Goal: Information Seeking & Learning: Compare options

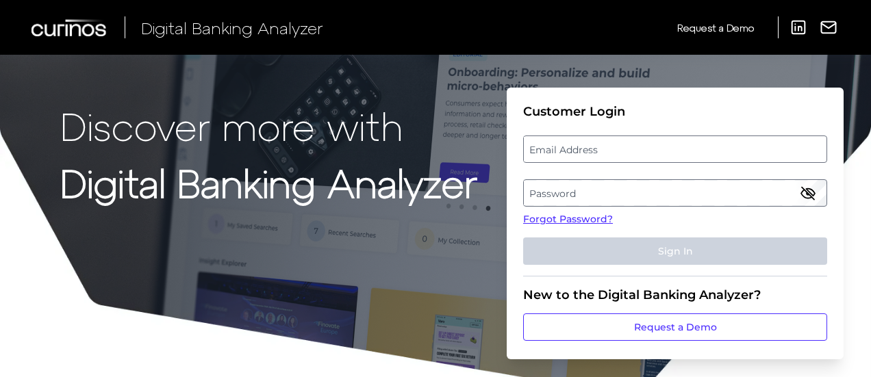
click at [641, 149] on label "Email Address" at bounding box center [675, 149] width 302 height 25
click at [641, 149] on input "email" at bounding box center [675, 149] width 304 height 27
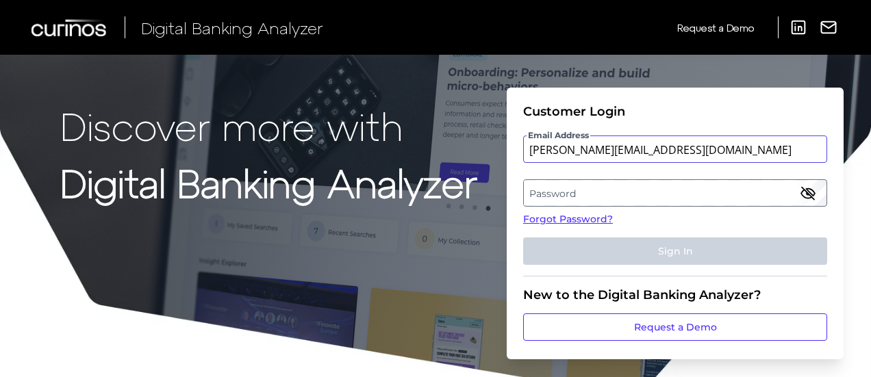
type input "[PERSON_NAME][EMAIL_ADDRESS][DOMAIN_NAME]"
click at [618, 192] on label "Password" at bounding box center [675, 193] width 302 height 25
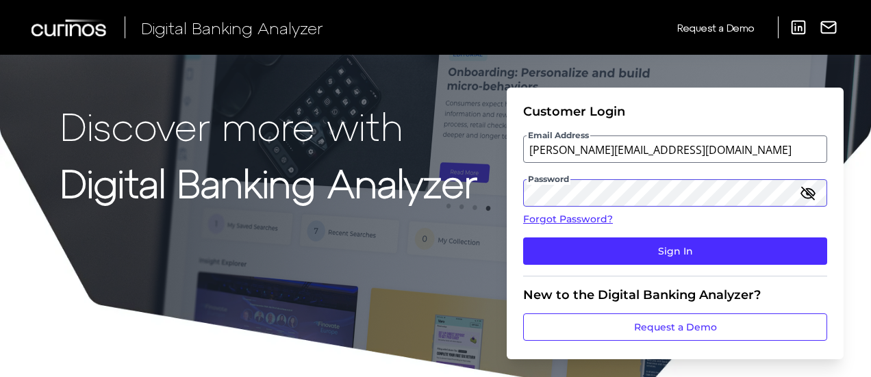
click at [523, 238] on button "Sign In" at bounding box center [675, 251] width 304 height 27
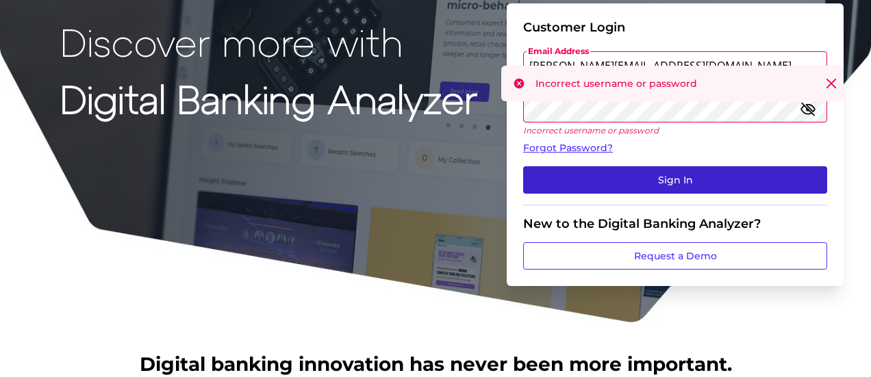
scroll to position [83, 0]
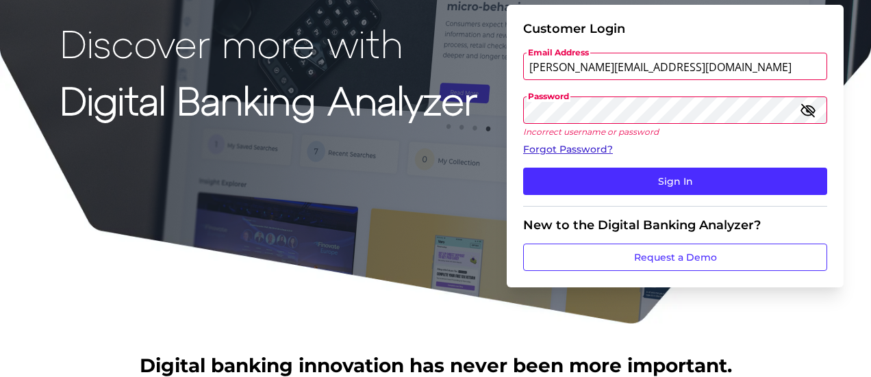
click at [592, 148] on link "Forgot Password?" at bounding box center [675, 149] width 304 height 14
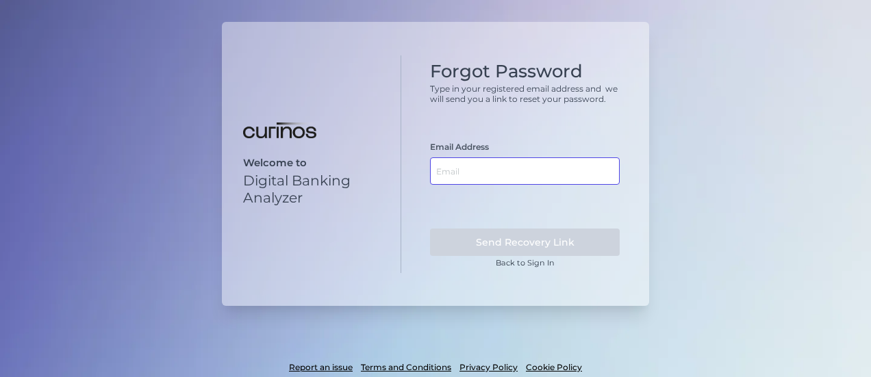
click at [547, 161] on input "text" at bounding box center [525, 170] width 190 height 27
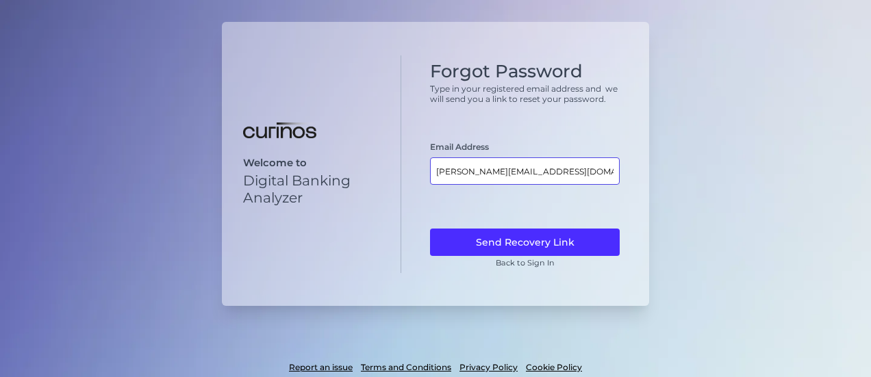
type input "[PERSON_NAME][EMAIL_ADDRESS][DOMAIN_NAME]"
click at [430, 229] on button "Send Recovery Link" at bounding box center [525, 242] width 190 height 27
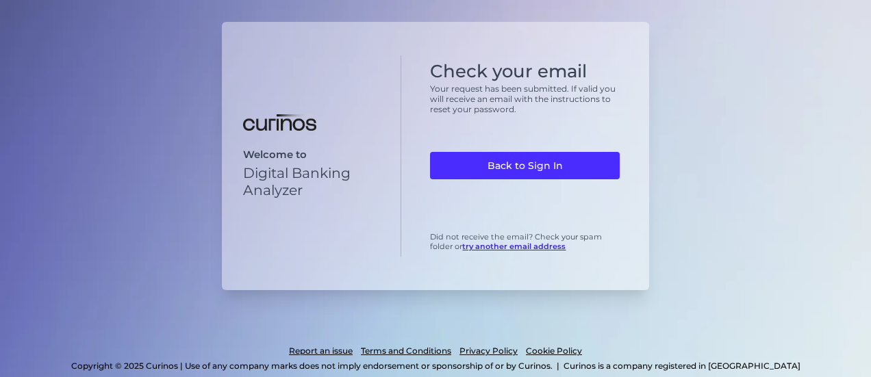
click at [547, 161] on link "Back to Sign In" at bounding box center [525, 165] width 190 height 27
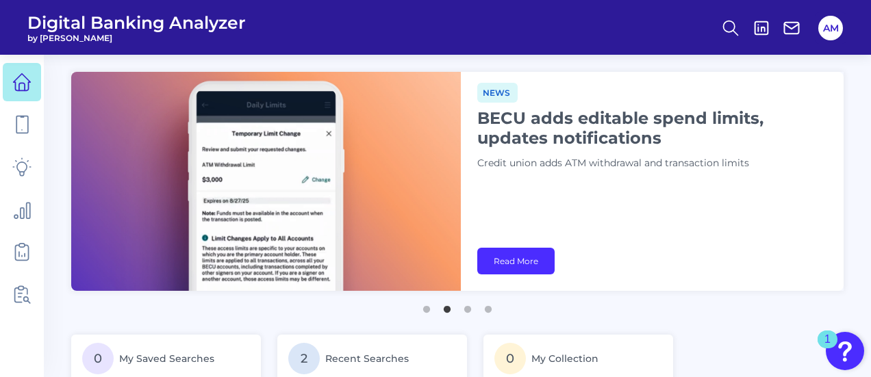
scroll to position [64, 0]
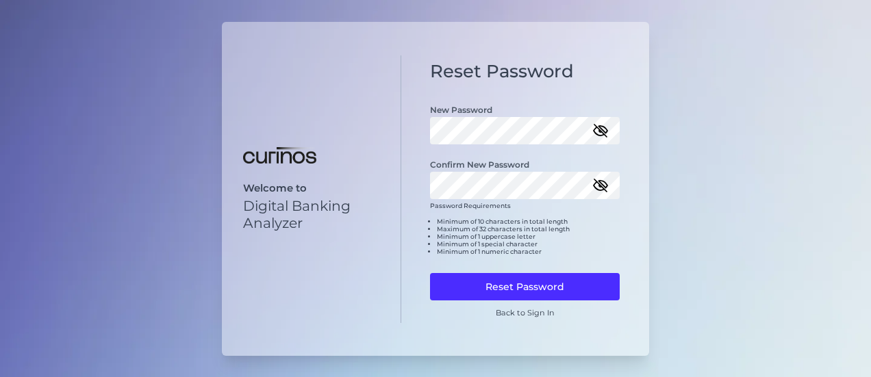
click at [605, 181] on icon "button" at bounding box center [600, 185] width 16 height 16
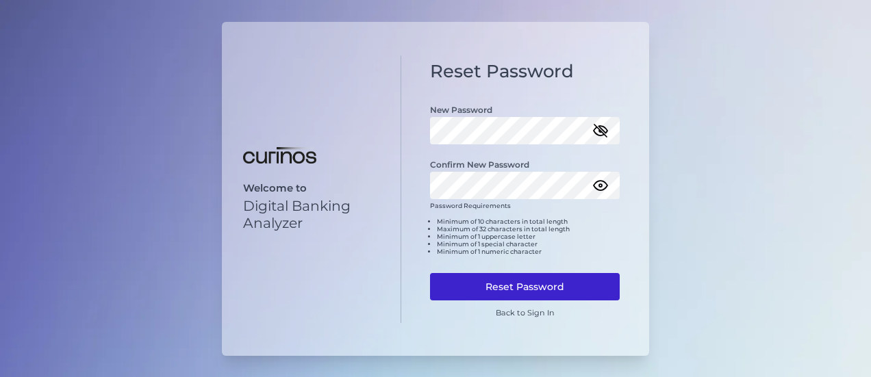
click at [508, 291] on button "Reset Password" at bounding box center [525, 286] width 190 height 27
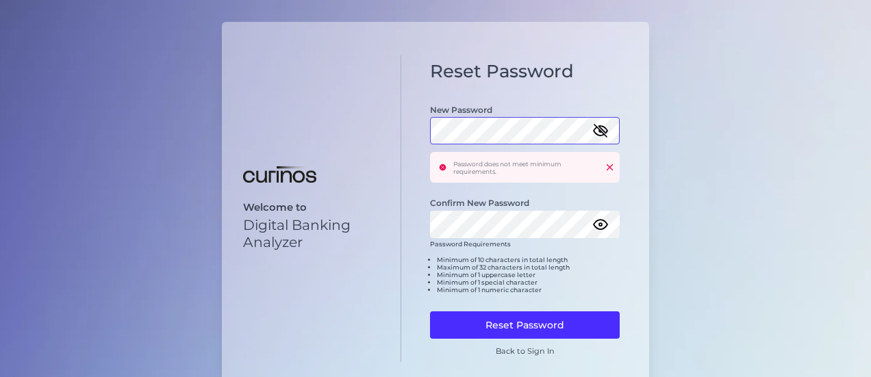
click at [385, 138] on div "Welcome to Digital Banking Analyzer Reset Password New Password Password does n…" at bounding box center [435, 208] width 427 height 373
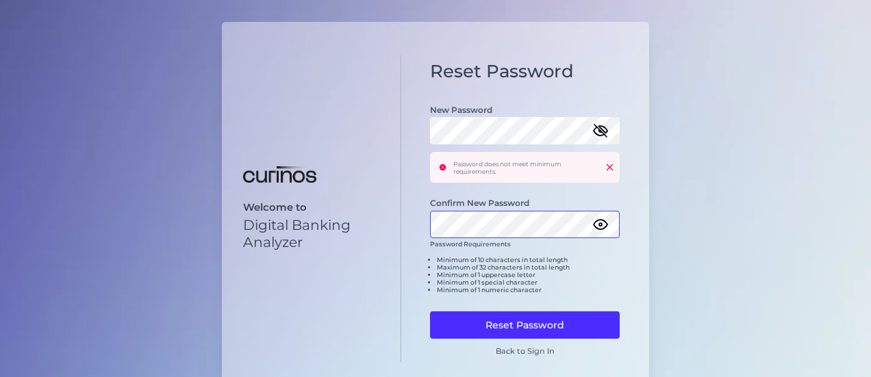
click at [369, 218] on div "Welcome to Digital Banking Analyzer Reset Password New Password Password does n…" at bounding box center [435, 208] width 427 height 373
click at [595, 133] on icon "button" at bounding box center [600, 131] width 16 height 16
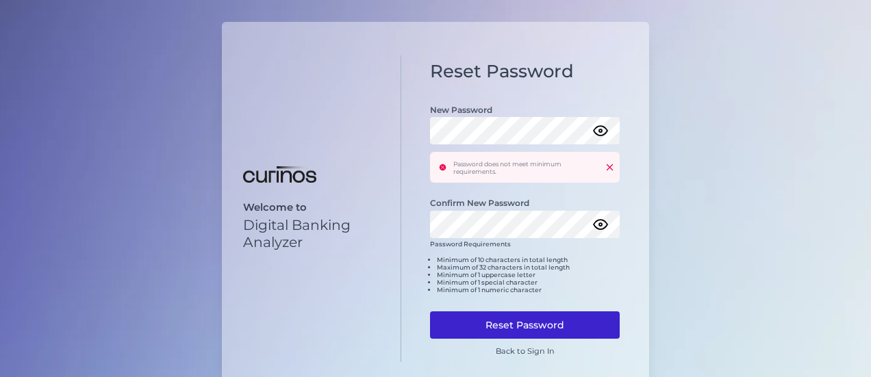
click at [524, 321] on button "Reset Password" at bounding box center [525, 324] width 190 height 27
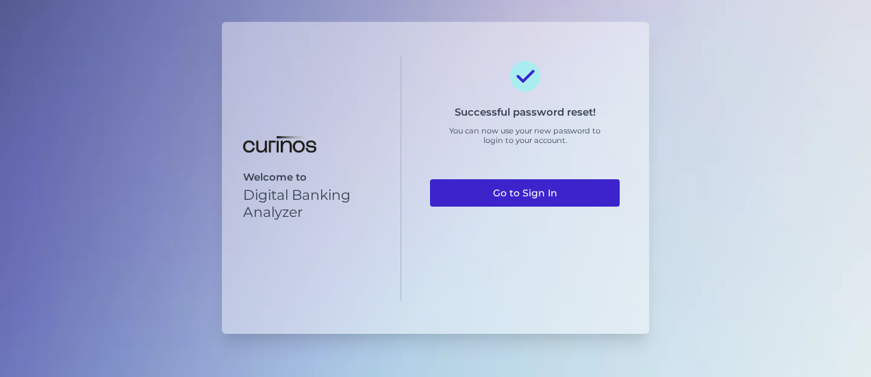
click at [531, 202] on link "Go to Sign In" at bounding box center [525, 192] width 190 height 27
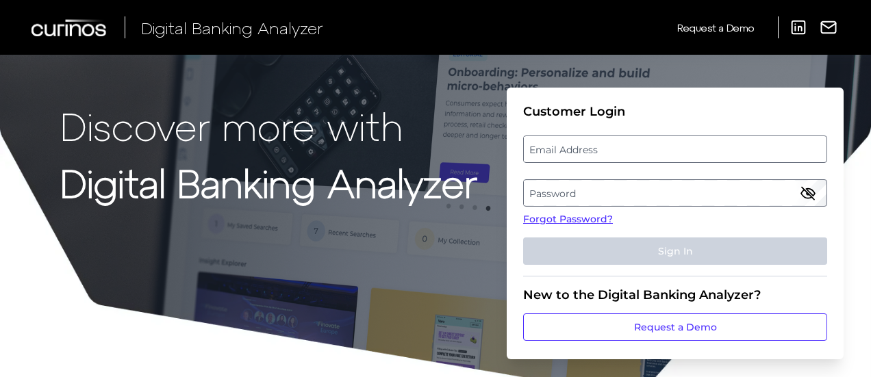
click at [634, 148] on label "Email Address" at bounding box center [675, 149] width 302 height 25
click at [634, 148] on input "email" at bounding box center [675, 149] width 304 height 27
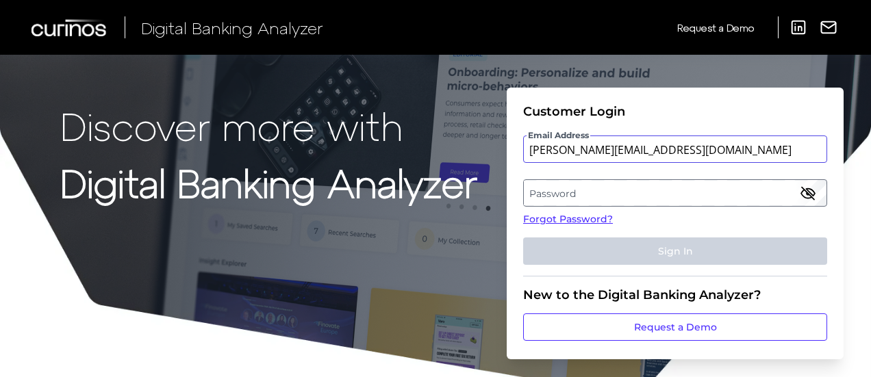
type input "[PERSON_NAME][EMAIL_ADDRESS][DOMAIN_NAME]"
click at [609, 189] on label "Password" at bounding box center [675, 193] width 302 height 25
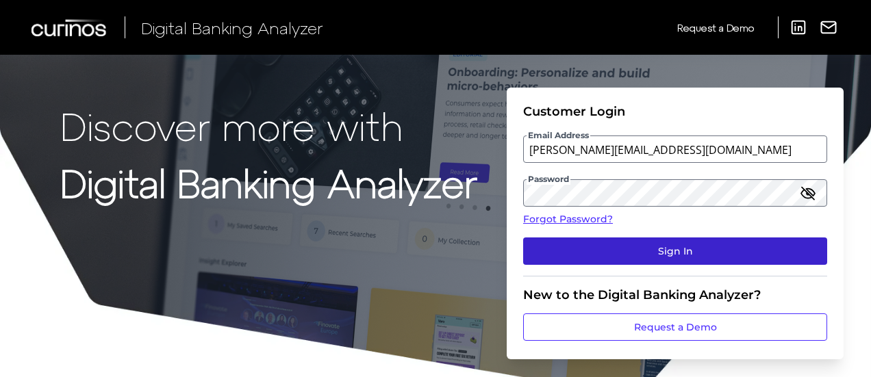
click at [601, 245] on button "Sign In" at bounding box center [675, 251] width 304 height 27
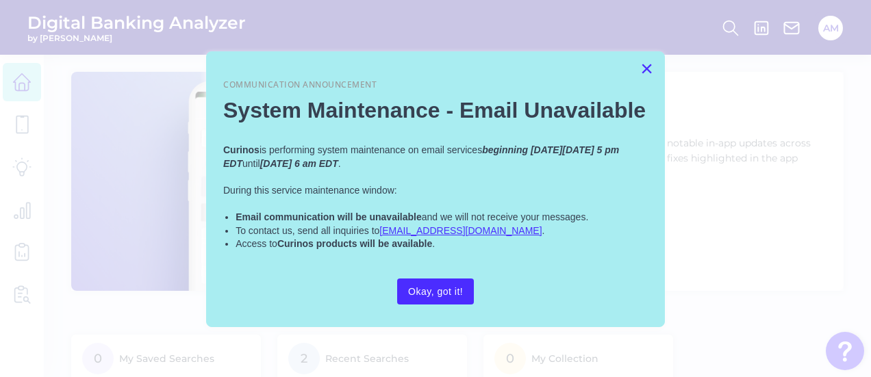
click at [646, 68] on button "×" at bounding box center [646, 69] width 13 height 22
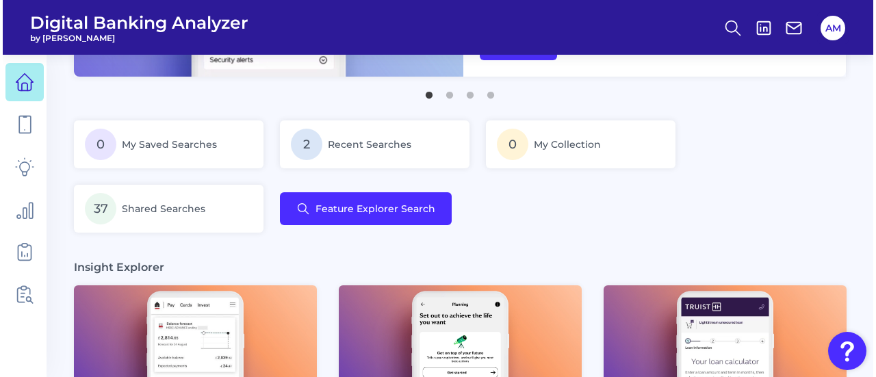
scroll to position [215, 0]
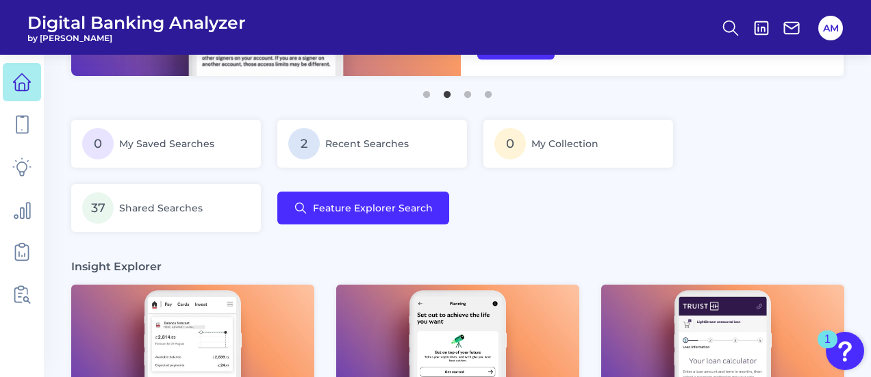
click at [387, 232] on div "0 My Saved Searches 2 Recent Searches 0 My Collection 37 Shared Searches Featur…" at bounding box center [457, 176] width 772 height 112
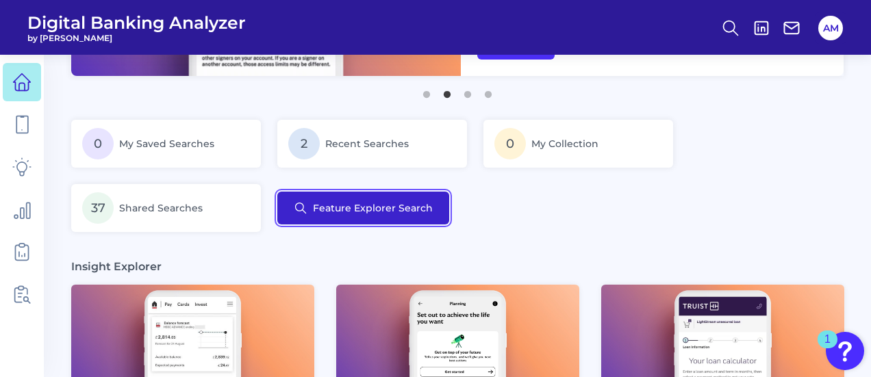
click at [393, 216] on button "Feature Explorer Search" at bounding box center [363, 208] width 172 height 33
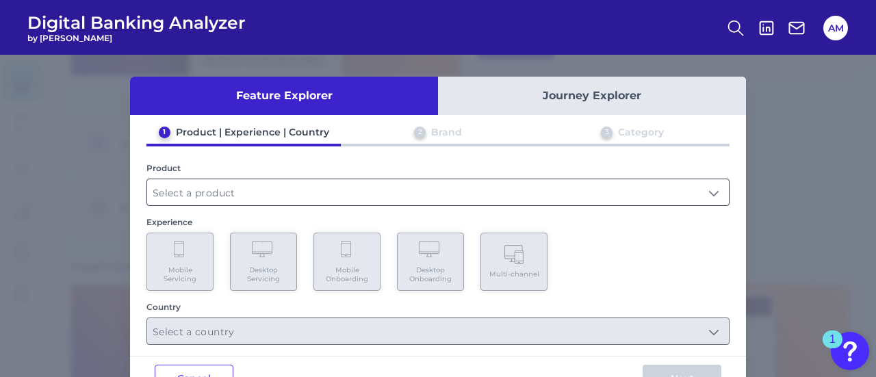
click at [313, 196] on input "text" at bounding box center [438, 192] width 582 height 26
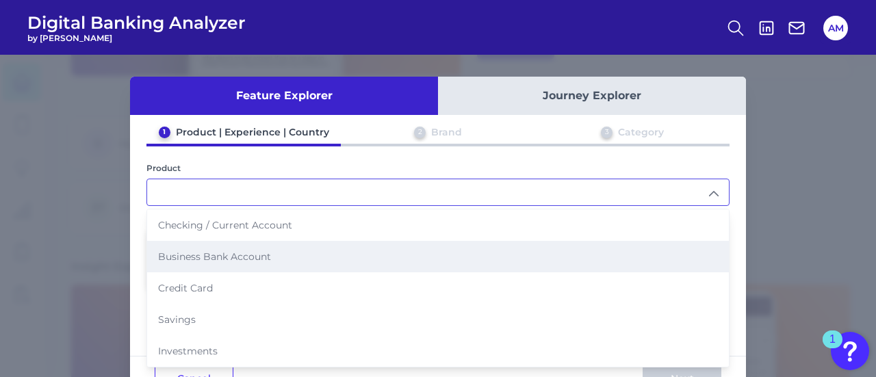
scroll to position [42, 0]
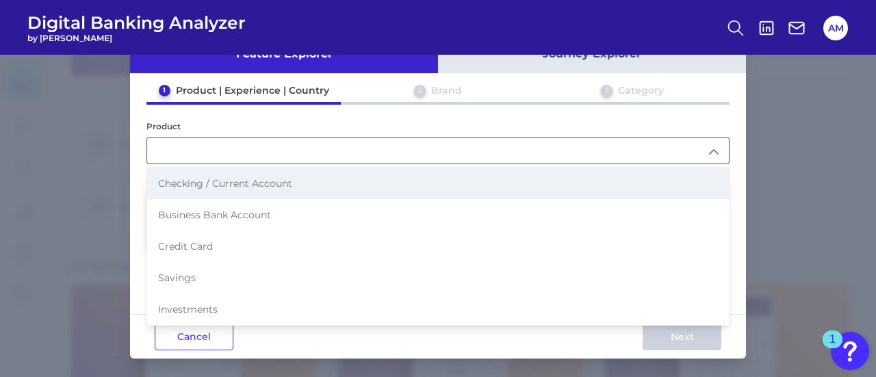
click at [309, 194] on li "Checking / Current Account" at bounding box center [438, 183] width 582 height 31
type input "Checking / Current Account"
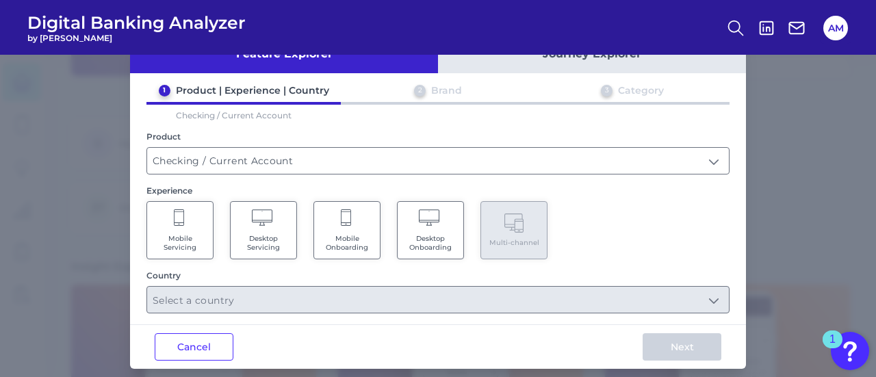
scroll to position [52, 0]
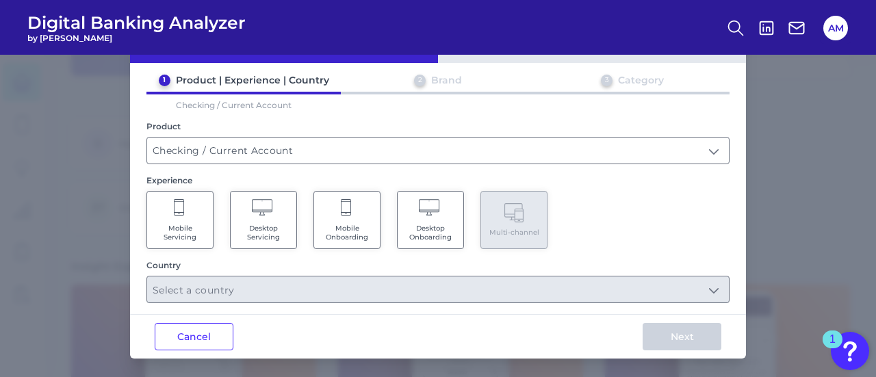
click at [429, 232] on span "Desktop Onboarding" at bounding box center [431, 233] width 52 height 18
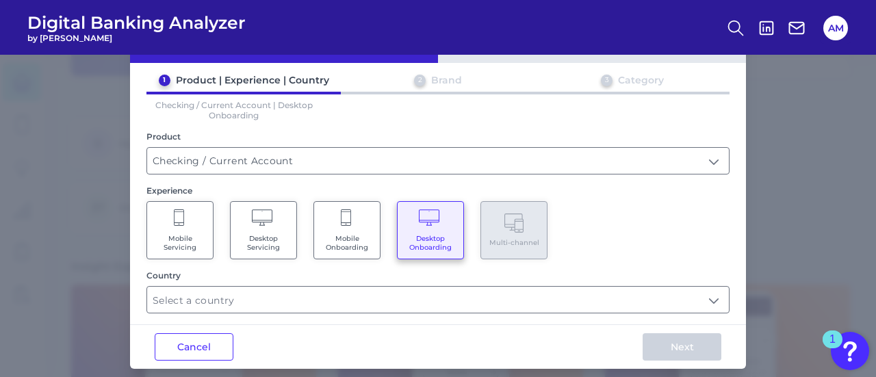
click at [364, 225] on Onboarding "Mobile Onboarding" at bounding box center [347, 230] width 67 height 58
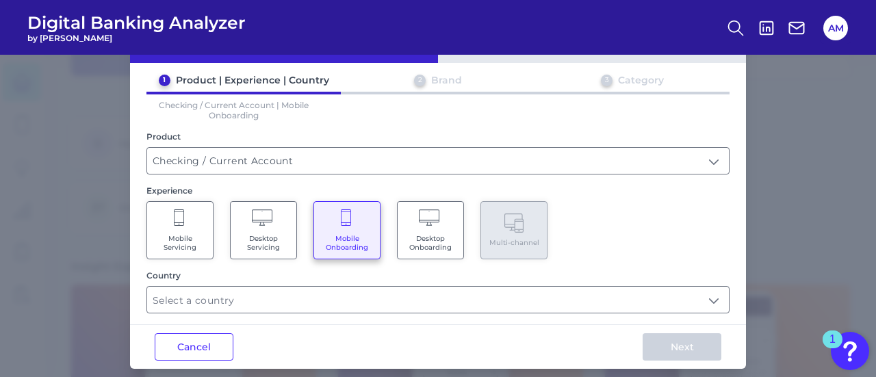
click at [421, 226] on icon at bounding box center [431, 218] width 24 height 19
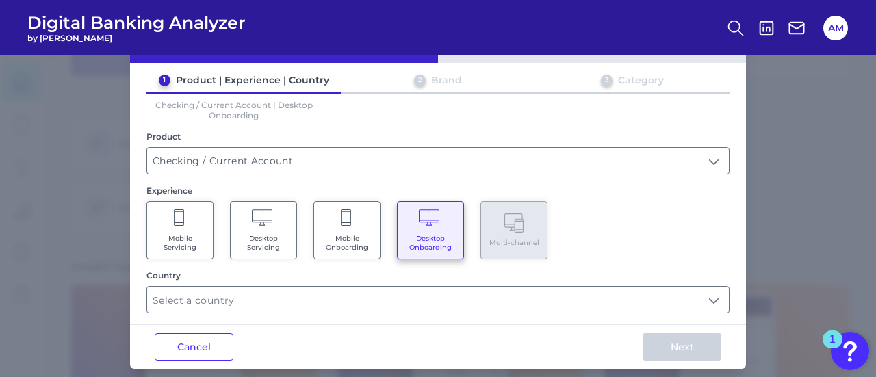
scroll to position [62, 0]
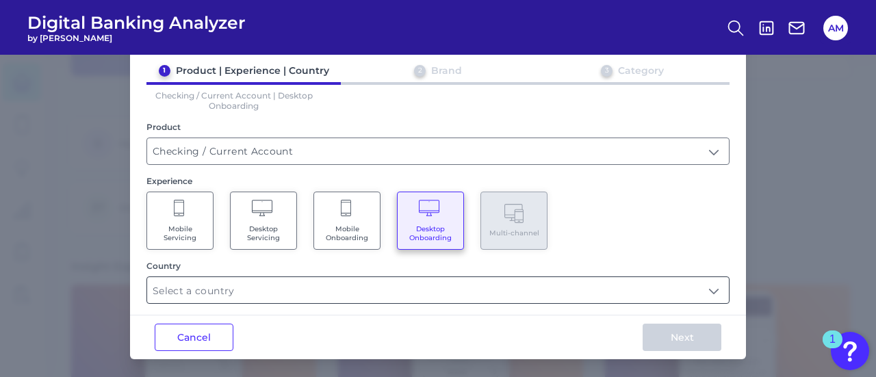
click at [190, 298] on input "text" at bounding box center [438, 290] width 582 height 26
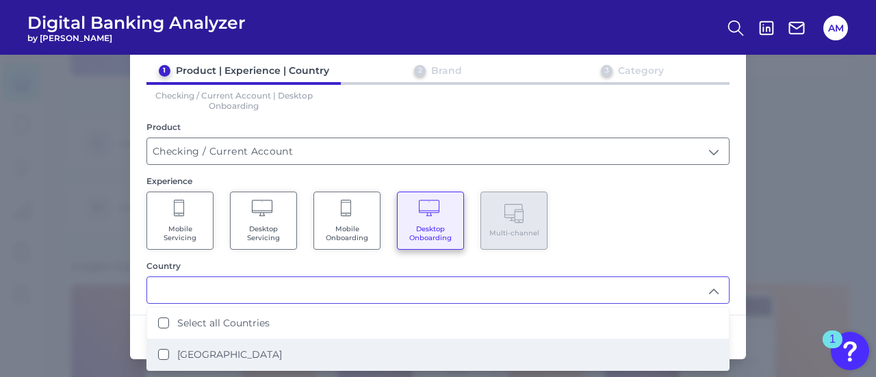
click at [199, 339] on li "[GEOGRAPHIC_DATA]" at bounding box center [438, 354] width 582 height 31
type input "Select all Countries"
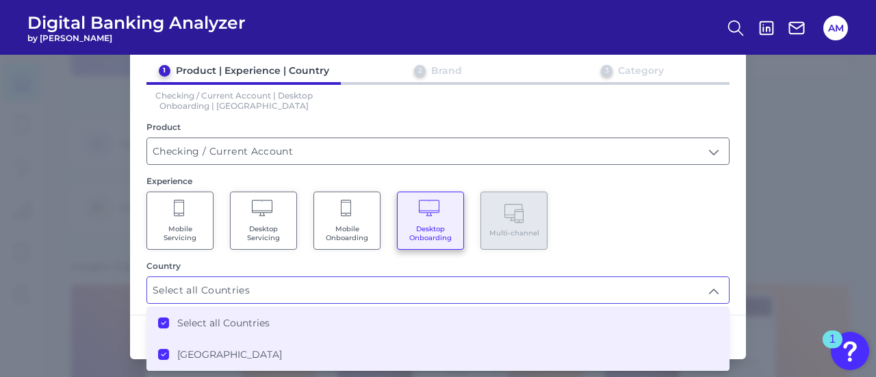
scroll to position [215, 0]
click at [335, 265] on div "Country" at bounding box center [438, 266] width 583 height 10
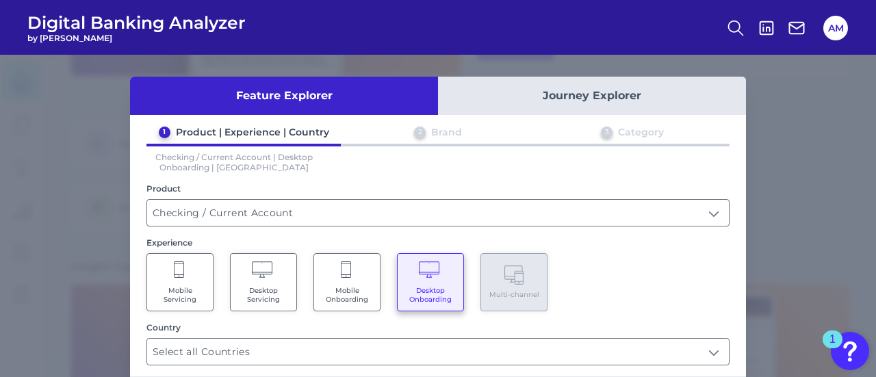
scroll to position [62, 0]
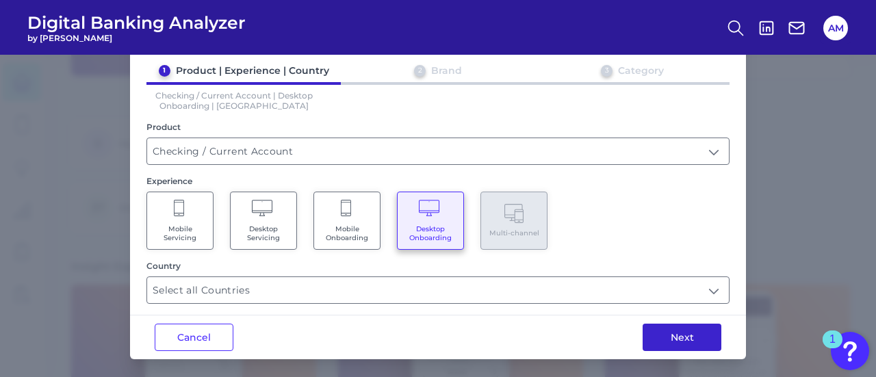
click at [686, 344] on button "Next" at bounding box center [682, 337] width 79 height 27
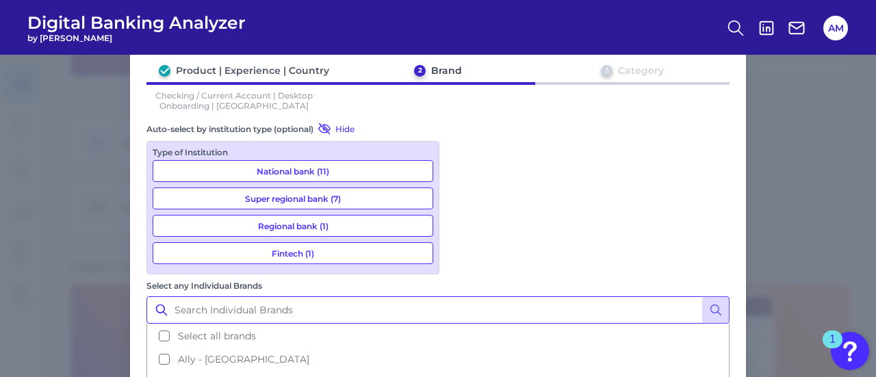
click at [497, 296] on input "Select any Individual Brands" at bounding box center [438, 309] width 583 height 27
type input "f"
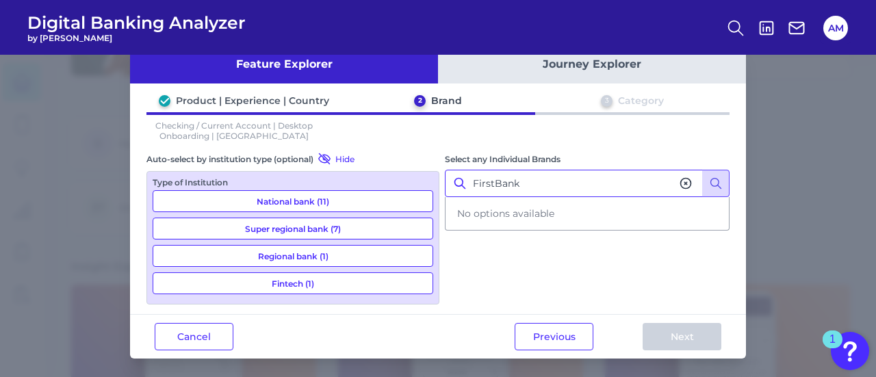
type input "FirstBank"
click at [686, 179] on icon at bounding box center [686, 184] width 10 height 10
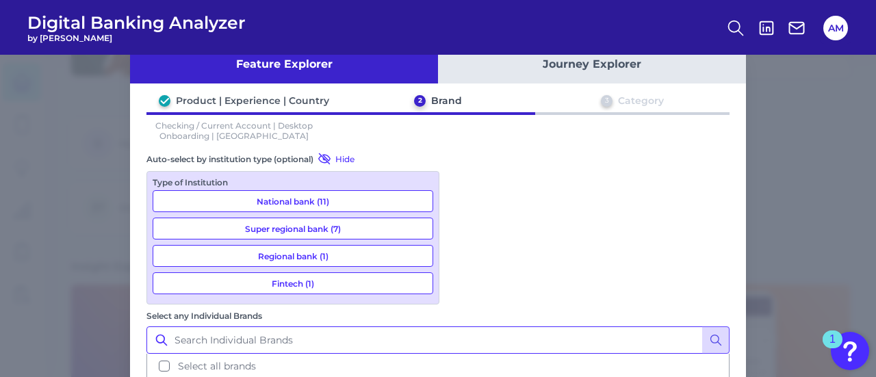
click at [564, 327] on input "Select any Individual Brands" at bounding box center [438, 340] width 583 height 27
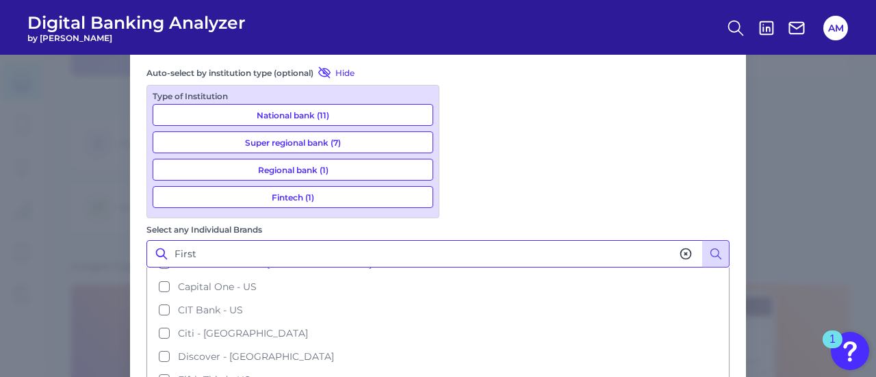
scroll to position [0, 0]
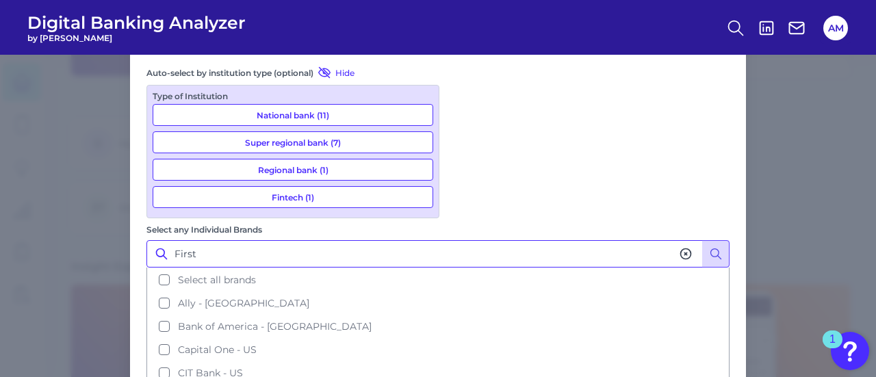
click at [538, 240] on input "First" at bounding box center [438, 253] width 583 height 27
type input "F"
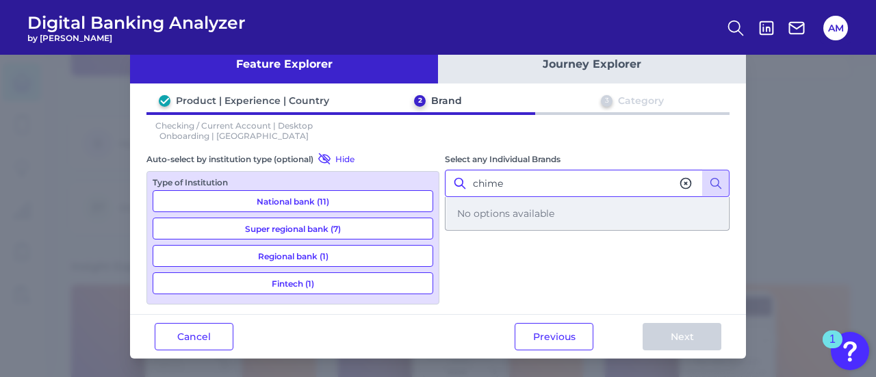
type input "chime"
click at [494, 221] on div "No options available" at bounding box center [587, 213] width 282 height 31
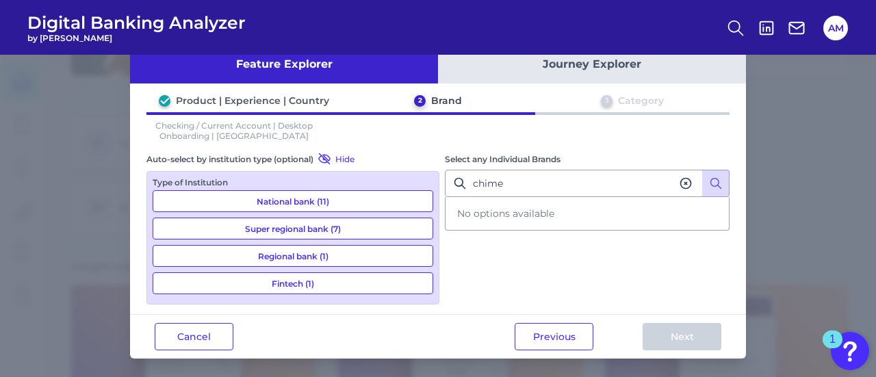
click at [531, 67] on button "Journey Explorer" at bounding box center [592, 64] width 308 height 38
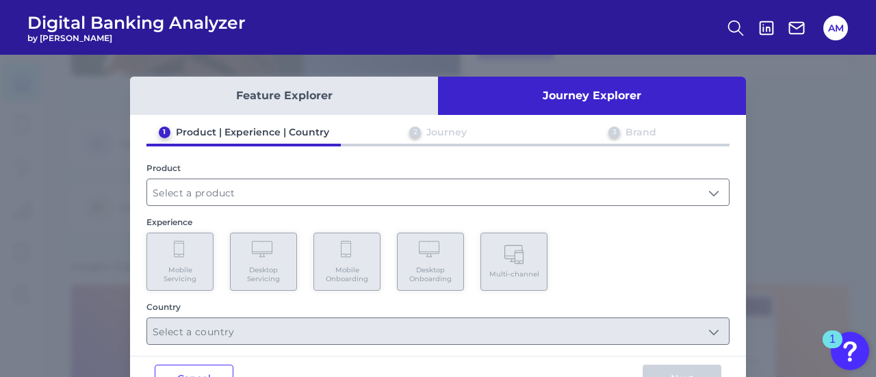
scroll to position [42, 0]
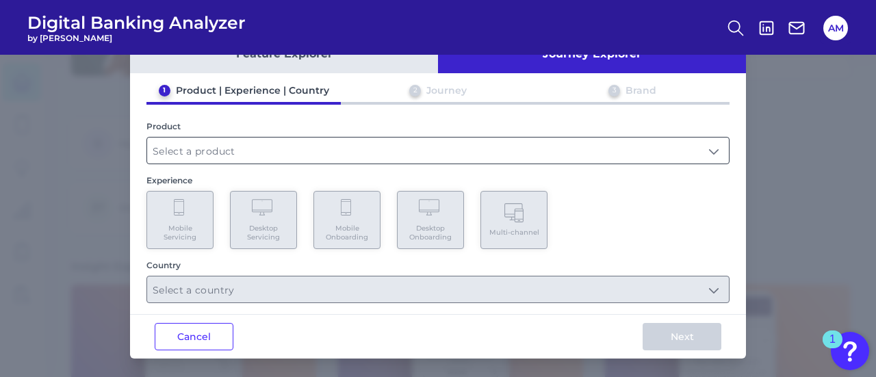
click at [215, 153] on input "text" at bounding box center [438, 151] width 582 height 26
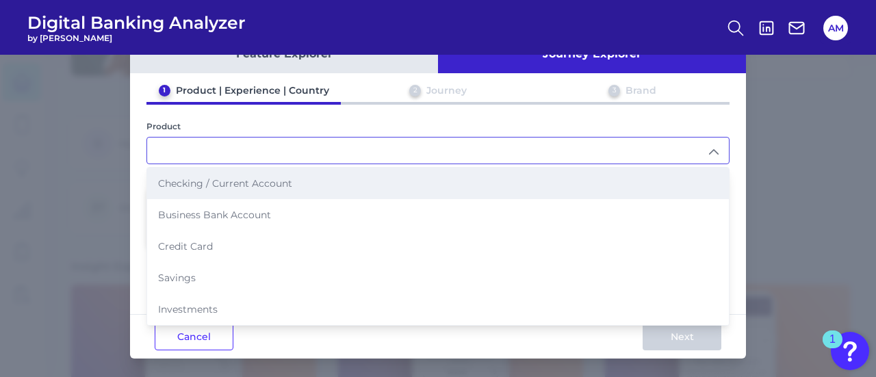
click at [212, 183] on span "Checking / Current Account" at bounding box center [225, 183] width 134 height 12
type input "Checking / Current Account"
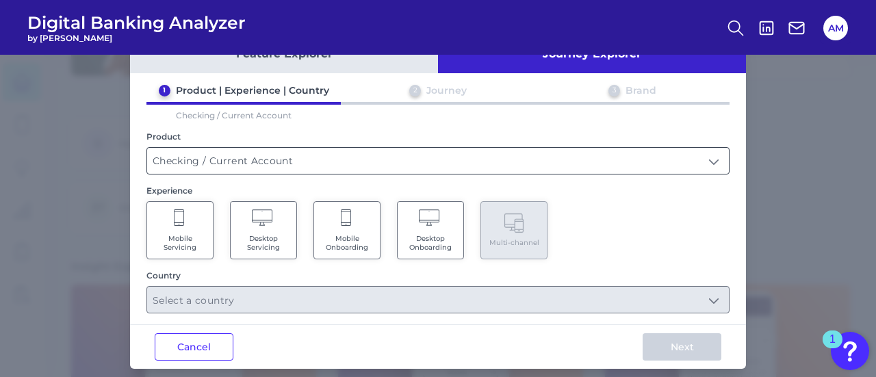
click at [221, 166] on input "Checking / Current Account" at bounding box center [438, 161] width 582 height 26
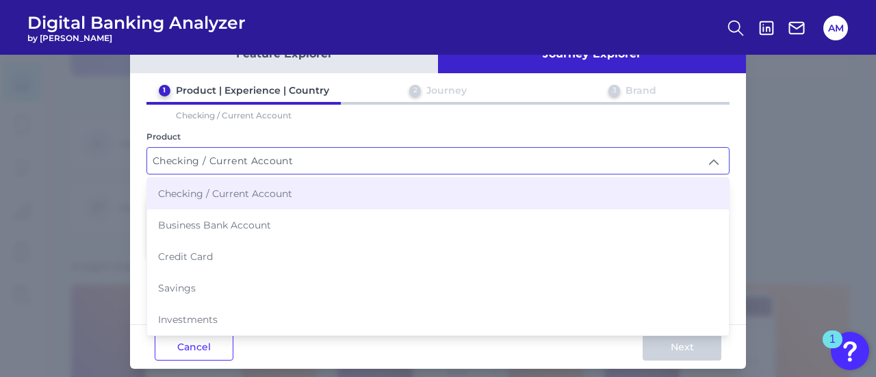
click at [216, 179] on li "Checking / Current Account" at bounding box center [438, 193] width 582 height 31
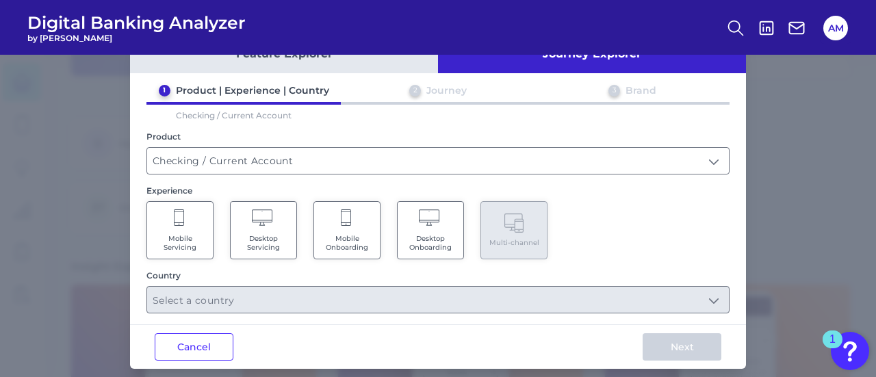
click at [405, 231] on Onboarding "Desktop Onboarding" at bounding box center [430, 230] width 67 height 58
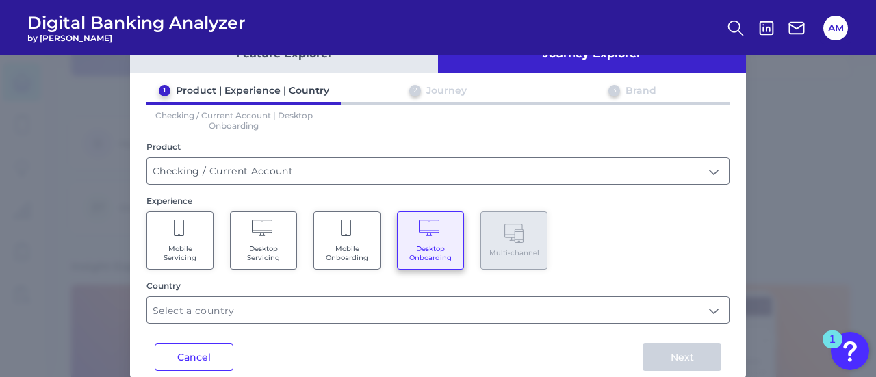
scroll to position [62, 0]
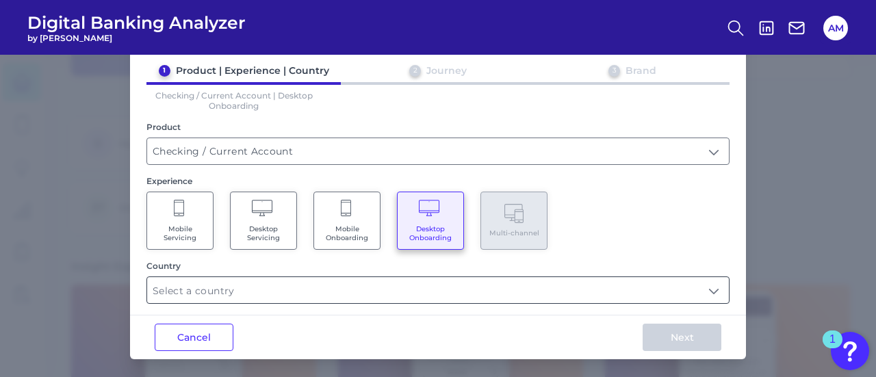
click at [386, 296] on input "text" at bounding box center [438, 290] width 582 height 26
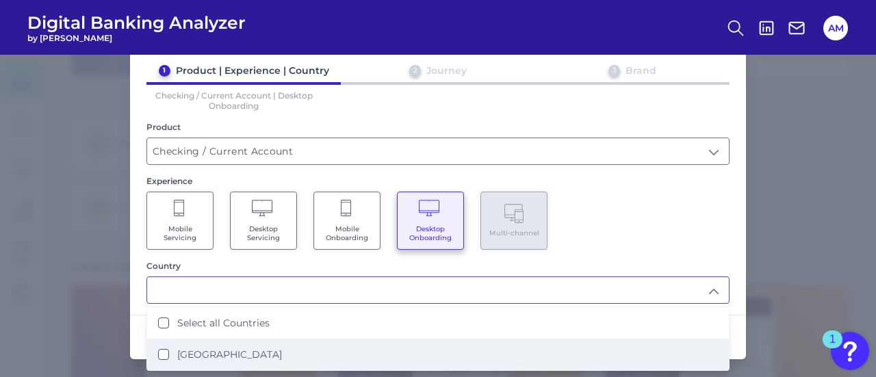
click at [273, 344] on li "[GEOGRAPHIC_DATA]" at bounding box center [438, 354] width 582 height 31
type input "Select all Countries"
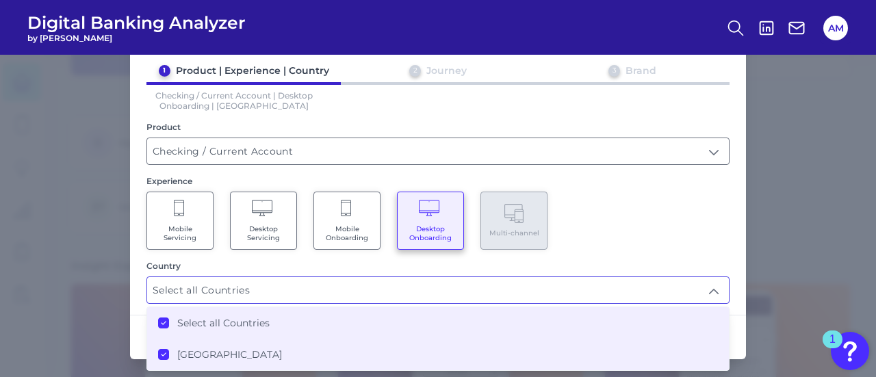
click at [371, 298] on input "Select all Countries" at bounding box center [438, 290] width 582 height 26
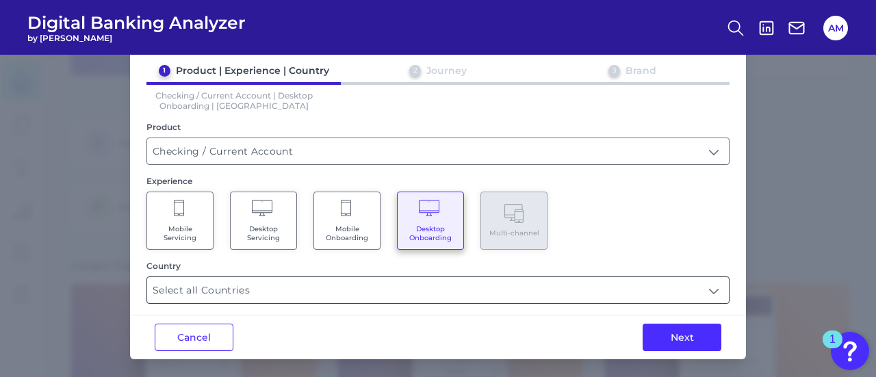
click at [446, 296] on input "Select all Countries" at bounding box center [438, 290] width 582 height 26
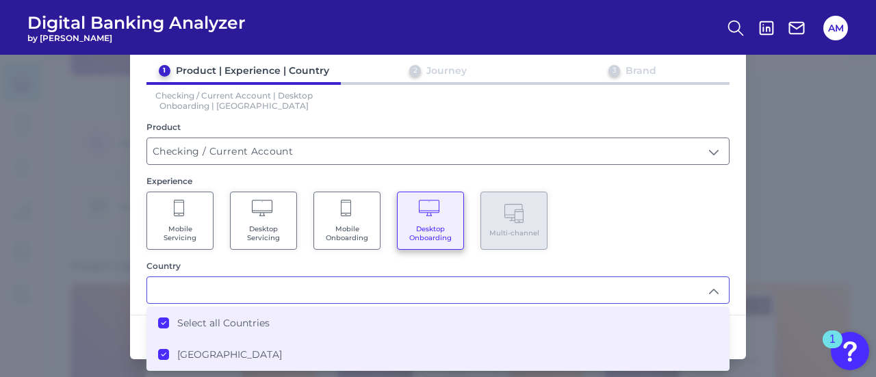
click at [252, 344] on li "[GEOGRAPHIC_DATA]" at bounding box center [438, 354] width 582 height 31
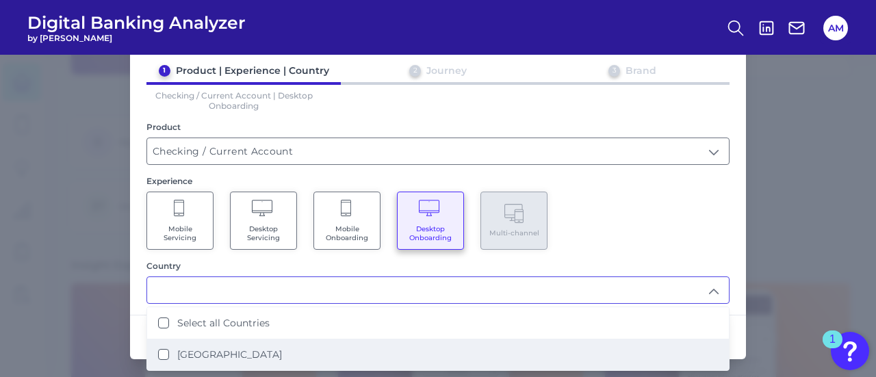
click at [177, 348] on label "[GEOGRAPHIC_DATA]" at bounding box center [229, 354] width 105 height 12
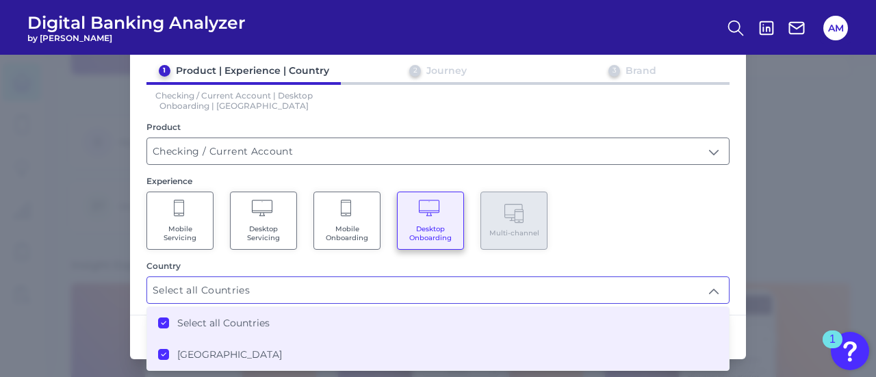
type input "Select all Countries"
click at [663, 225] on div "Mobile Servicing Desktop Servicing Mobile Onboarding Desktop Onboarding Multi-c…" at bounding box center [438, 221] width 583 height 58
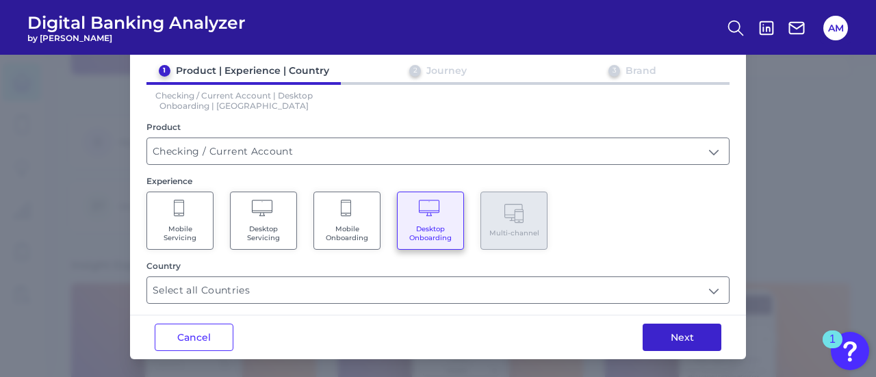
click at [676, 331] on button "Next" at bounding box center [682, 337] width 79 height 27
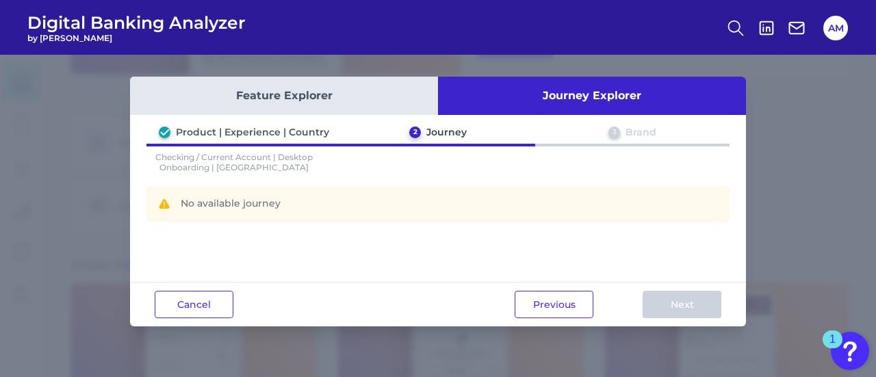
click at [232, 200] on div "No available journey" at bounding box center [438, 204] width 583 height 36
click at [644, 135] on div "Brand" at bounding box center [641, 132] width 31 height 12
click at [318, 80] on button "Feature Explorer" at bounding box center [284, 96] width 308 height 38
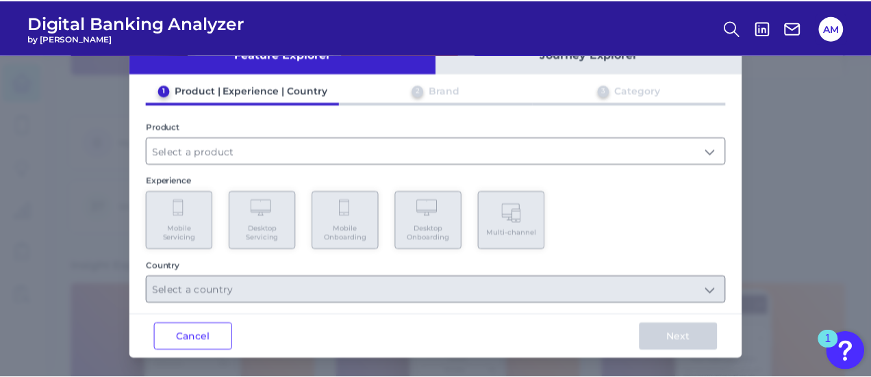
scroll to position [42, 0]
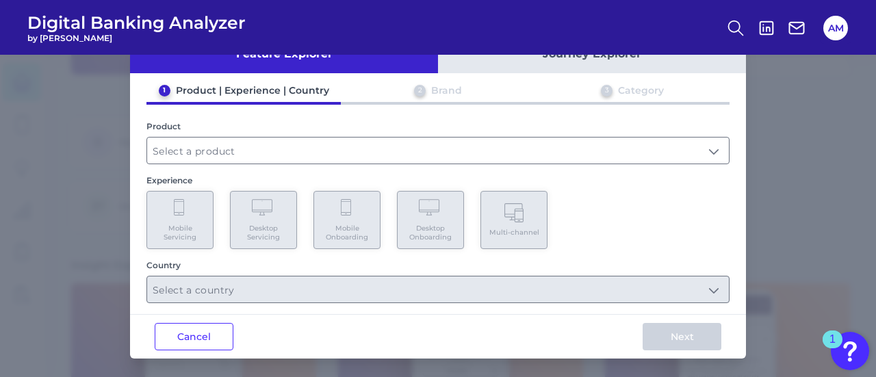
click at [186, 349] on div "Cancel Next" at bounding box center [438, 336] width 616 height 44
click at [183, 340] on button "Cancel" at bounding box center [194, 336] width 79 height 27
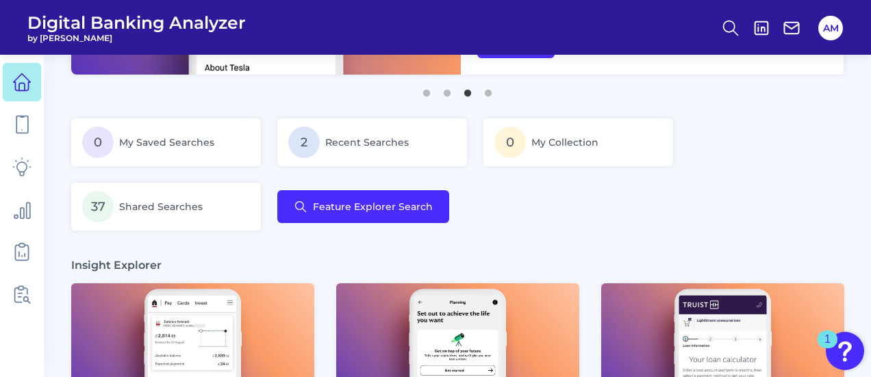
scroll to position [0, 0]
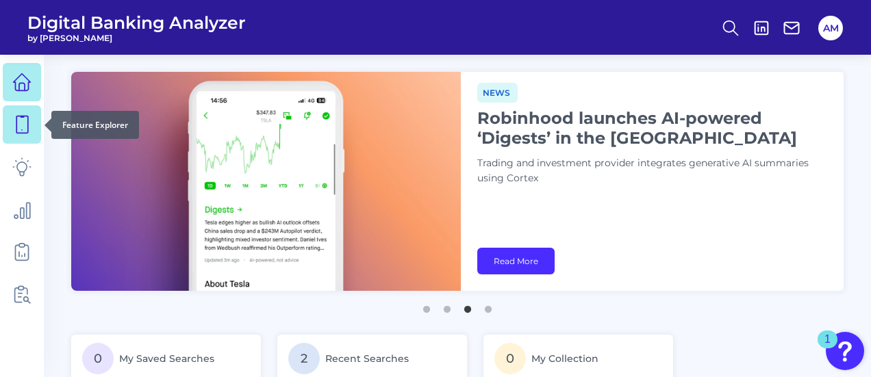
click at [18, 124] on icon at bounding box center [21, 124] width 19 height 19
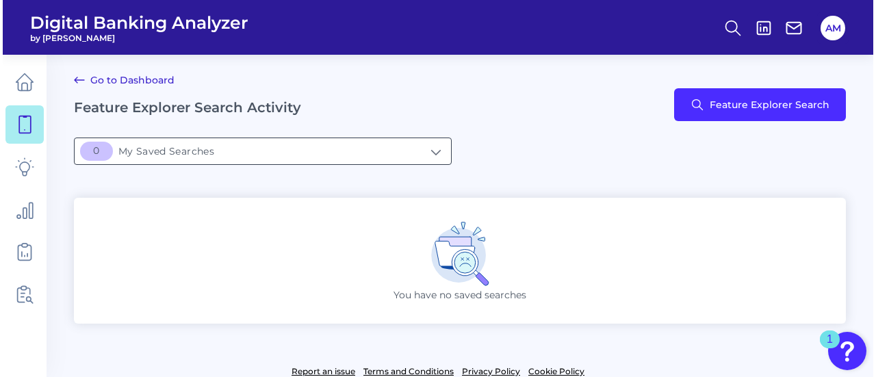
scroll to position [9, 0]
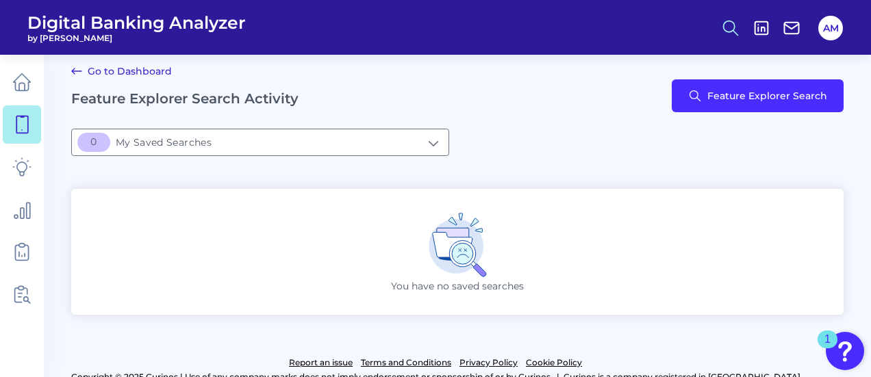
click at [724, 17] on button at bounding box center [730, 27] width 31 height 31
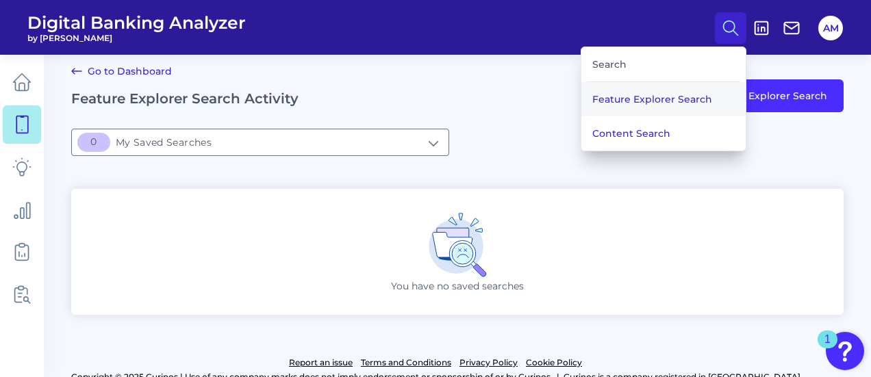
click at [657, 95] on button "Feature Explorer Search" at bounding box center [663, 99] width 164 height 34
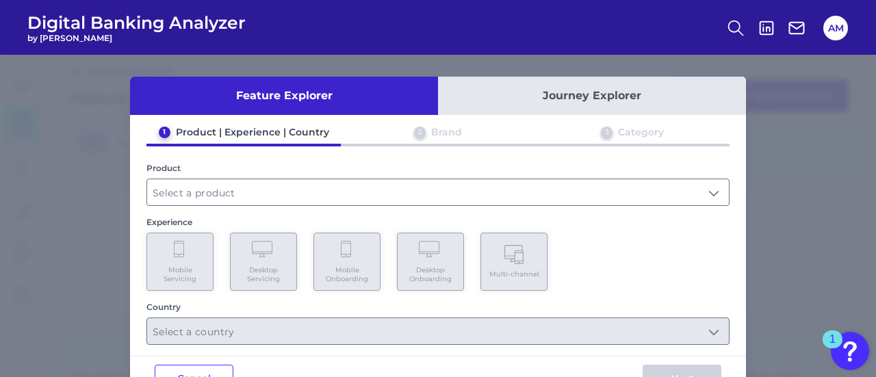
click at [518, 96] on button "Journey Explorer" at bounding box center [592, 96] width 308 height 38
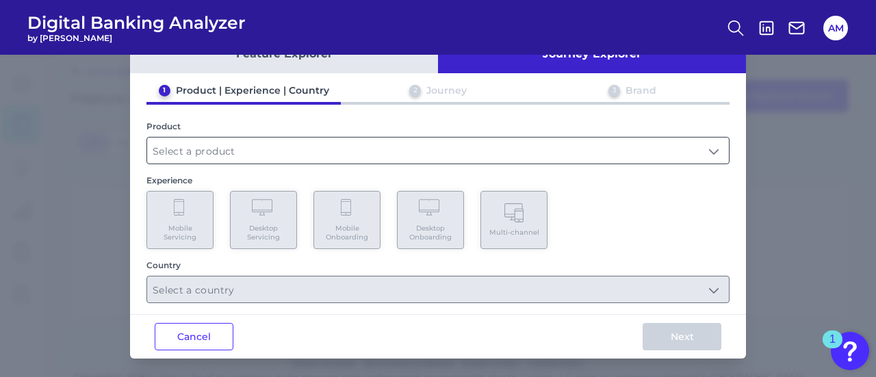
scroll to position [40, 0]
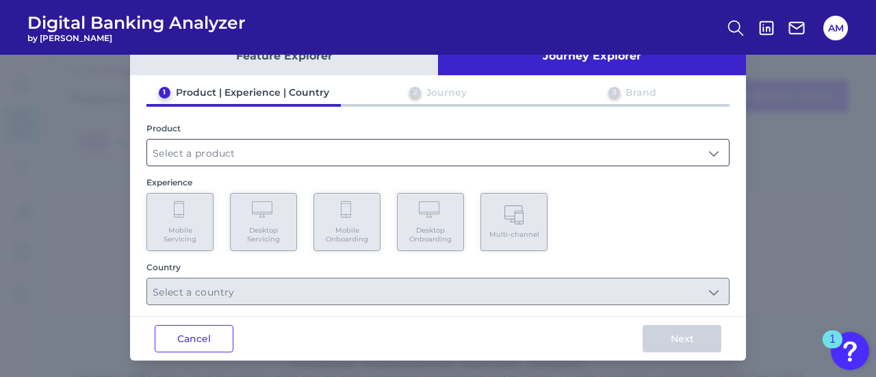
click at [292, 155] on input "text" at bounding box center [438, 153] width 582 height 26
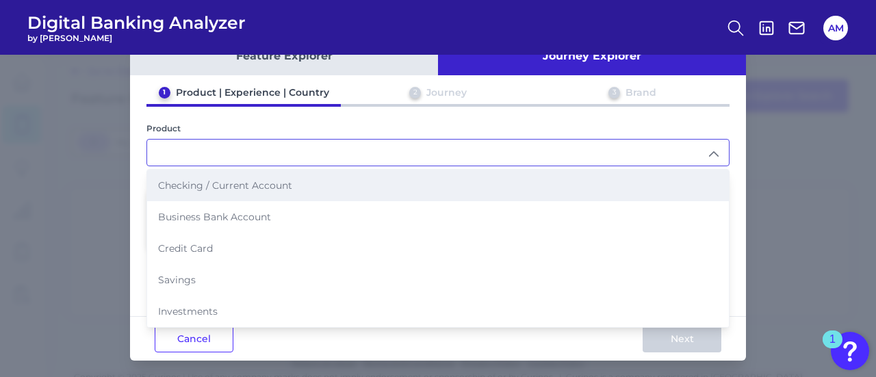
click at [278, 194] on li "Checking / Current Account" at bounding box center [438, 185] width 582 height 31
type input "Checking / Current Account"
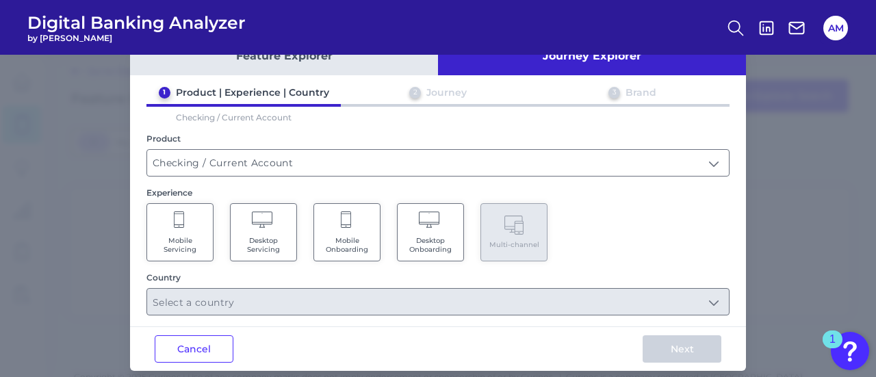
click at [325, 248] on span "Mobile Onboarding" at bounding box center [347, 245] width 52 height 18
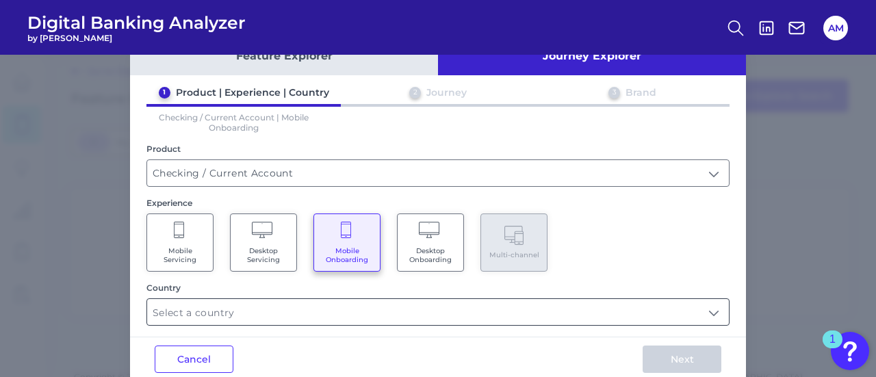
scroll to position [62, 0]
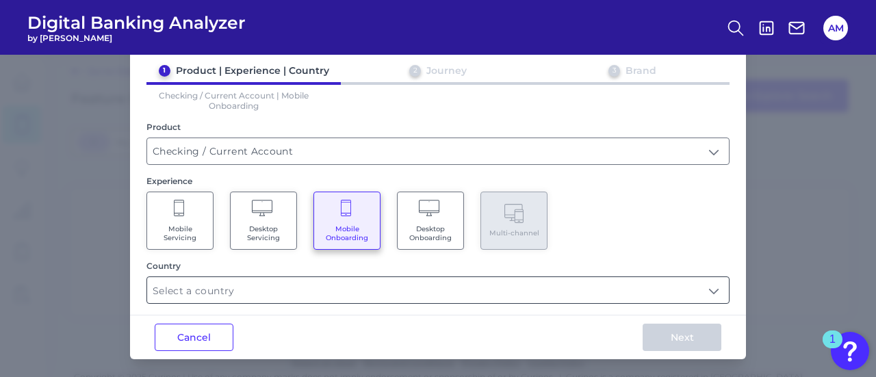
click at [357, 301] on input "text" at bounding box center [438, 290] width 582 height 26
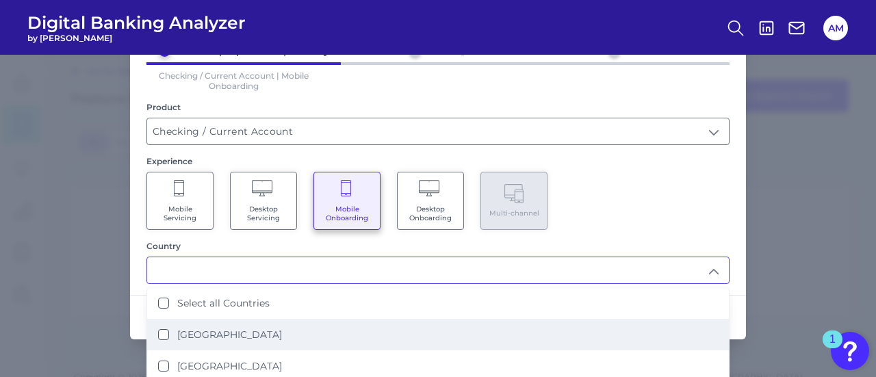
scroll to position [112, 0]
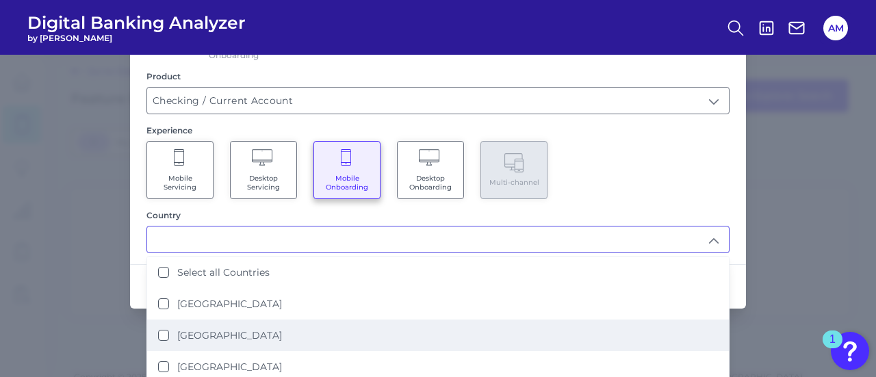
click at [241, 325] on li "[GEOGRAPHIC_DATA]" at bounding box center [438, 335] width 582 height 31
type input "[GEOGRAPHIC_DATA]"
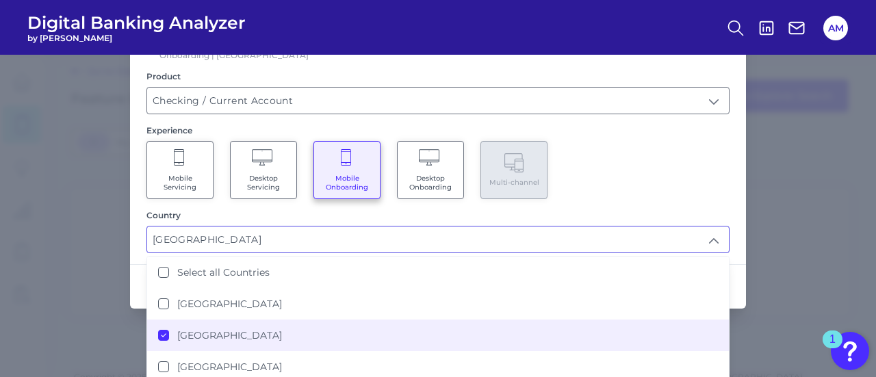
scroll to position [10, 0]
click at [648, 172] on div "Mobile Servicing Desktop Servicing Mobile Onboarding Desktop Onboarding Multi-c…" at bounding box center [438, 170] width 583 height 58
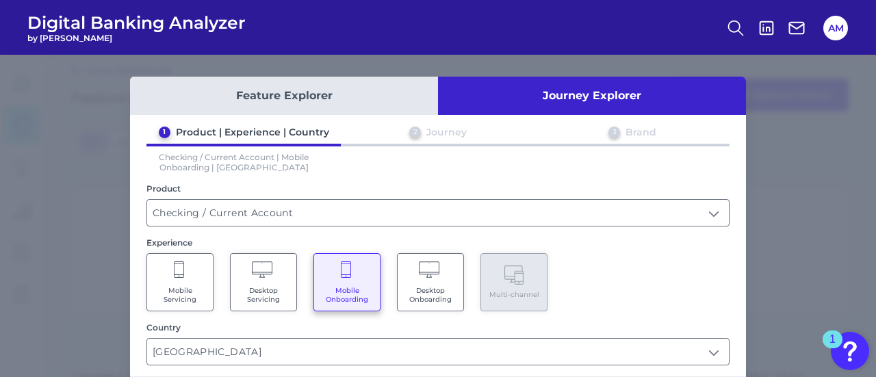
scroll to position [62, 0]
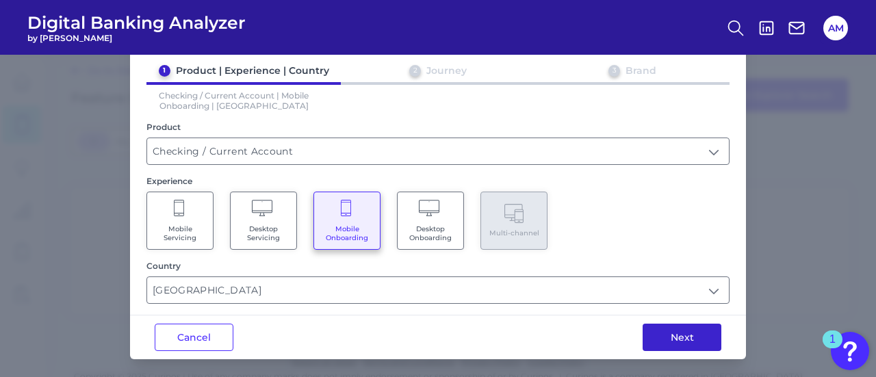
click at [658, 334] on button "Next" at bounding box center [682, 337] width 79 height 27
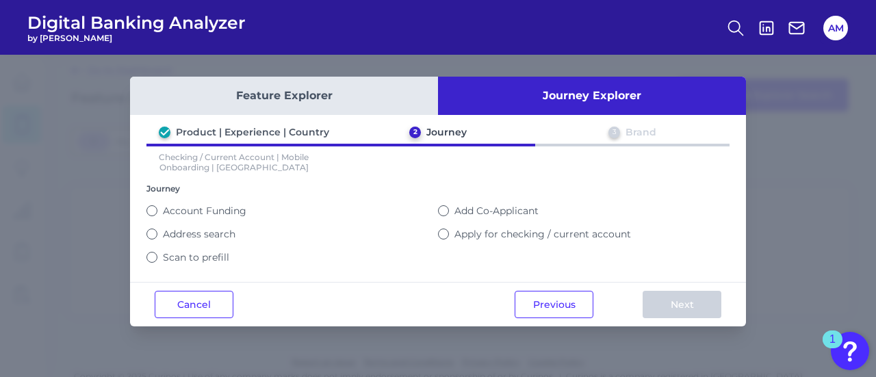
click at [331, 86] on button "Feature Explorer" at bounding box center [284, 96] width 308 height 38
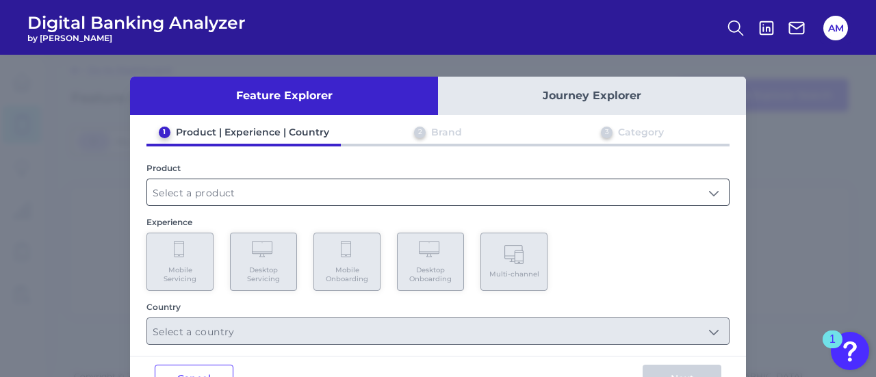
click at [281, 194] on input "text" at bounding box center [438, 192] width 582 height 26
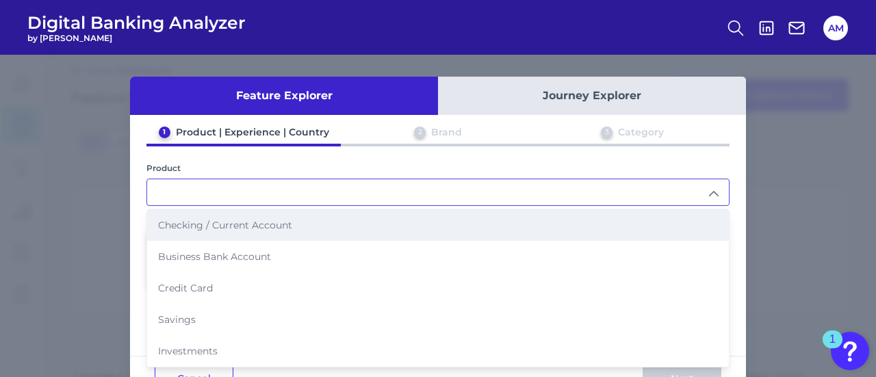
click at [259, 231] on li "Checking / Current Account" at bounding box center [438, 224] width 582 height 31
type input "Checking / Current Account"
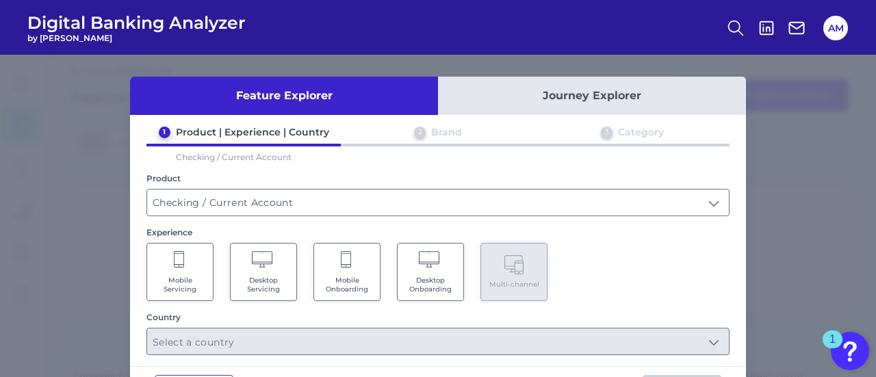
scroll to position [52, 0]
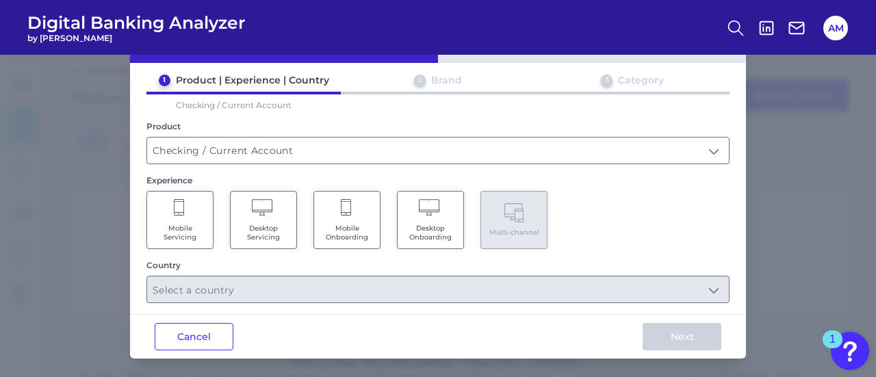
click at [364, 221] on Onboarding "Mobile Onboarding" at bounding box center [347, 220] width 67 height 58
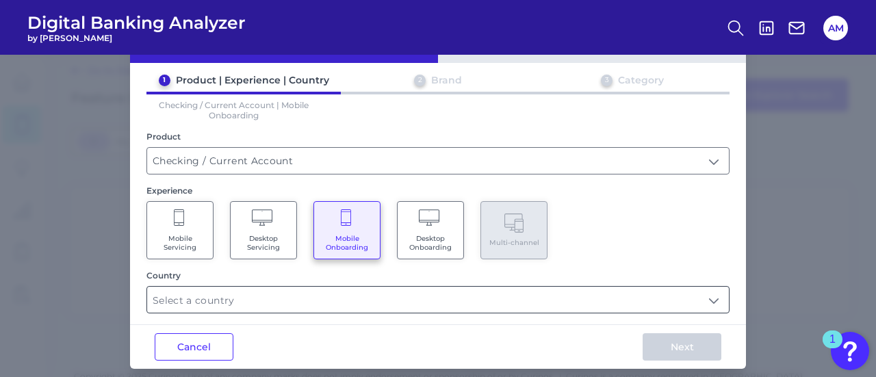
click at [293, 295] on input "text" at bounding box center [438, 300] width 582 height 26
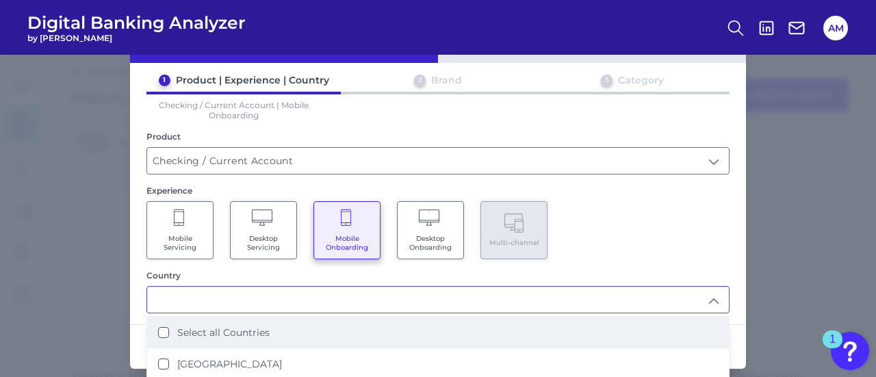
scroll to position [112, 0]
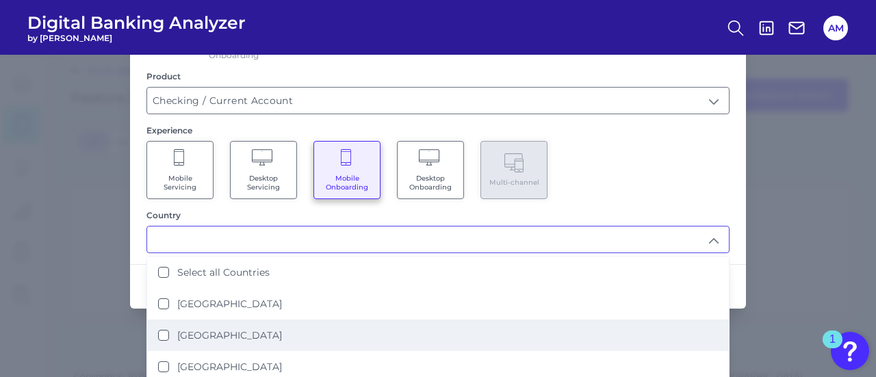
click at [231, 330] on label "[GEOGRAPHIC_DATA]" at bounding box center [229, 335] width 105 height 12
type input "[GEOGRAPHIC_DATA]"
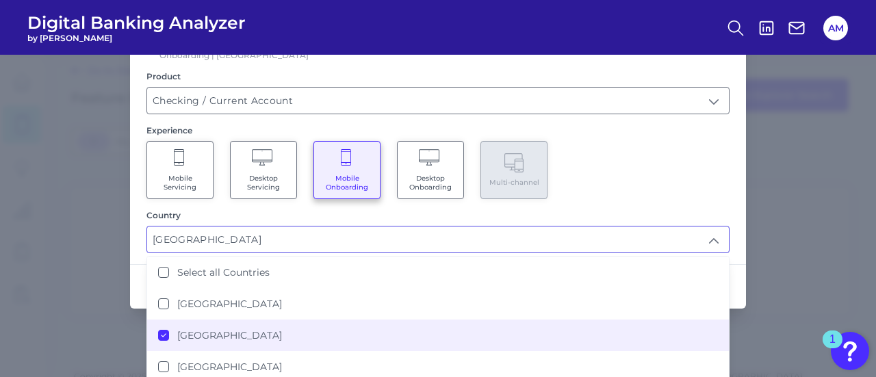
click at [721, 133] on div "Experience Mobile Servicing Desktop Servicing Mobile Onboarding Desktop Onboard…" at bounding box center [438, 162] width 583 height 74
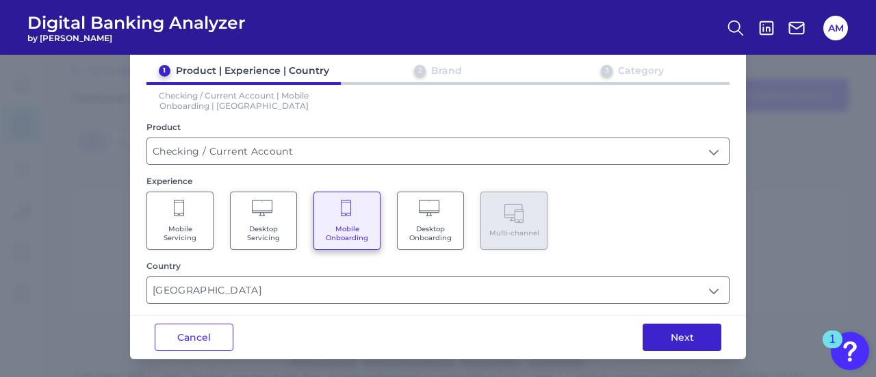
click at [654, 327] on button "Next" at bounding box center [682, 337] width 79 height 27
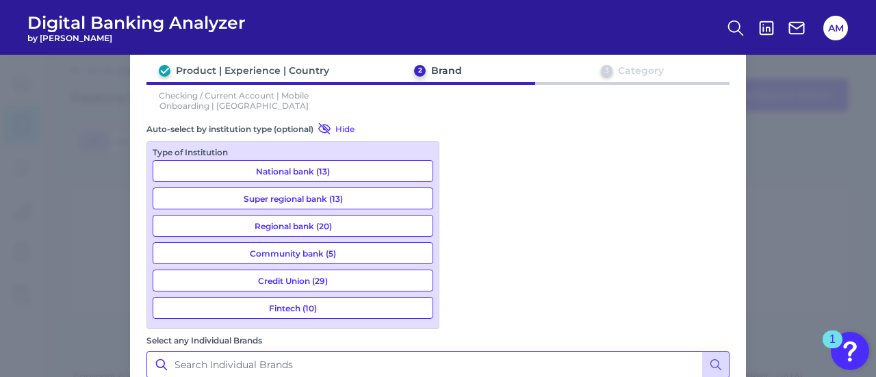
click at [494, 351] on input "Select any Individual Brands" at bounding box center [438, 364] width 583 height 27
drag, startPoint x: 535, startPoint y: 150, endPoint x: 382, endPoint y: 140, distance: 153.7
click at [382, 140] on div "Auto-select by institution type (optional) Hide Type of Institution National ba…" at bounding box center [438, 346] width 583 height 448
type input "chime"
drag, startPoint x: 507, startPoint y: 154, endPoint x: 469, endPoint y: 153, distance: 37.7
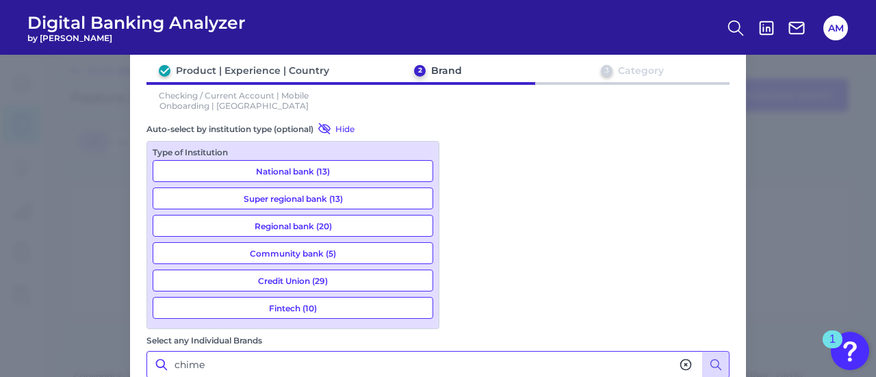
click at [469, 351] on input "chime" at bounding box center [438, 364] width 583 height 27
type input "FirstBank"
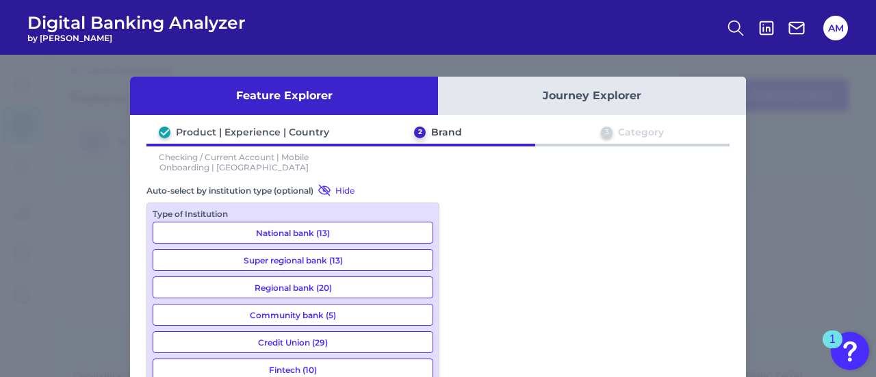
click at [572, 101] on button "Journey Explorer" at bounding box center [592, 96] width 308 height 38
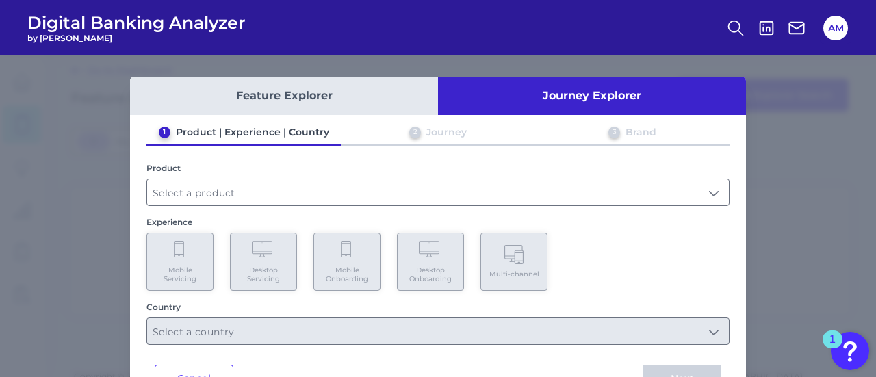
scroll to position [42, 0]
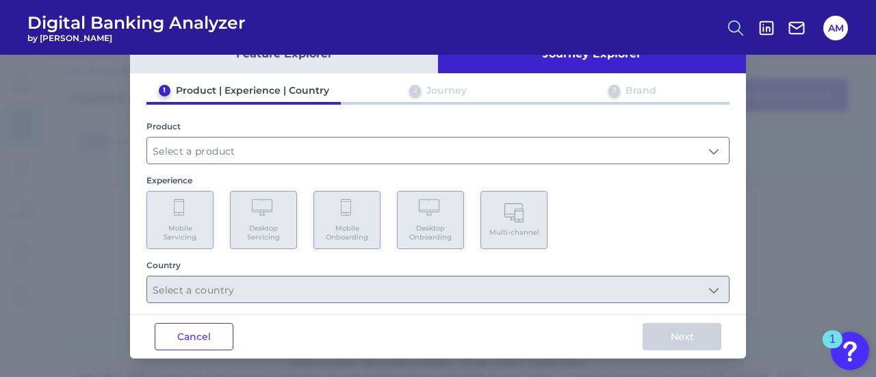
click at [730, 29] on circle at bounding box center [734, 26] width 11 height 11
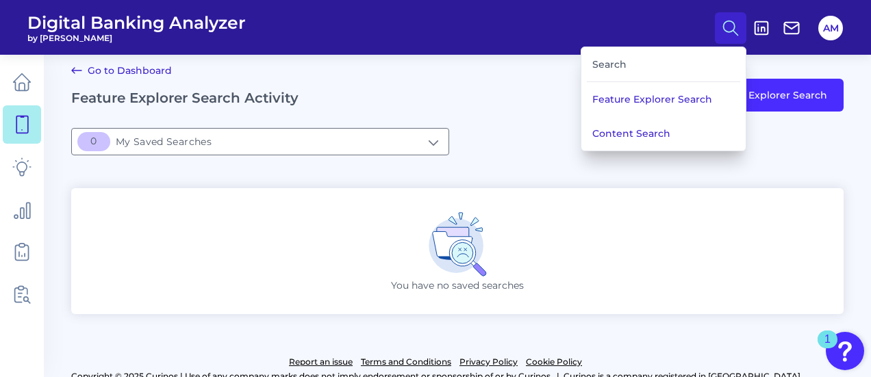
click at [634, 68] on div "Search" at bounding box center [663, 64] width 153 height 35
click at [616, 58] on div "Search" at bounding box center [663, 64] width 153 height 35
click at [613, 64] on div "Search" at bounding box center [663, 64] width 153 height 35
click at [627, 105] on button "Feature Explorer Search" at bounding box center [663, 99] width 164 height 34
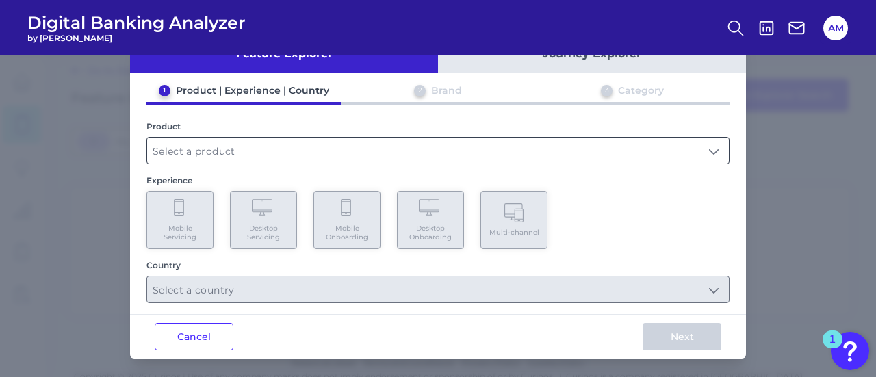
click at [396, 142] on input "text" at bounding box center [438, 151] width 582 height 26
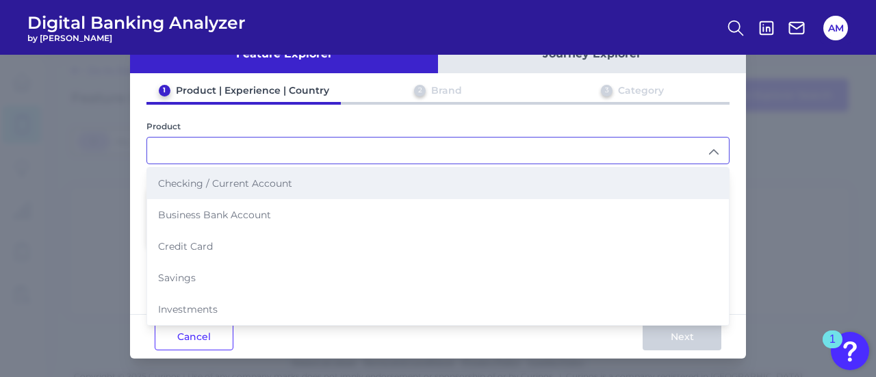
click at [323, 188] on li "Checking / Current Account" at bounding box center [438, 183] width 582 height 31
type input "Checking / Current Account"
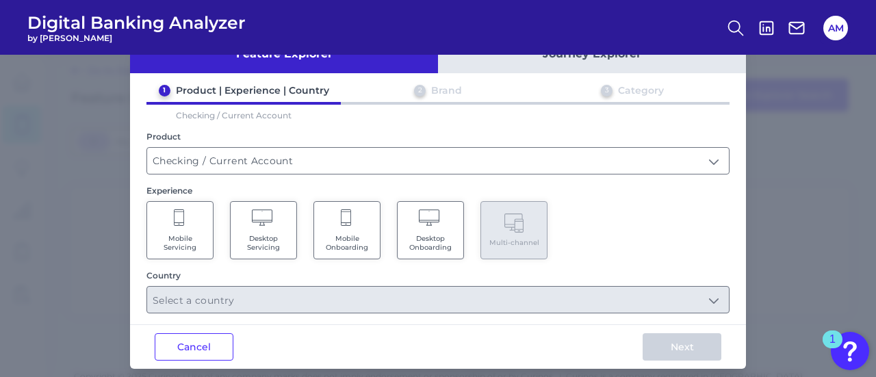
click at [422, 235] on span "Desktop Onboarding" at bounding box center [431, 243] width 52 height 18
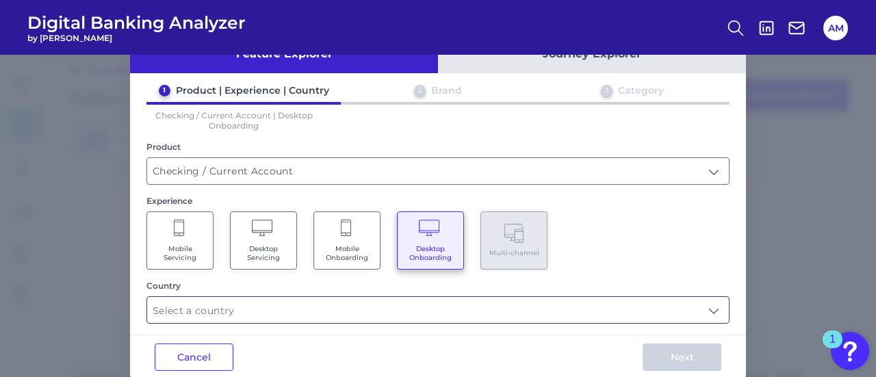
click at [332, 310] on input "text" at bounding box center [438, 310] width 582 height 26
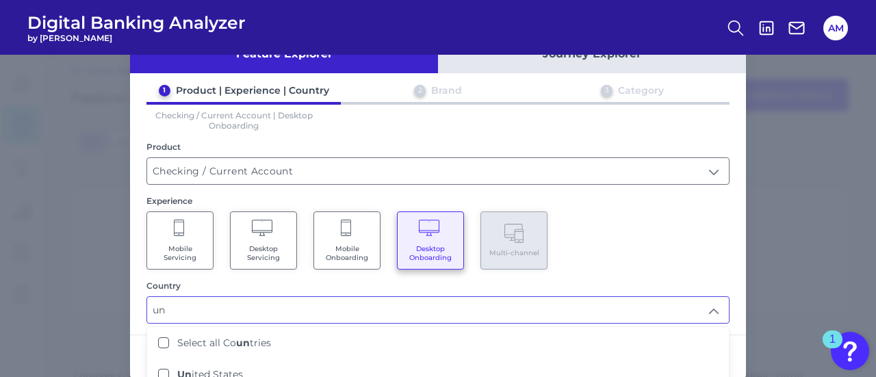
scroll to position [62, 0]
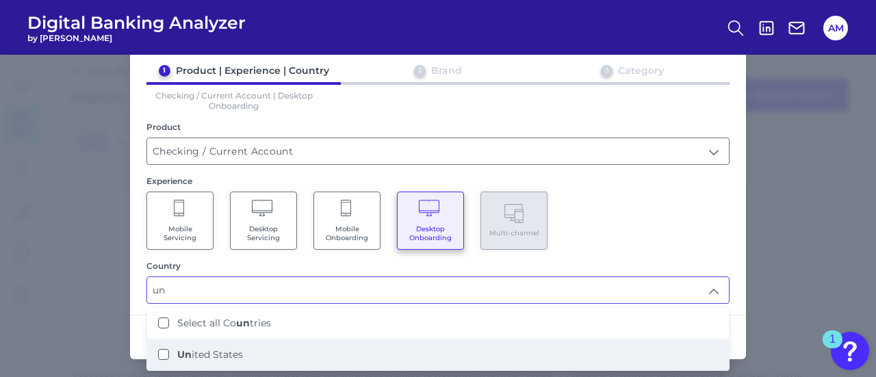
click at [205, 351] on label "Un ited States" at bounding box center [210, 354] width 66 height 12
type input "Select all Countries"
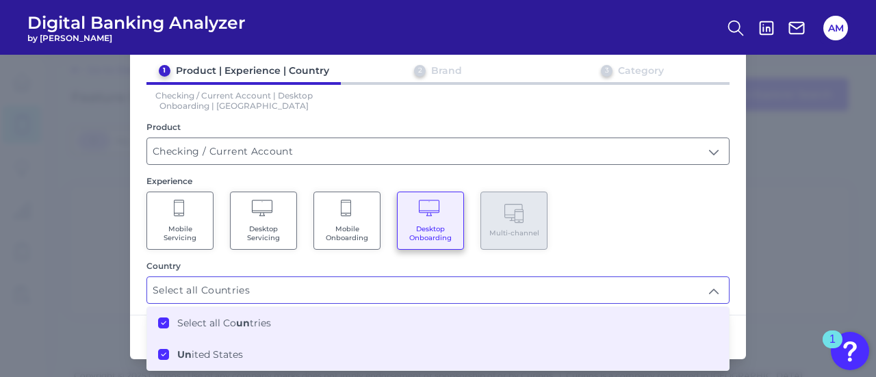
click at [357, 227] on span "Mobile Onboarding" at bounding box center [347, 234] width 52 height 18
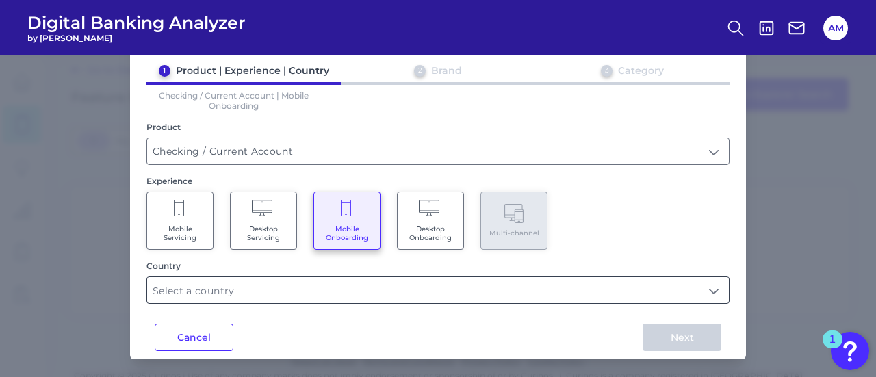
click at [293, 294] on input "text" at bounding box center [438, 290] width 582 height 26
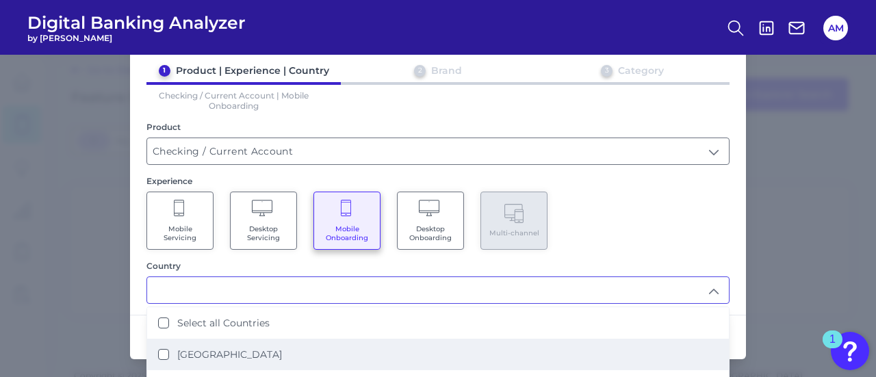
scroll to position [112, 0]
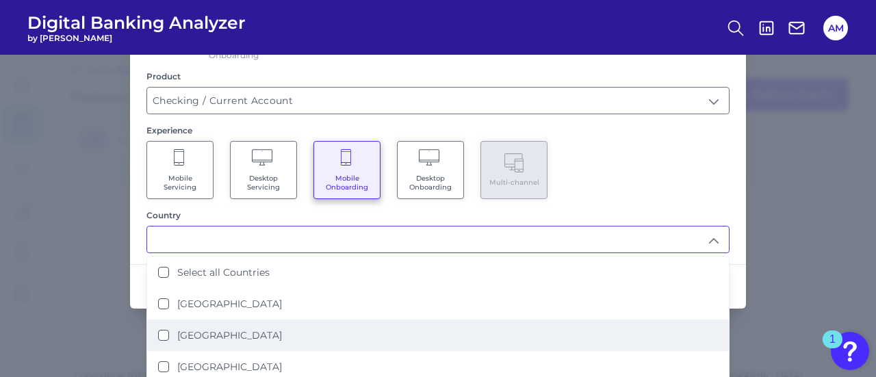
click at [235, 344] on li "[GEOGRAPHIC_DATA]" at bounding box center [438, 335] width 582 height 31
type input "[GEOGRAPHIC_DATA]"
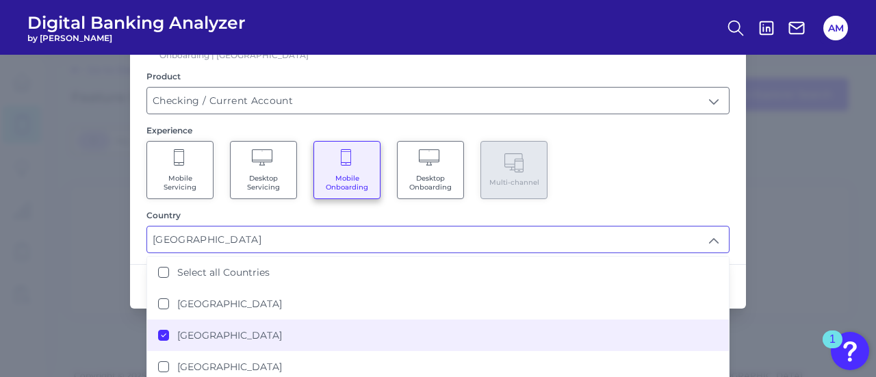
scroll to position [11, 0]
click at [650, 169] on div "Mobile Servicing Desktop Servicing Mobile Onboarding Desktop Onboarding Multi-c…" at bounding box center [438, 170] width 583 height 58
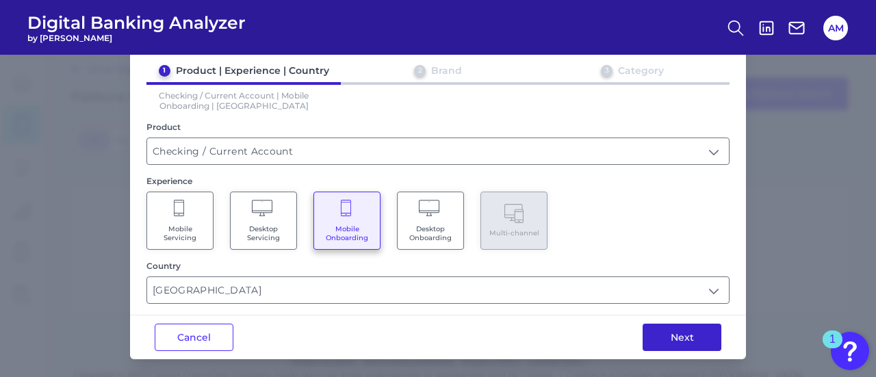
click at [659, 325] on button "Next" at bounding box center [682, 337] width 79 height 27
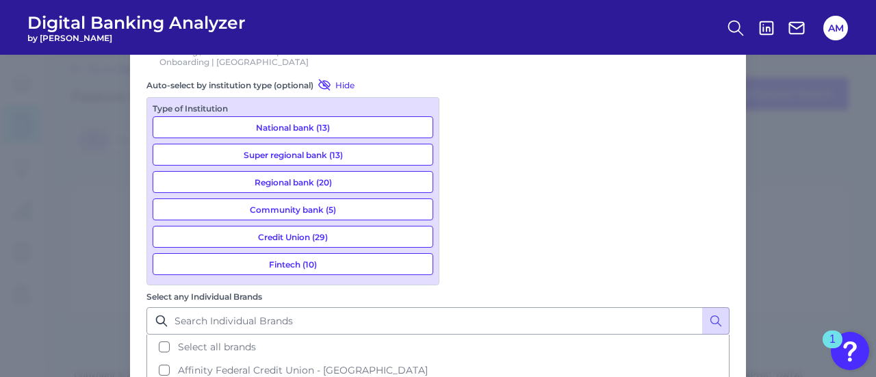
scroll to position [105, 0]
click at [351, 184] on button "Regional bank (20)" at bounding box center [293, 182] width 281 height 22
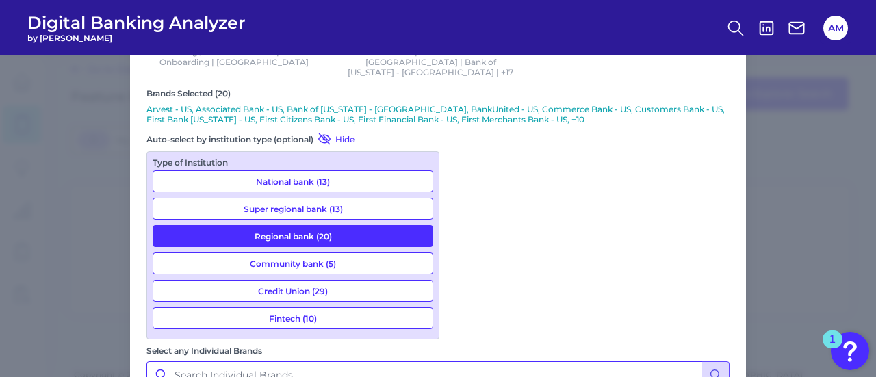
click at [546, 361] on input "Select any Individual Brands" at bounding box center [438, 374] width 583 height 27
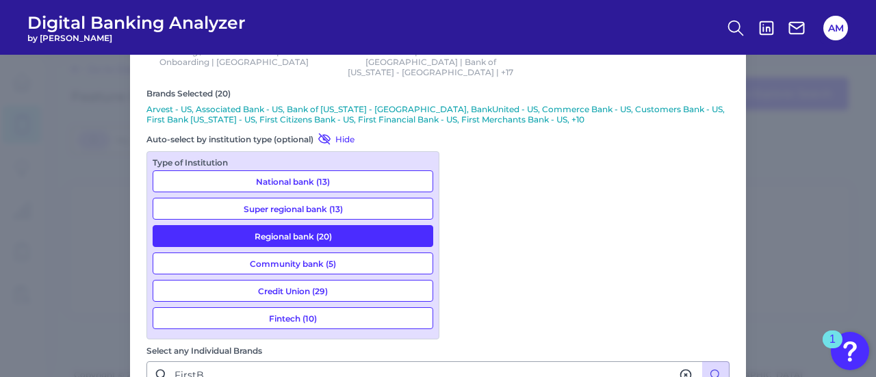
click at [279, 229] on button "Regional bank (20)" at bounding box center [293, 236] width 281 height 22
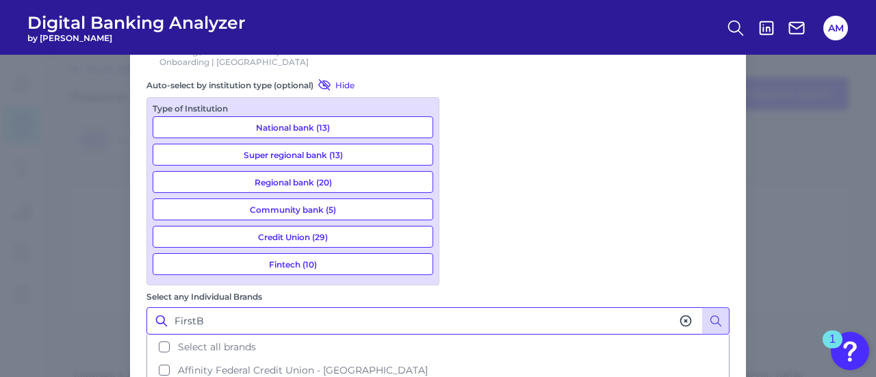
click at [499, 307] on input "FirstB" at bounding box center [438, 320] width 583 height 27
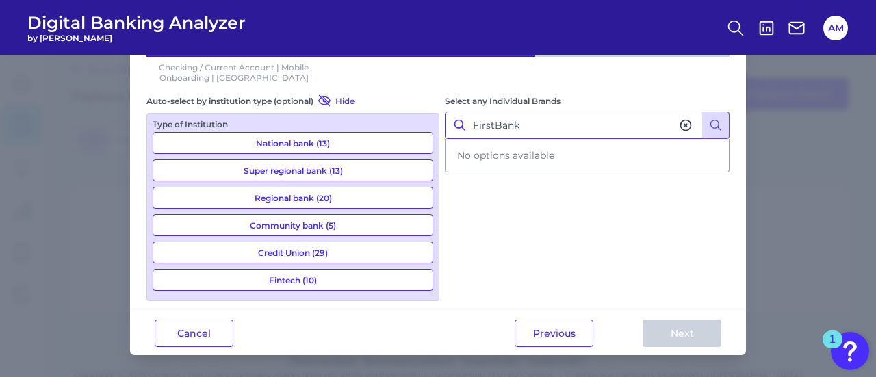
scroll to position [86, 0]
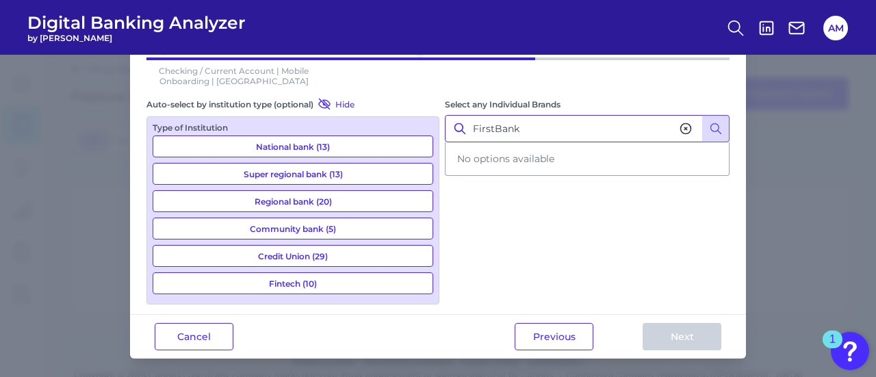
click at [530, 131] on input "FirstBank" at bounding box center [587, 128] width 285 height 27
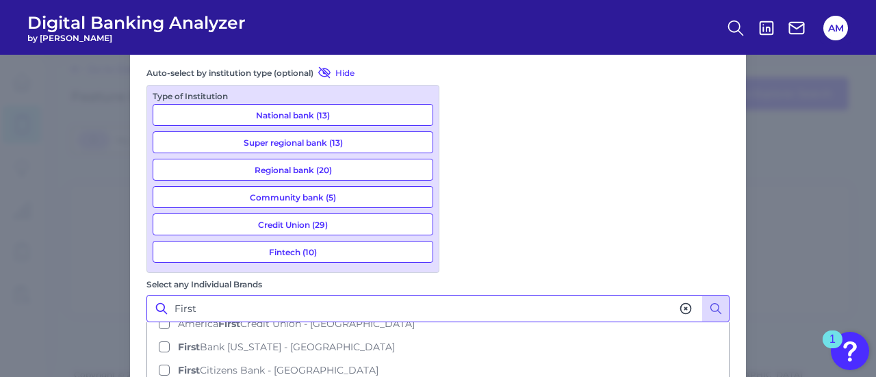
scroll to position [0, 0]
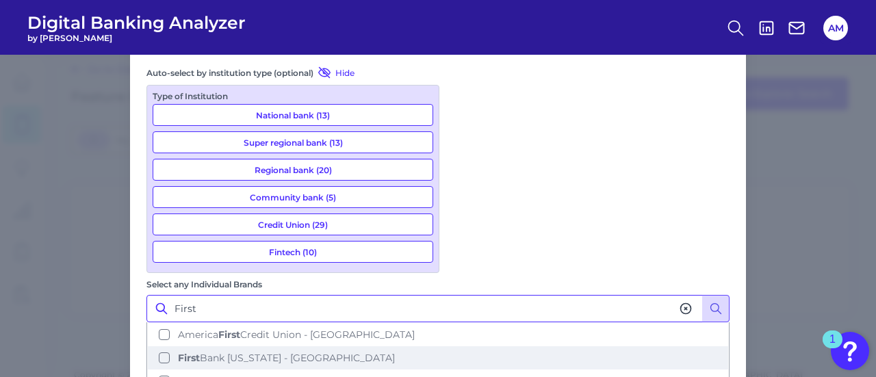
click at [395, 352] on span "First Bank [US_STATE] - [GEOGRAPHIC_DATA]" at bounding box center [286, 358] width 217 height 12
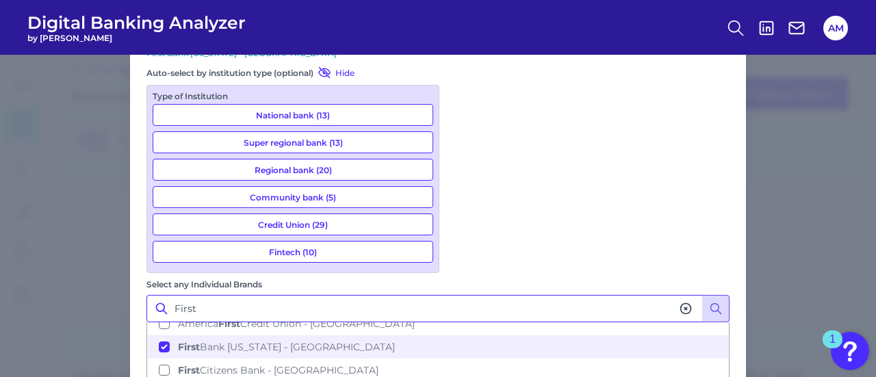
scroll to position [151, 0]
type input "First"
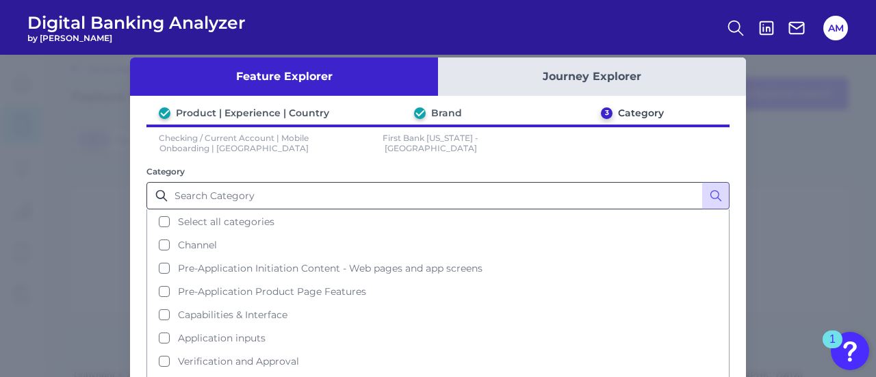
scroll to position [19, 0]
click at [537, 75] on button "Journey Explorer" at bounding box center [592, 77] width 308 height 38
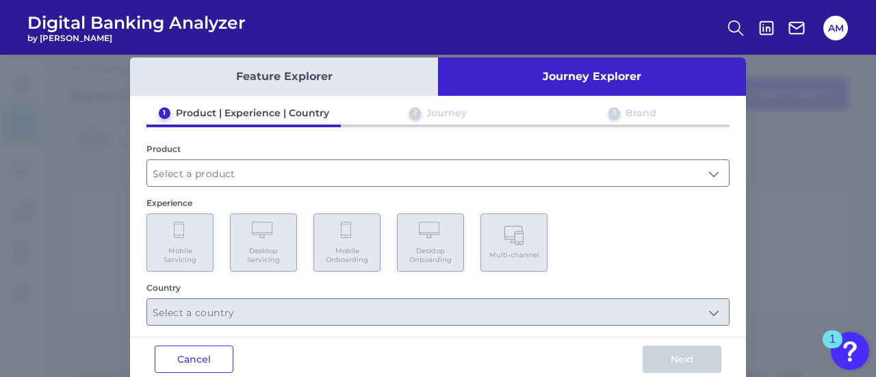
click at [368, 285] on div "Country" at bounding box center [438, 288] width 583 height 10
click at [353, 179] on input "text" at bounding box center [438, 173] width 582 height 26
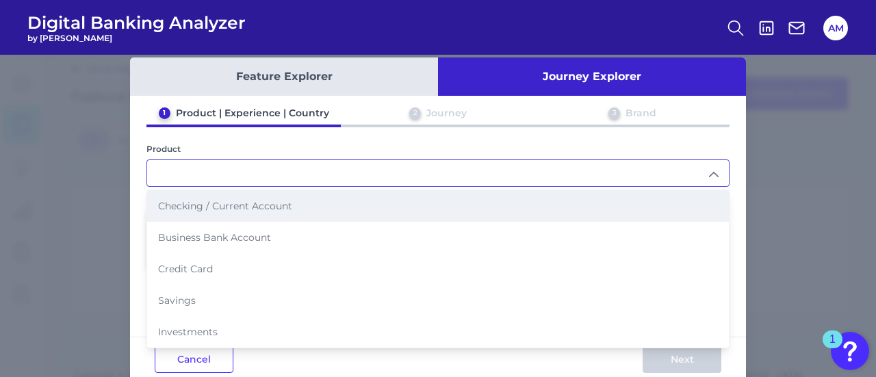
click at [304, 215] on li "Checking / Current Account" at bounding box center [438, 205] width 582 height 31
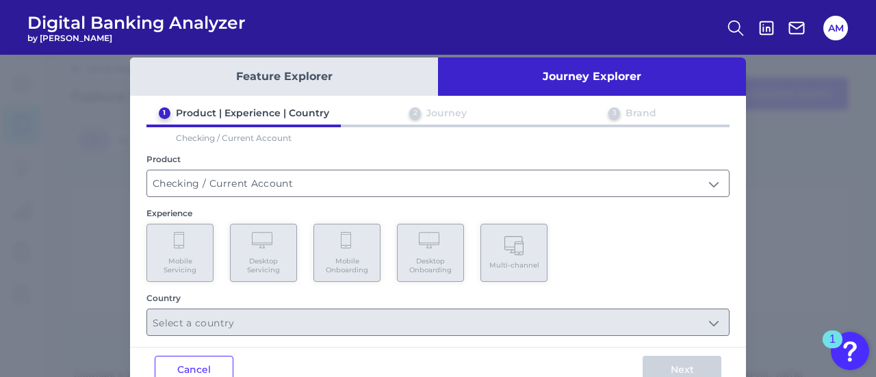
type input "Checking / Current Account"
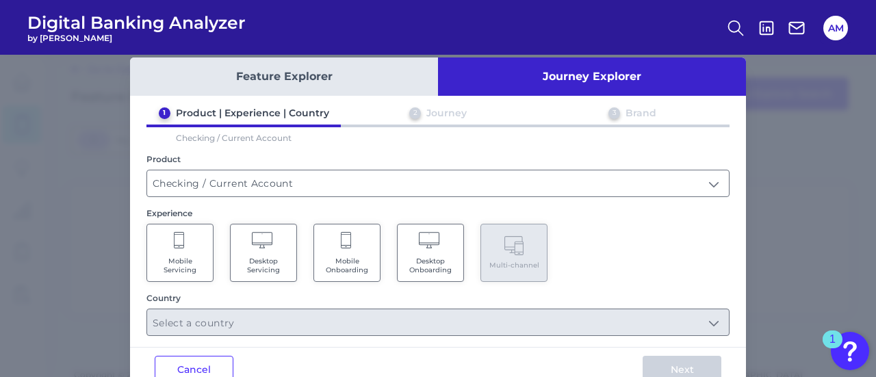
click at [408, 259] on span "Desktop Onboarding" at bounding box center [431, 266] width 52 height 18
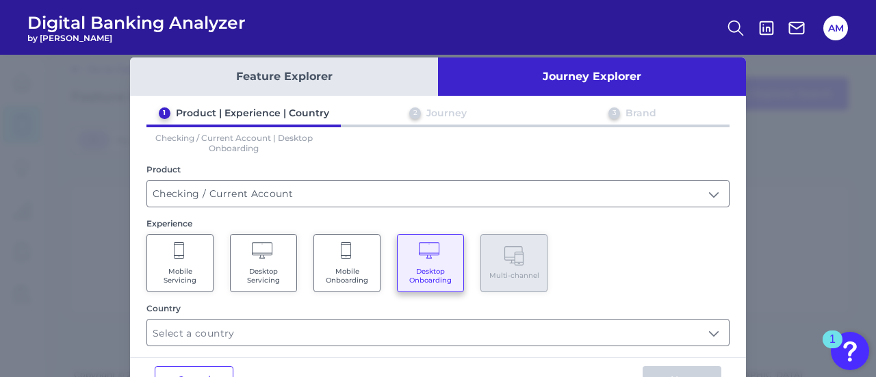
click at [385, 262] on div "Mobile Servicing Desktop Servicing Mobile Onboarding Desktop Onboarding Multi-c…" at bounding box center [438, 263] width 583 height 58
click at [341, 255] on icon at bounding box center [346, 250] width 10 height 16
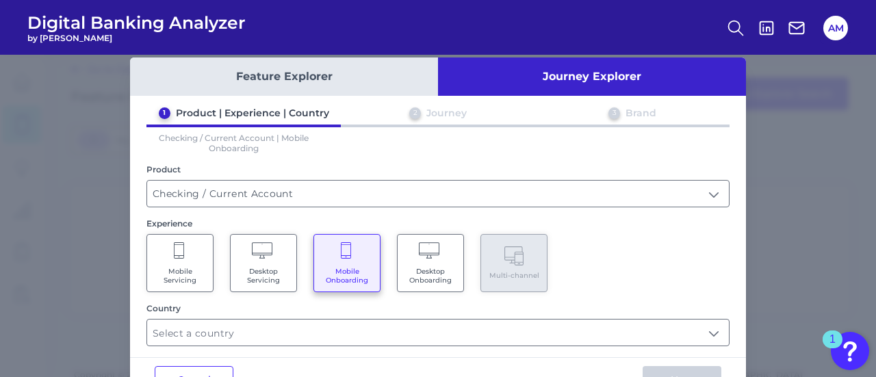
scroll to position [62, 0]
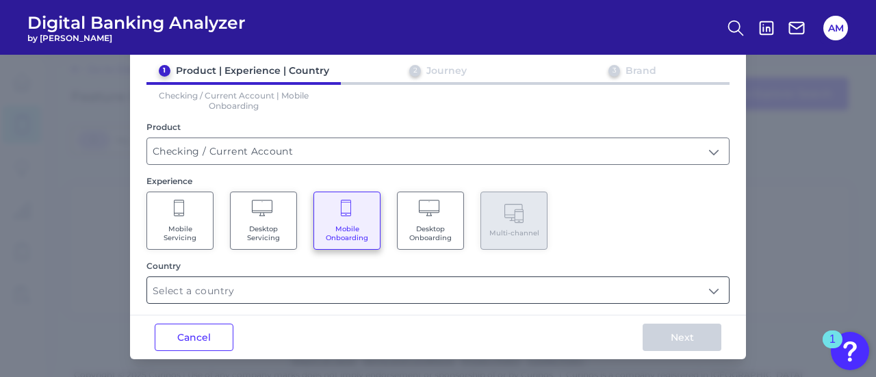
click at [309, 277] on input "text" at bounding box center [438, 290] width 582 height 26
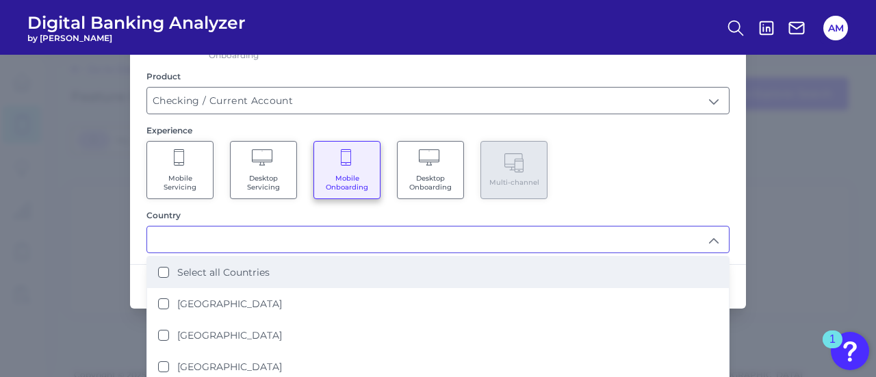
scroll to position [112, 0]
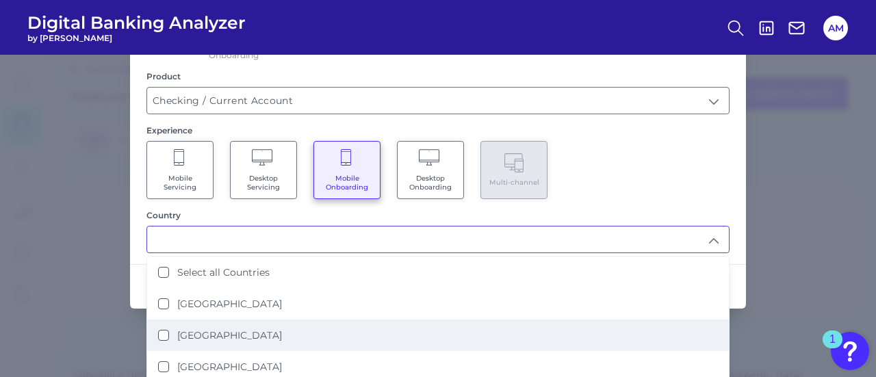
click at [268, 320] on li "[GEOGRAPHIC_DATA]" at bounding box center [438, 335] width 582 height 31
type input "[GEOGRAPHIC_DATA]"
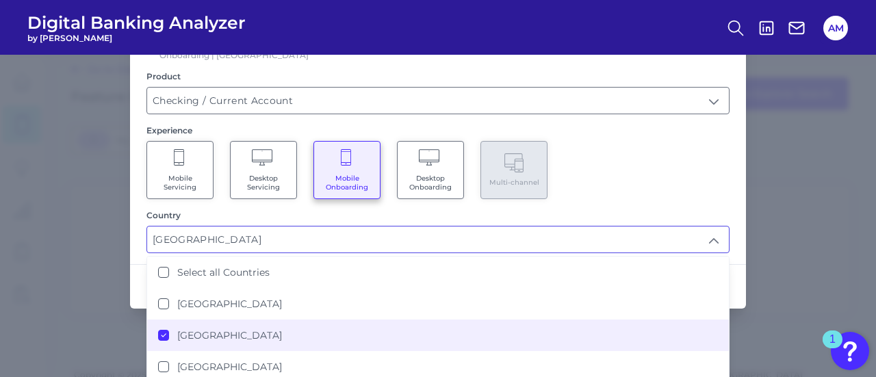
click at [600, 162] on div "Mobile Servicing Desktop Servicing Mobile Onboarding Desktop Onboarding Multi-c…" at bounding box center [438, 170] width 583 height 58
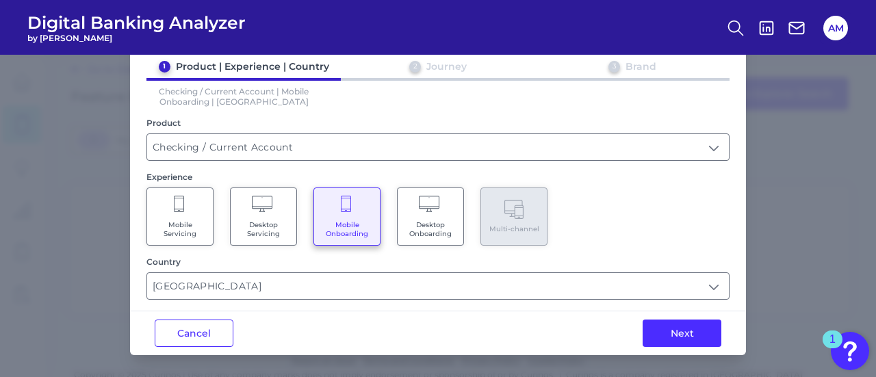
scroll to position [62, 0]
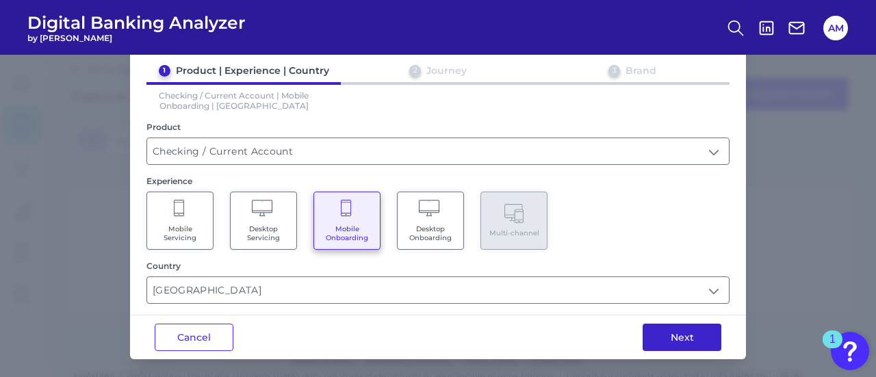
click at [650, 336] on button "Next" at bounding box center [682, 337] width 79 height 27
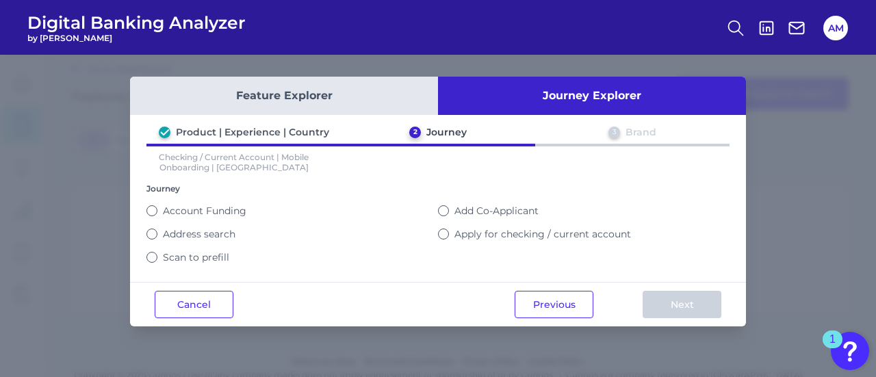
scroll to position [0, 0]
click at [552, 238] on div "Apply for checking / current account" at bounding box center [584, 233] width 292 height 23
click at [560, 235] on label "Apply for checking / current account" at bounding box center [543, 234] width 177 height 12
click at [449, 235] on button "Apply for checking / current account" at bounding box center [443, 234] width 11 height 11
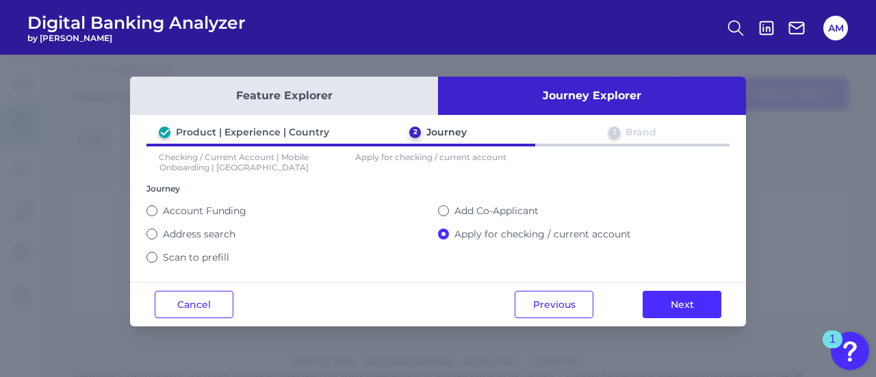
click at [234, 98] on button "Feature Explorer" at bounding box center [284, 96] width 308 height 38
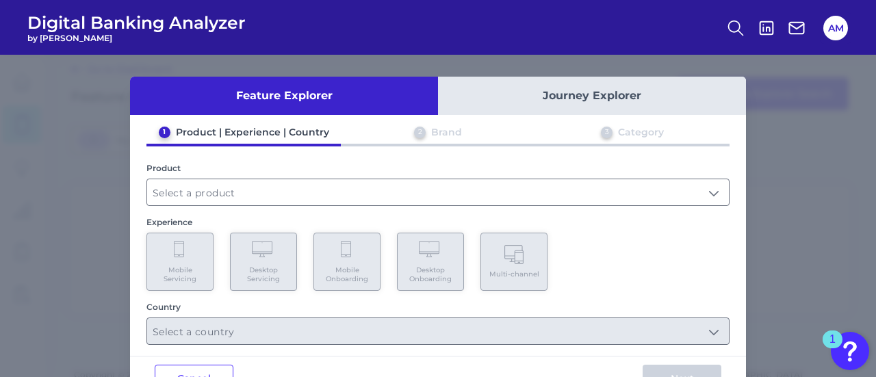
scroll to position [42, 0]
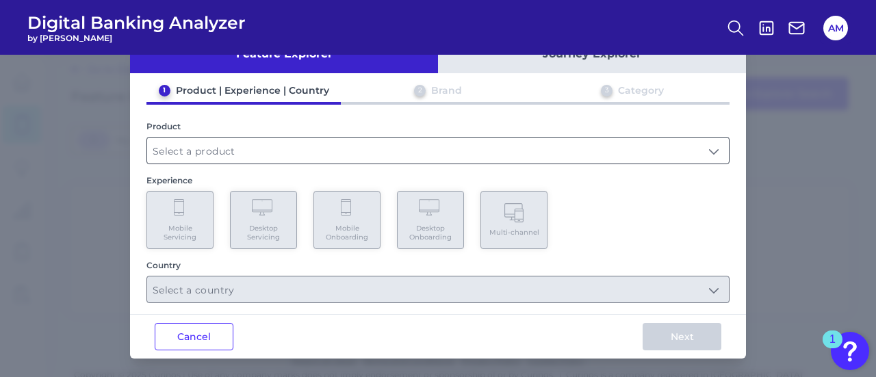
click at [338, 160] on input "text" at bounding box center [438, 151] width 582 height 26
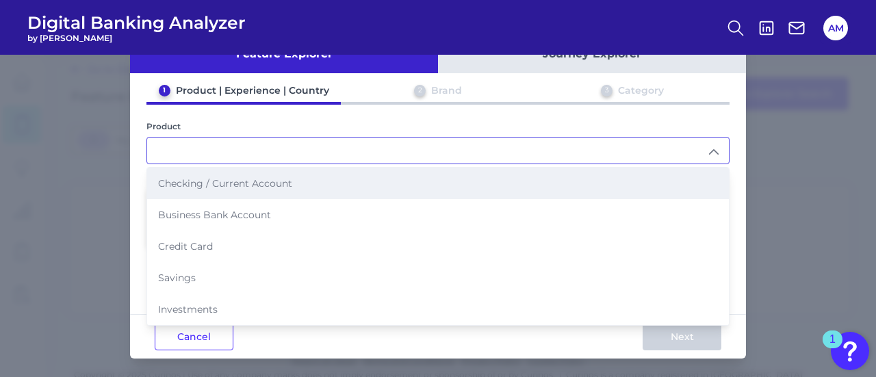
click at [254, 175] on li "Checking / Current Account" at bounding box center [438, 183] width 582 height 31
type input "Checking / Current Account"
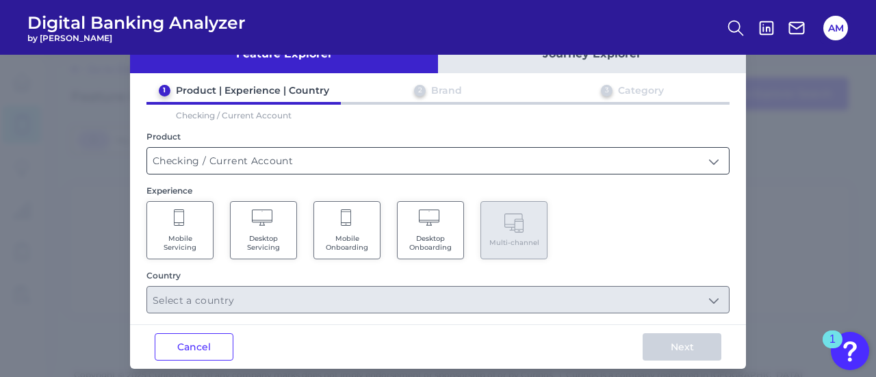
click at [448, 166] on input "Checking / Current Account" at bounding box center [438, 161] width 582 height 26
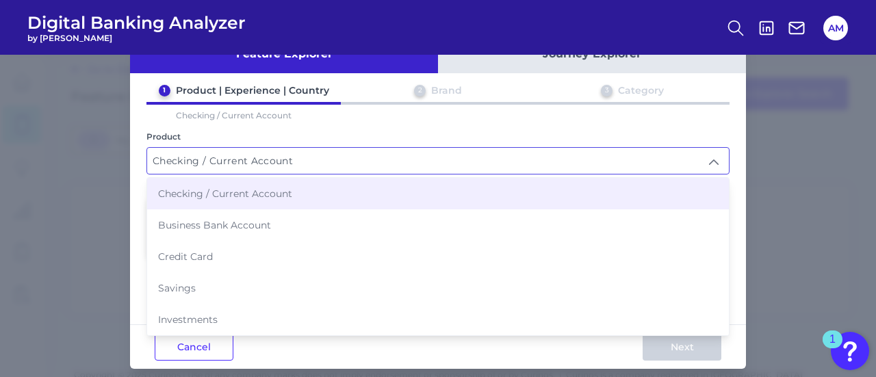
click at [387, 199] on li "Checking / Current Account" at bounding box center [438, 193] width 582 height 31
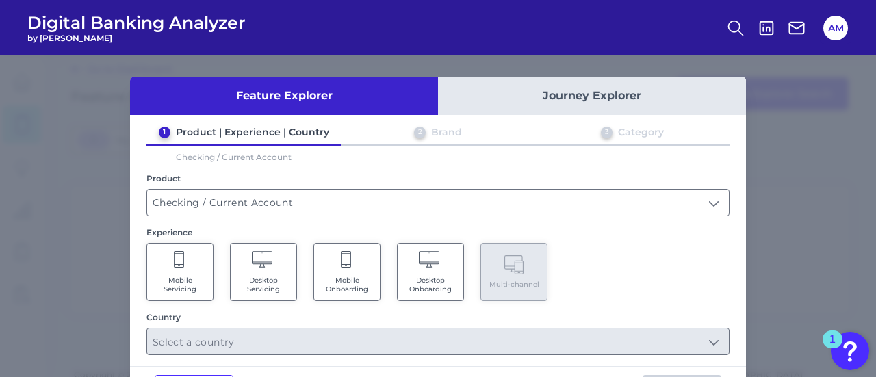
scroll to position [52, 0]
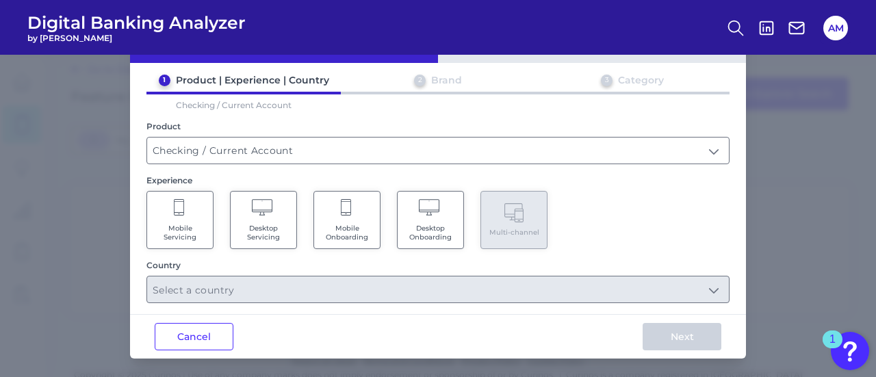
click at [346, 229] on span "Mobile Onboarding" at bounding box center [347, 233] width 52 height 18
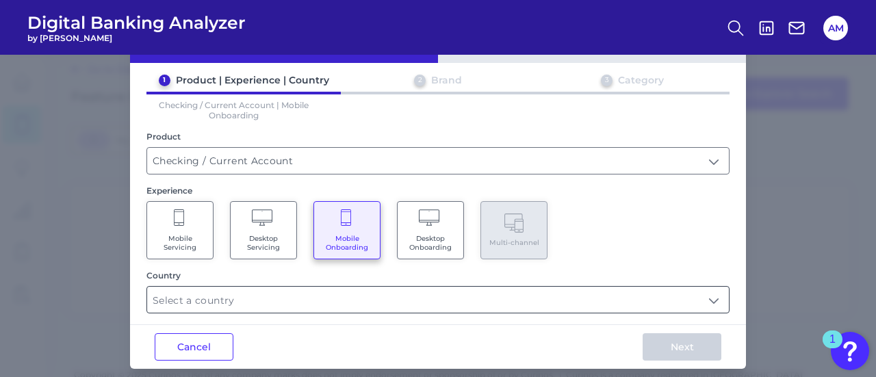
click at [335, 301] on input "text" at bounding box center [438, 300] width 582 height 26
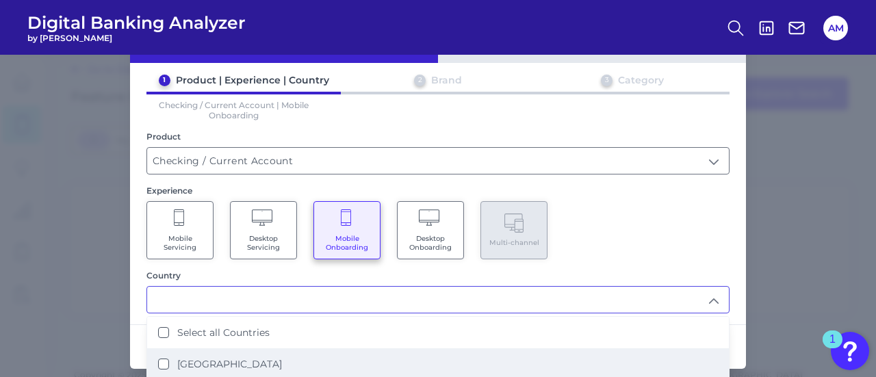
scroll to position [112, 0]
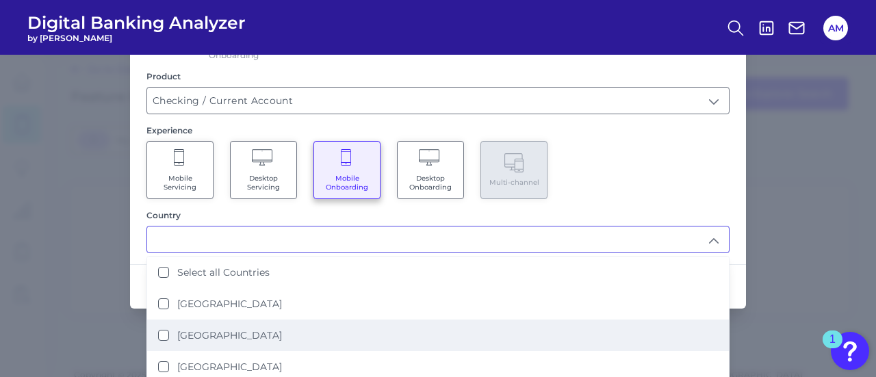
click at [249, 335] on li "[GEOGRAPHIC_DATA]" at bounding box center [438, 335] width 582 height 31
type input "[GEOGRAPHIC_DATA]"
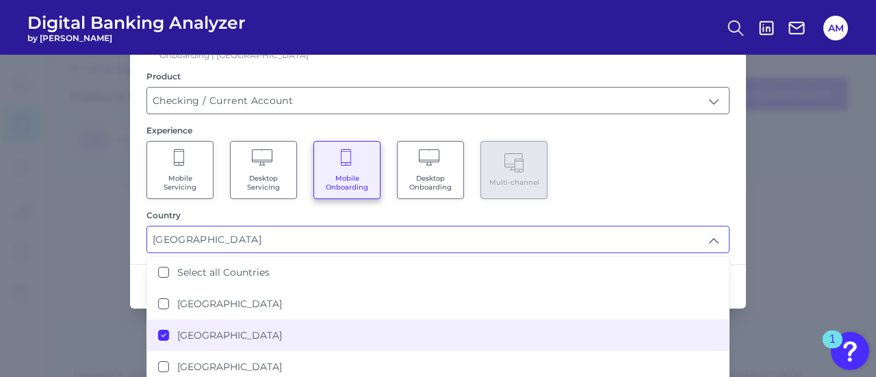
scroll to position [12, 0]
click at [651, 171] on div "Mobile Servicing Desktop Servicing Mobile Onboarding Desktop Onboarding Multi-c…" at bounding box center [438, 170] width 583 height 58
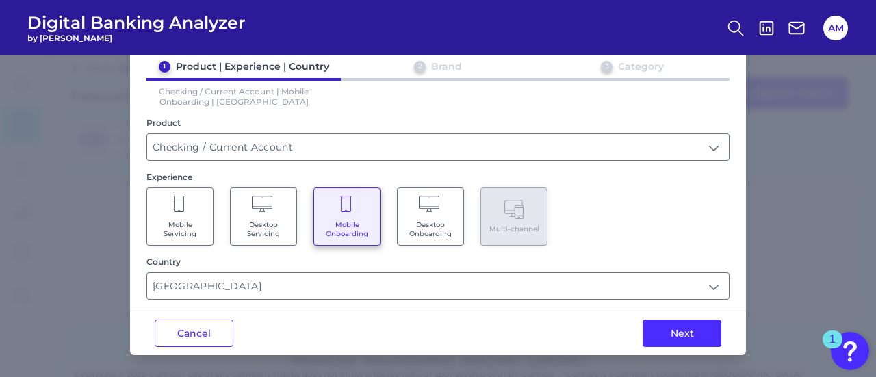
scroll to position [62, 0]
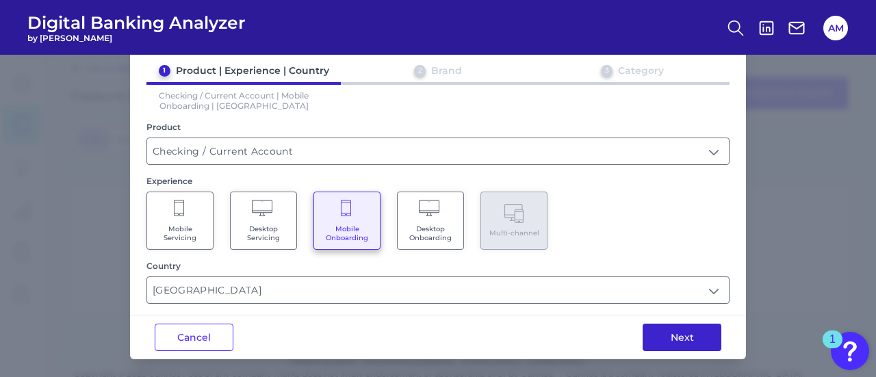
click at [653, 346] on button "Next" at bounding box center [682, 337] width 79 height 27
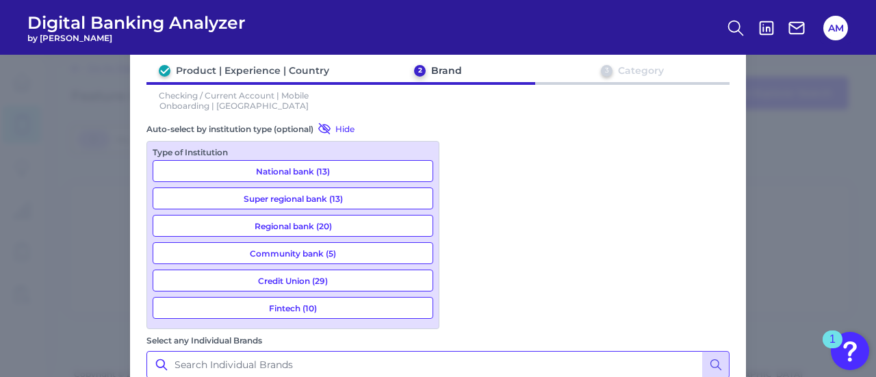
click at [498, 351] on input "Select any Individual Brands" at bounding box center [438, 364] width 583 height 27
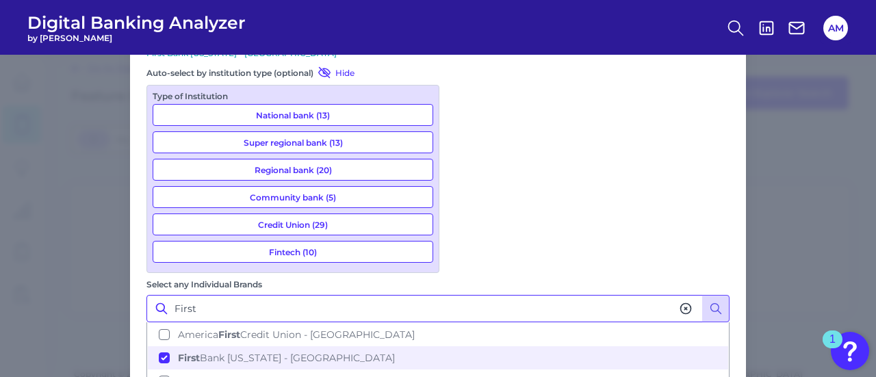
scroll to position [11, 0]
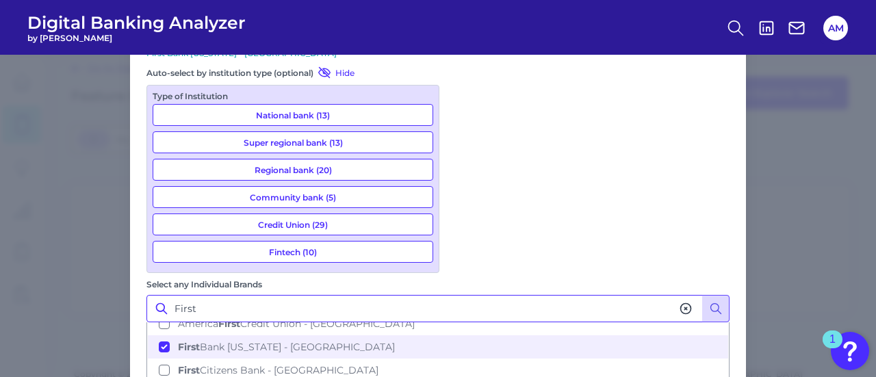
type input "First"
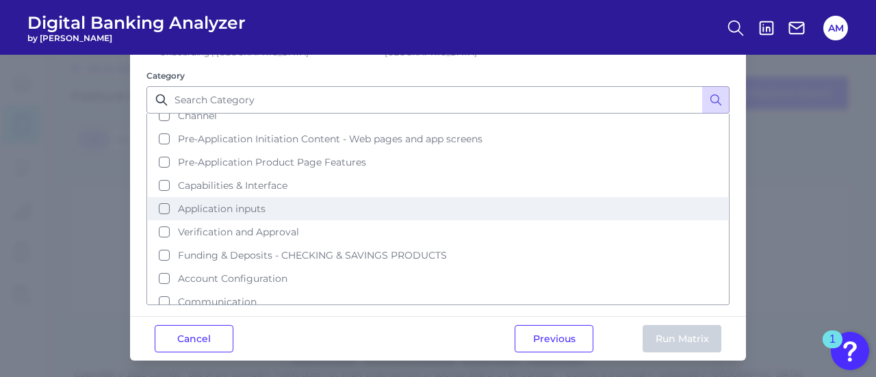
scroll to position [0, 0]
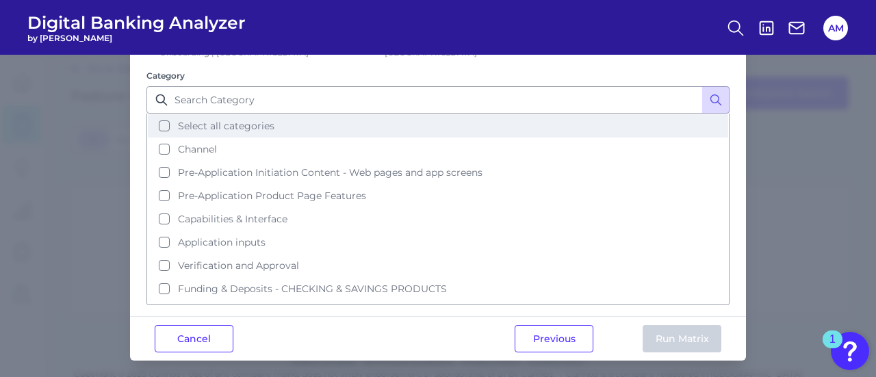
click at [374, 120] on button "Select all categories" at bounding box center [438, 125] width 581 height 23
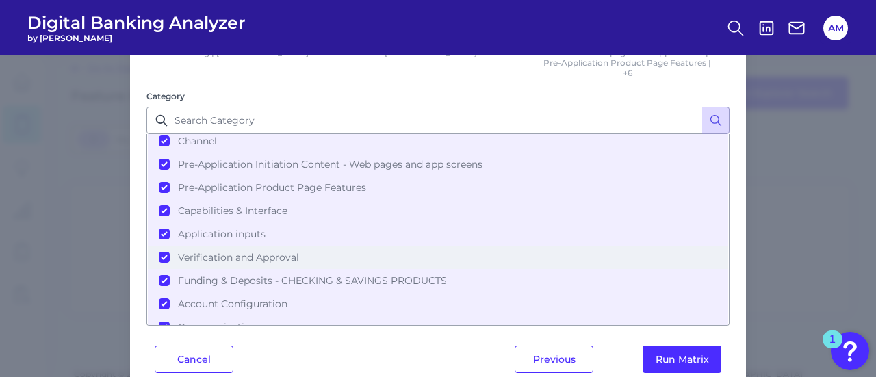
scroll to position [34, 0]
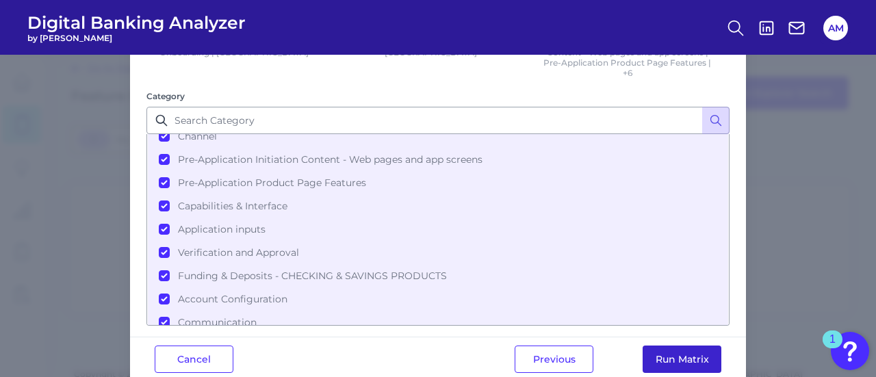
click at [687, 348] on button "Run Matrix" at bounding box center [682, 359] width 79 height 27
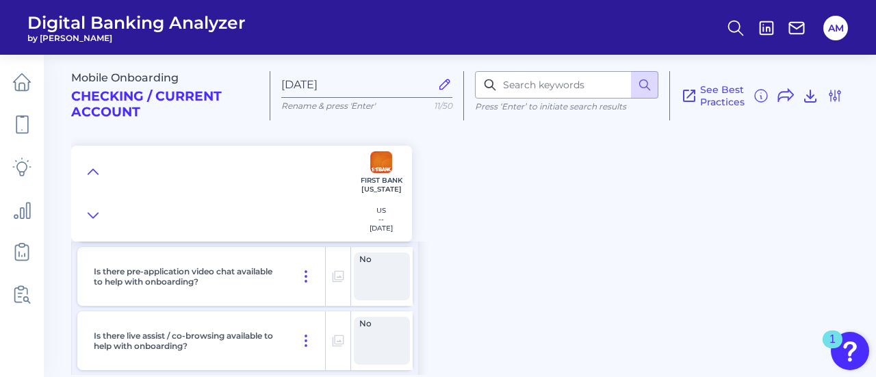
scroll to position [919, 0]
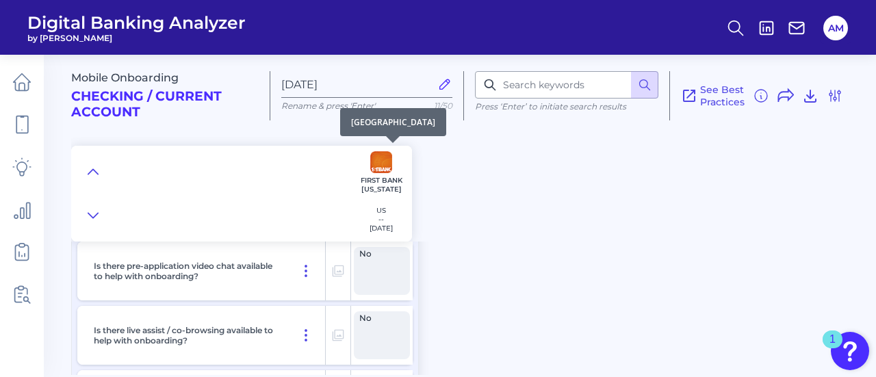
click at [381, 209] on p "US" at bounding box center [381, 210] width 23 height 9
click at [374, 185] on p "First Bank [US_STATE]" at bounding box center [381, 185] width 51 height 18
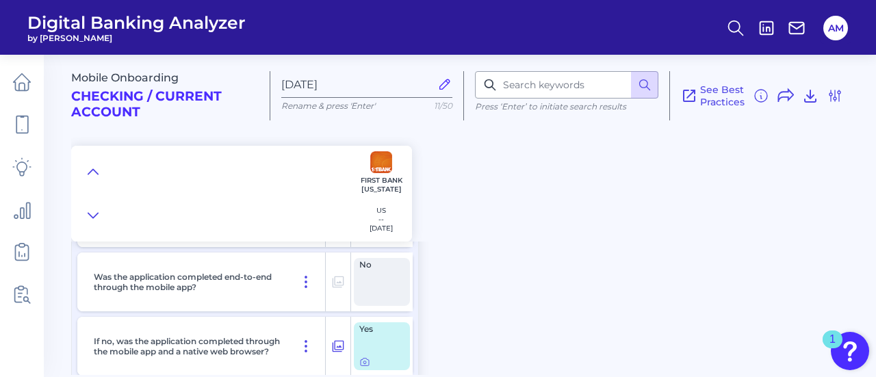
scroll to position [0, 0]
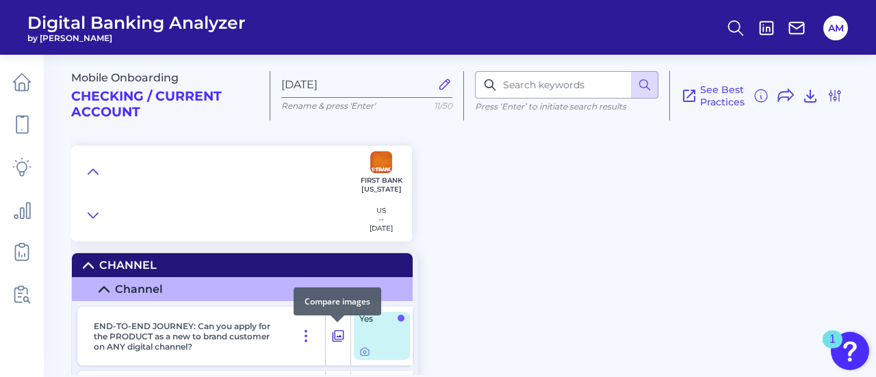
click at [338, 339] on icon at bounding box center [339, 337] width 12 height 12
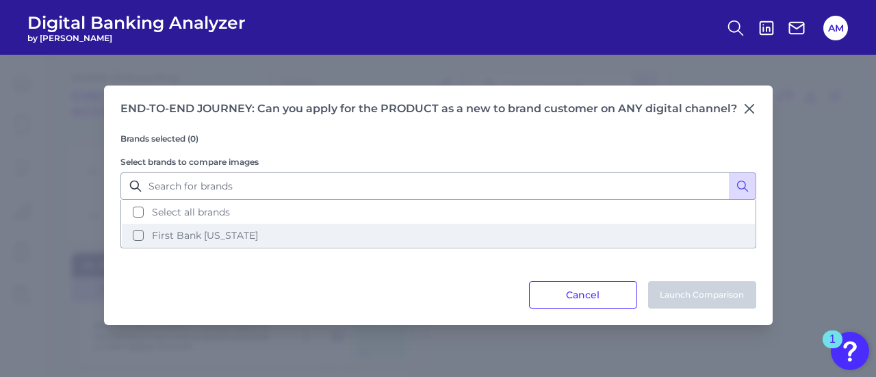
click at [277, 224] on button "First Bank [US_STATE]" at bounding box center [438, 235] width 633 height 23
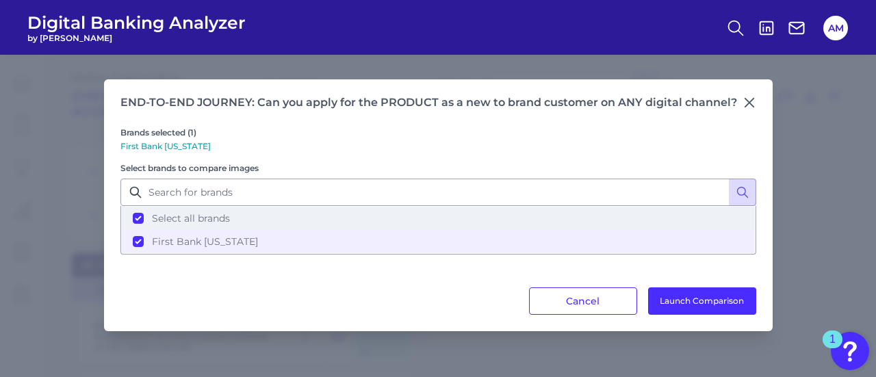
click at [367, 225] on button "Select all brands" at bounding box center [438, 218] width 633 height 23
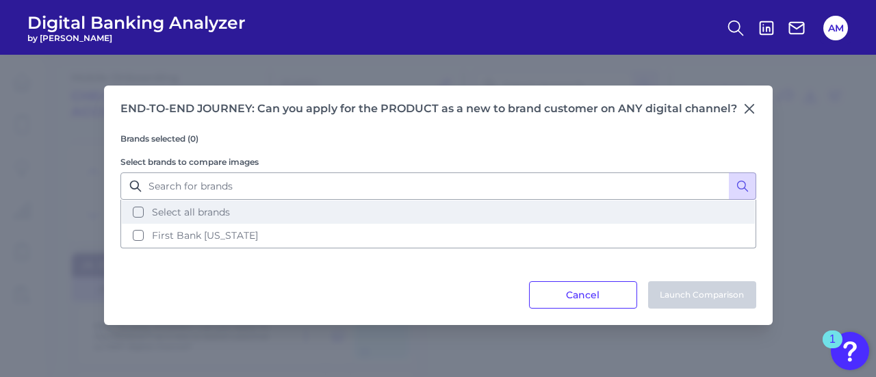
click at [362, 222] on button "Select all brands" at bounding box center [438, 212] width 633 height 23
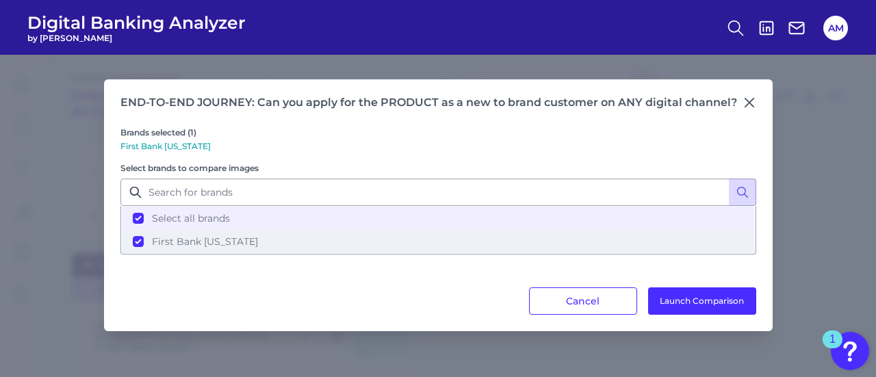
click at [359, 238] on button "First Bank [US_STATE]" at bounding box center [438, 241] width 633 height 23
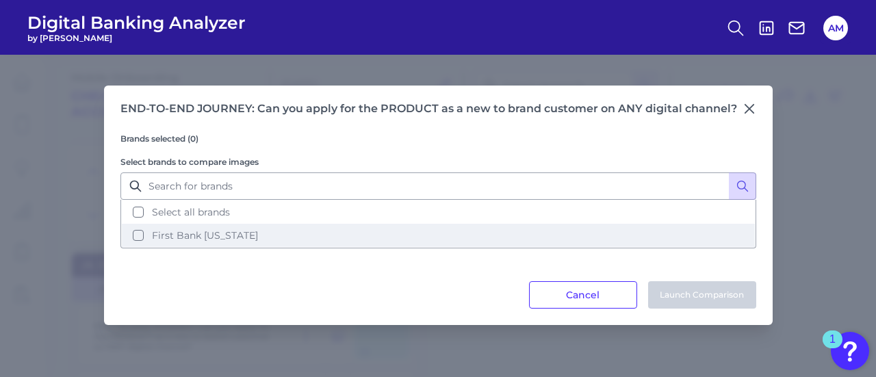
click at [138, 238] on button "First Bank [US_STATE]" at bounding box center [438, 235] width 633 height 23
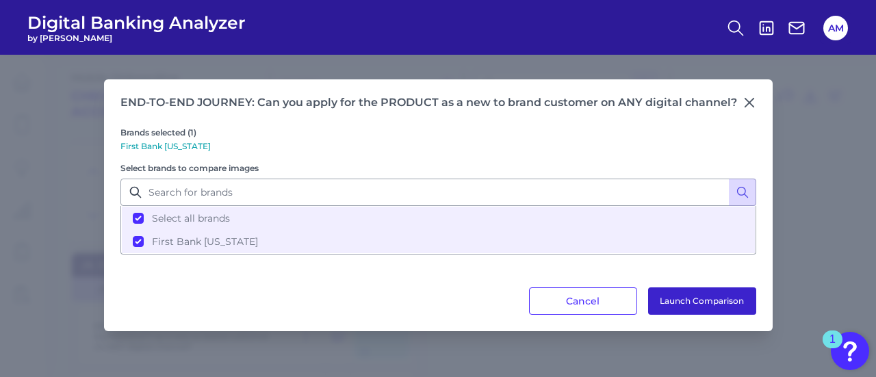
click at [731, 297] on button "Launch Comparison" at bounding box center [702, 301] width 108 height 27
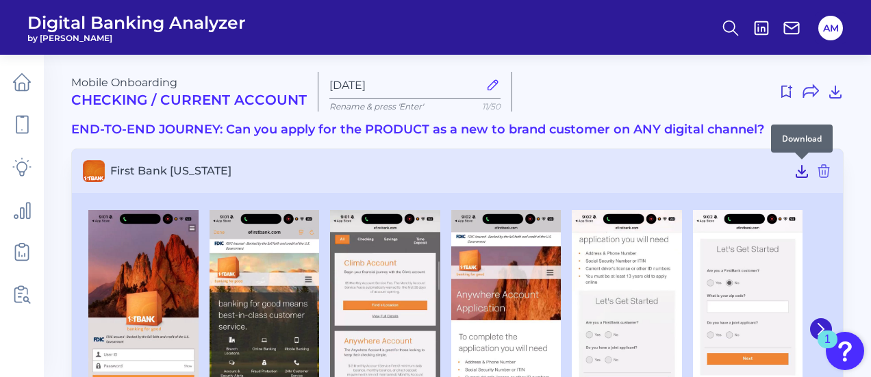
click at [800, 170] on icon at bounding box center [801, 172] width 11 height 12
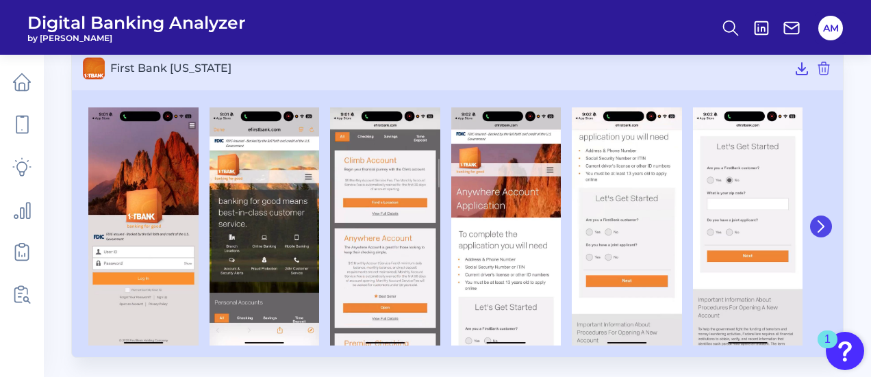
click at [822, 231] on icon at bounding box center [821, 226] width 12 height 12
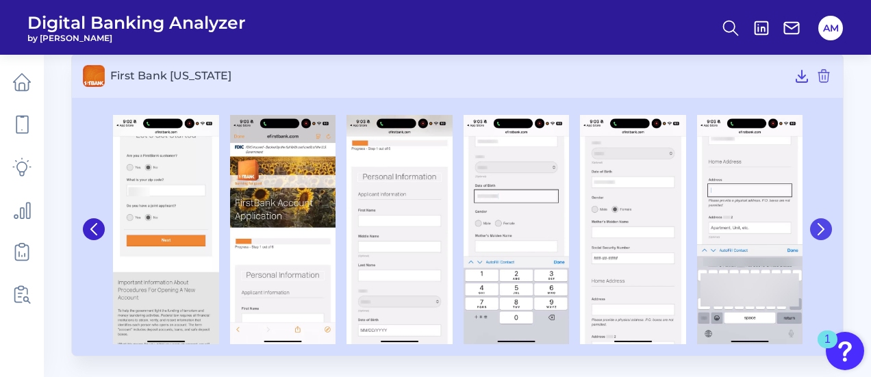
scroll to position [93, 0]
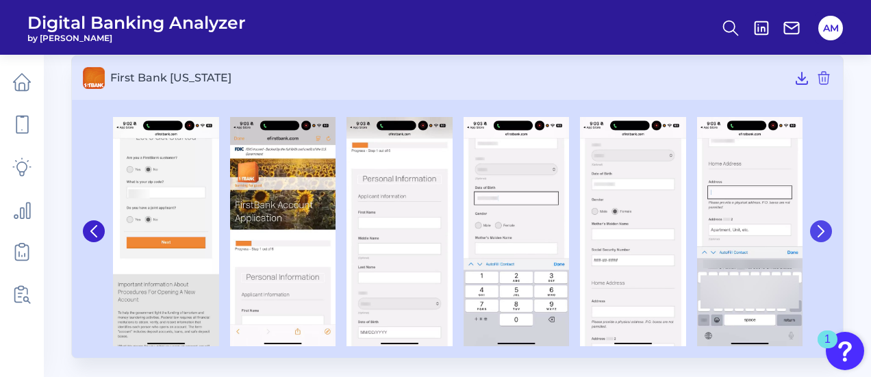
click at [822, 231] on icon at bounding box center [820, 231] width 5 height 11
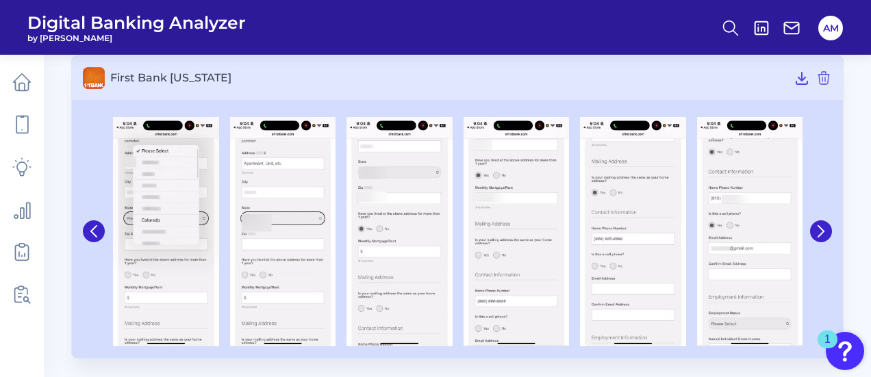
drag, startPoint x: 822, startPoint y: 231, endPoint x: 822, endPoint y: 244, distance: 13.7
drag, startPoint x: 822, startPoint y: 244, endPoint x: 841, endPoint y: 242, distance: 18.7
click at [841, 242] on div at bounding box center [457, 231] width 771 height 253
click at [826, 231] on icon at bounding box center [821, 231] width 12 height 12
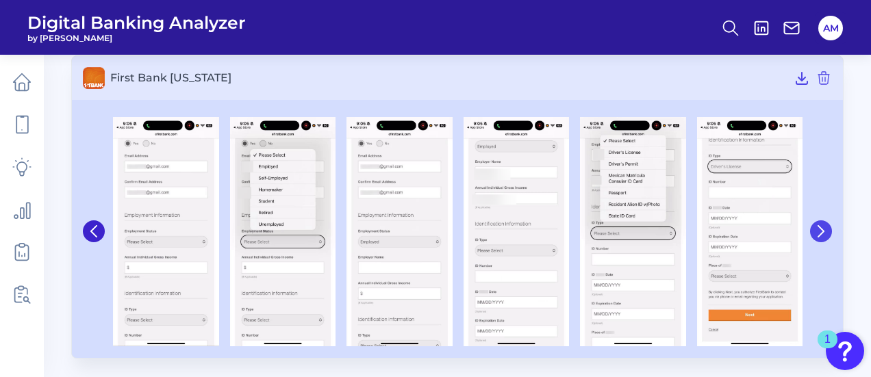
click at [826, 231] on icon at bounding box center [821, 231] width 12 height 12
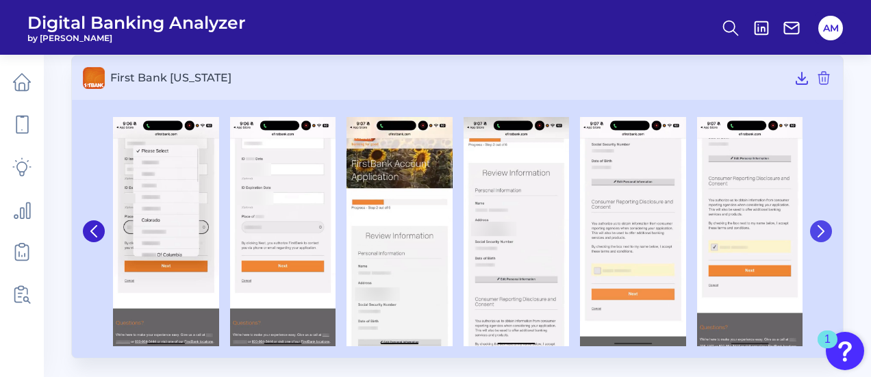
click at [826, 231] on icon at bounding box center [821, 231] width 12 height 12
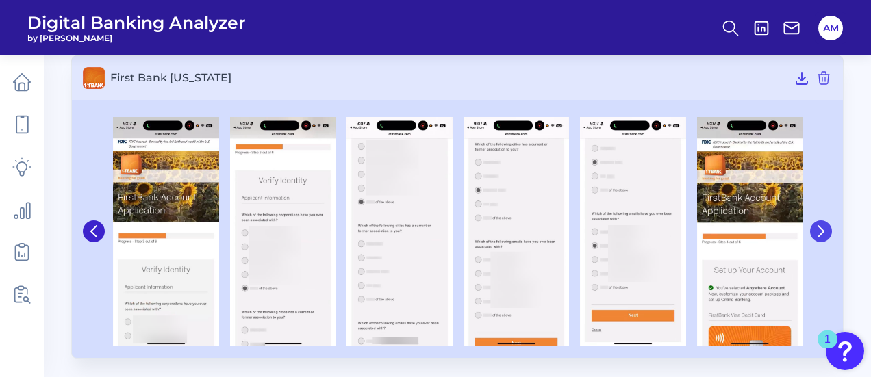
click at [826, 231] on icon at bounding box center [821, 231] width 12 height 12
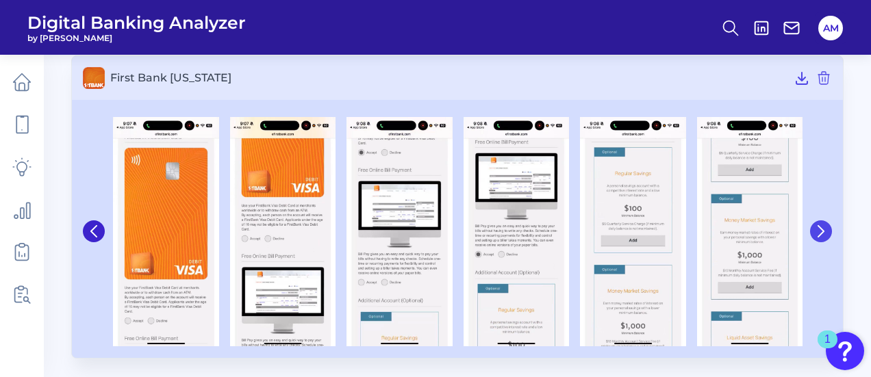
click at [826, 231] on icon at bounding box center [821, 231] width 12 height 12
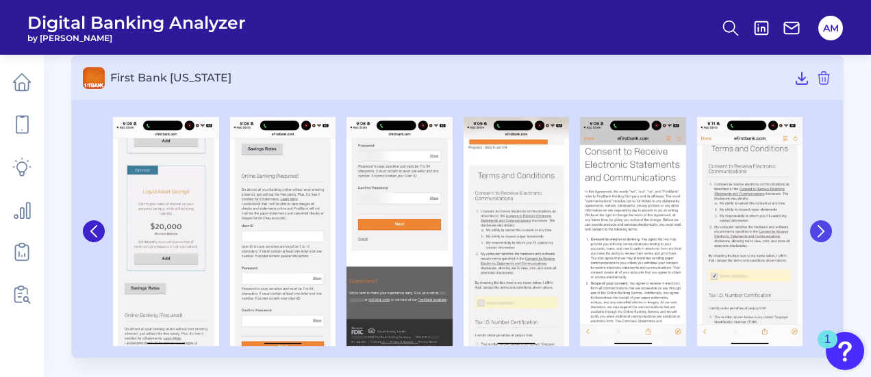
click at [826, 231] on icon at bounding box center [821, 231] width 12 height 12
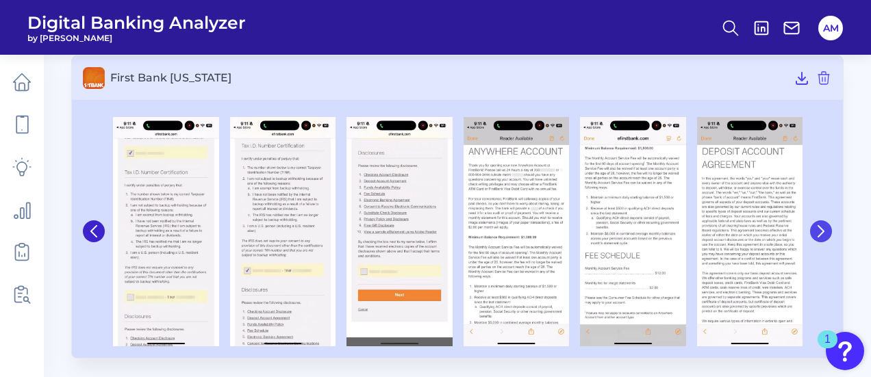
click at [826, 231] on icon at bounding box center [821, 231] width 12 height 12
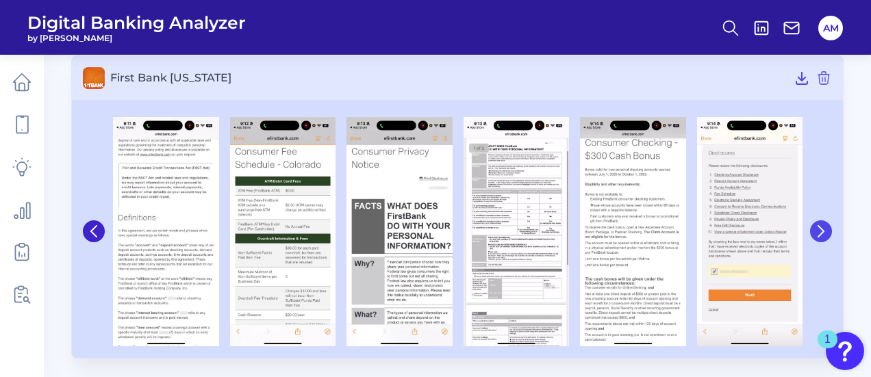
click at [826, 231] on icon at bounding box center [821, 231] width 12 height 12
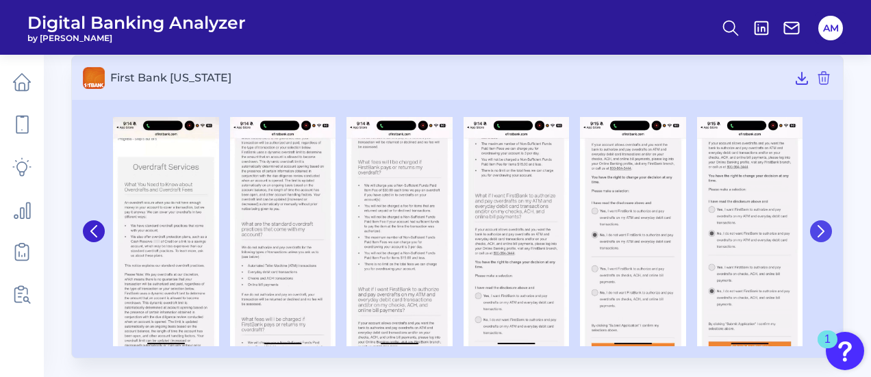
click at [826, 231] on icon at bounding box center [821, 231] width 12 height 12
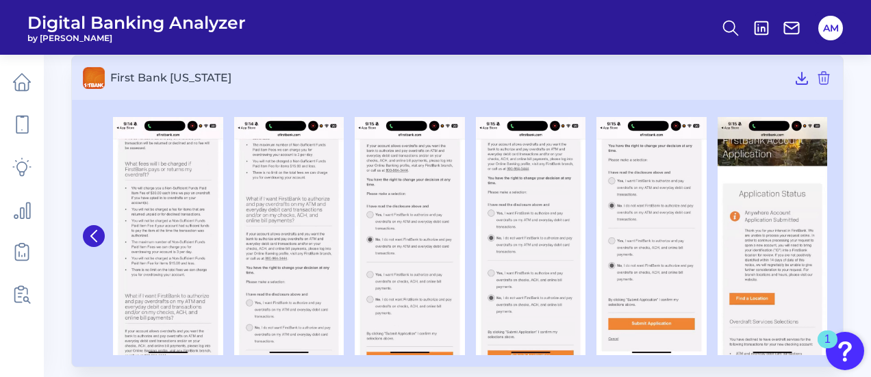
click at [826, 231] on img at bounding box center [772, 236] width 110 height 238
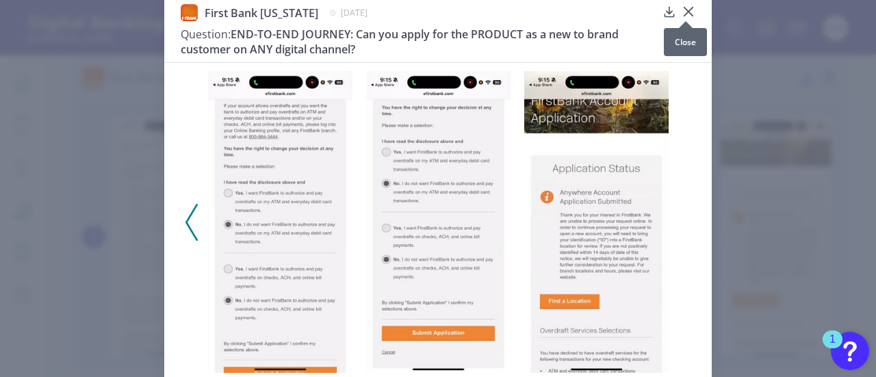
click at [687, 16] on div at bounding box center [686, 21] width 14 height 14
click at [685, 13] on icon at bounding box center [689, 12] width 8 height 8
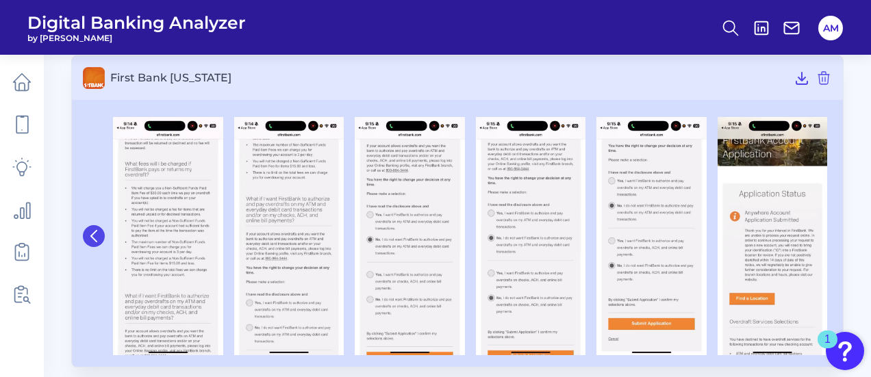
click at [89, 225] on button at bounding box center [94, 236] width 22 height 22
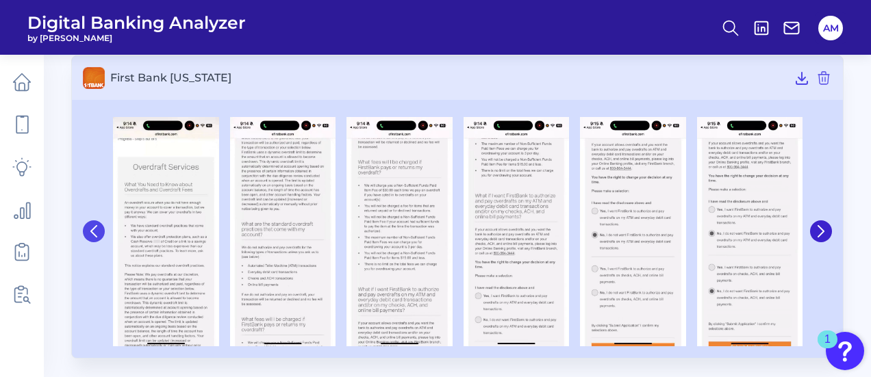
click at [89, 225] on icon at bounding box center [94, 231] width 12 height 12
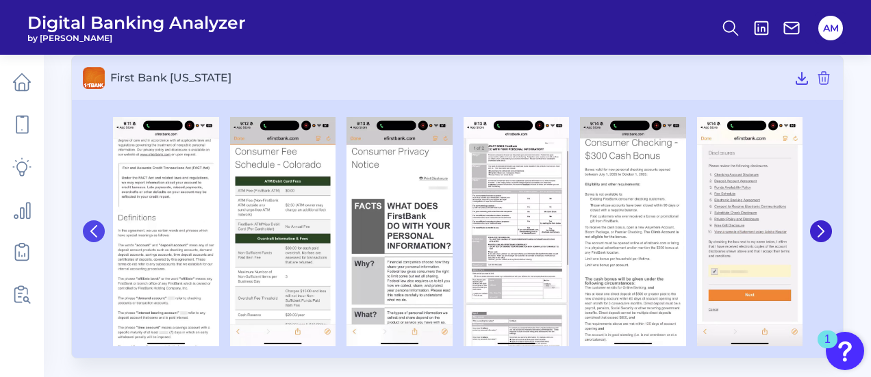
click at [89, 225] on icon at bounding box center [94, 231] width 12 height 12
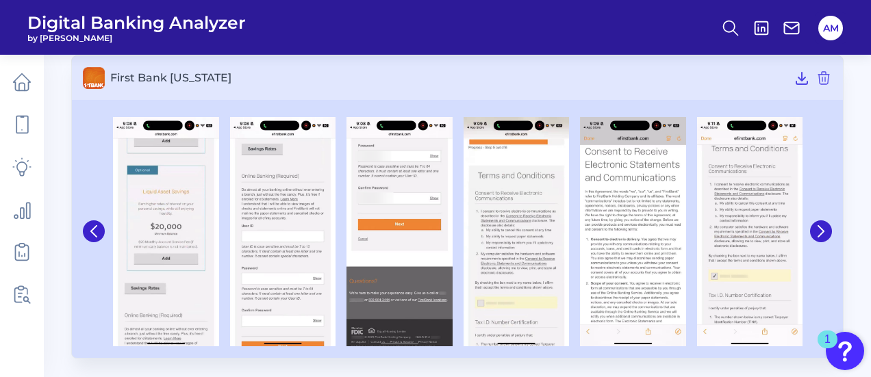
drag, startPoint x: 89, startPoint y: 225, endPoint x: 94, endPoint y: 261, distance: 36.6
drag, startPoint x: 94, startPoint y: 261, endPoint x: 505, endPoint y: 83, distance: 448.3
click at [505, 83] on h3 "First Bank [US_STATE]" at bounding box center [457, 78] width 771 height 44
click at [93, 222] on button at bounding box center [94, 231] width 22 height 22
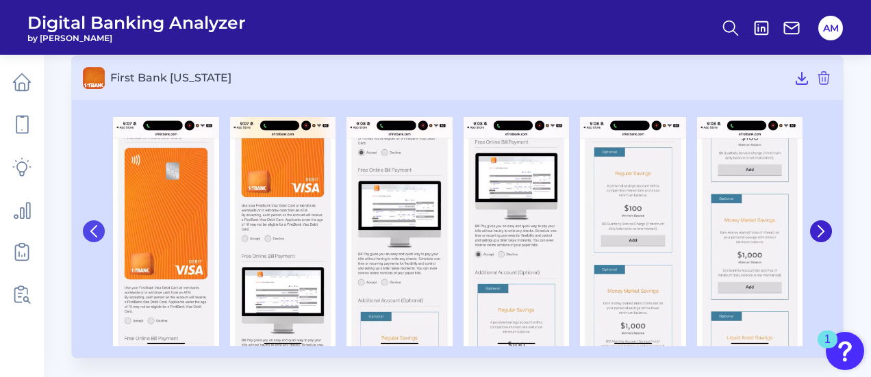
click at [93, 222] on button at bounding box center [94, 231] width 22 height 22
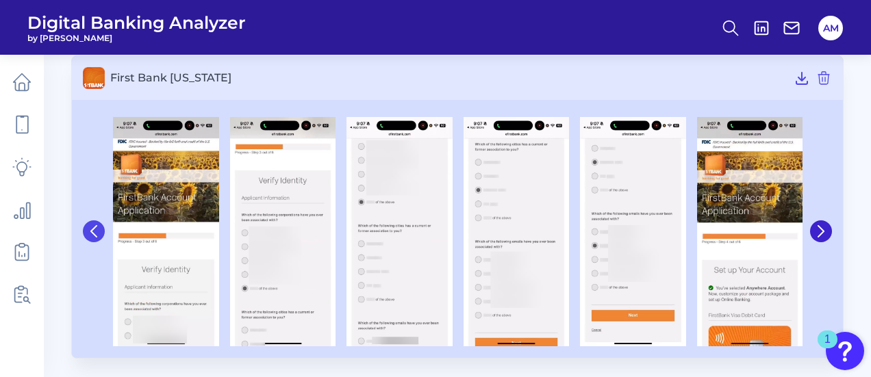
drag, startPoint x: 93, startPoint y: 222, endPoint x: 92, endPoint y: 229, distance: 7.0
click at [92, 229] on icon at bounding box center [94, 231] width 12 height 12
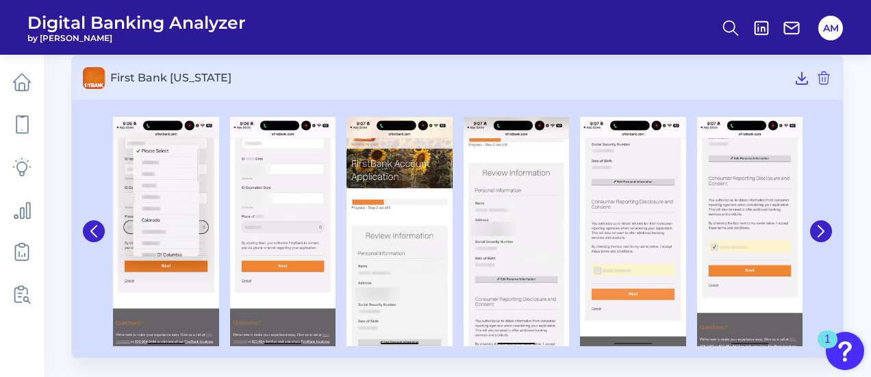
drag, startPoint x: 92, startPoint y: 229, endPoint x: 88, endPoint y: 242, distance: 13.6
drag, startPoint x: 88, startPoint y: 242, endPoint x: 87, endPoint y: 232, distance: 10.3
click at [87, 232] on button at bounding box center [94, 231] width 22 height 22
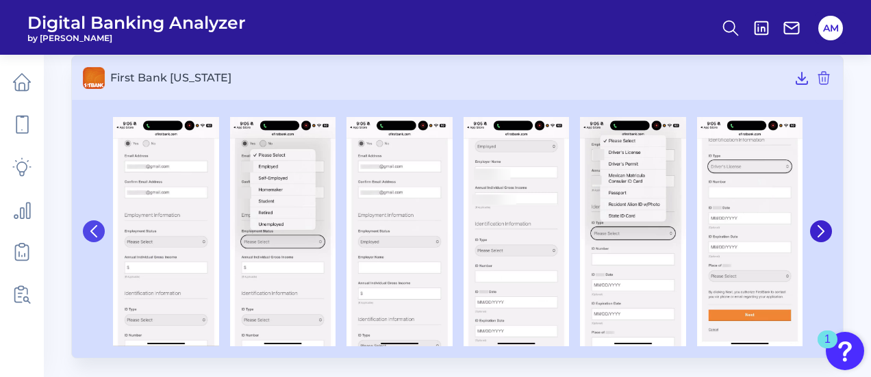
click at [87, 232] on button at bounding box center [94, 231] width 22 height 22
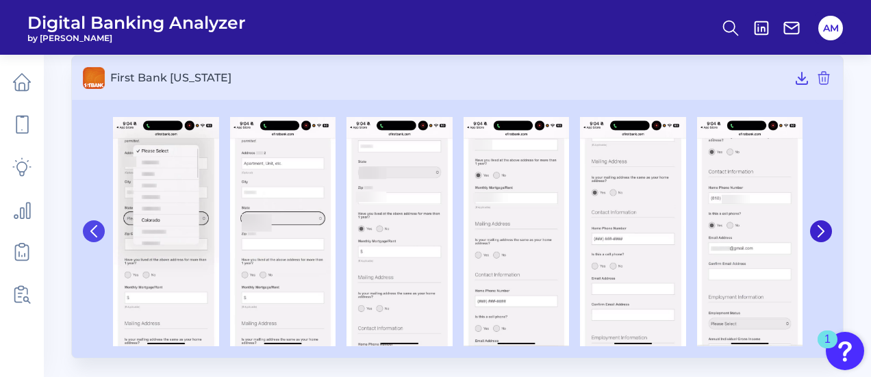
click at [87, 232] on button at bounding box center [94, 231] width 22 height 22
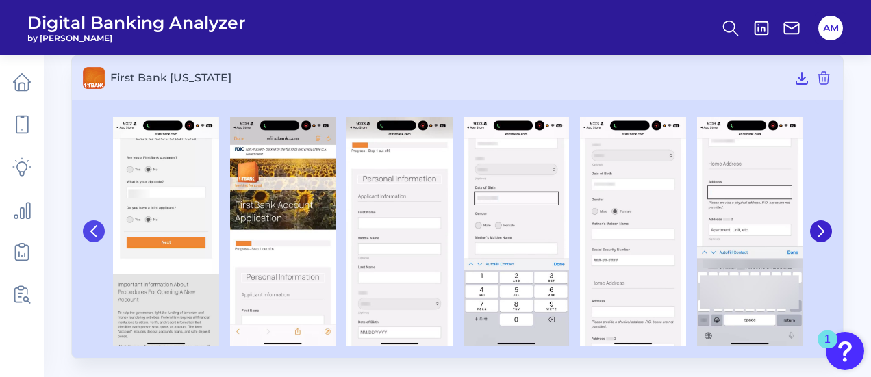
click at [87, 232] on button at bounding box center [94, 231] width 22 height 22
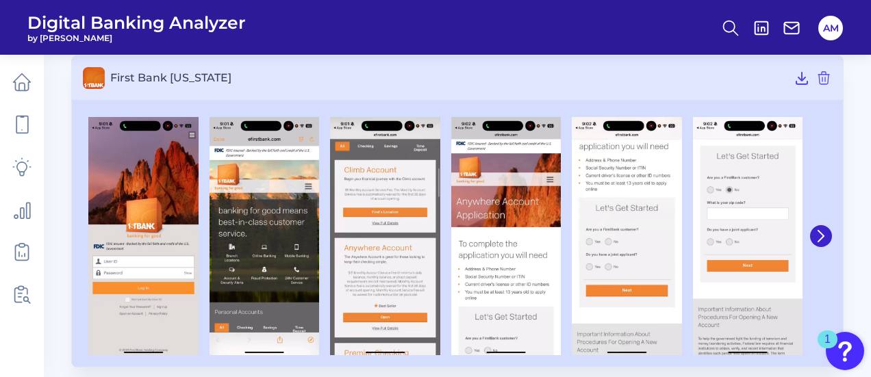
click at [87, 232] on div at bounding box center [143, 236] width 121 height 238
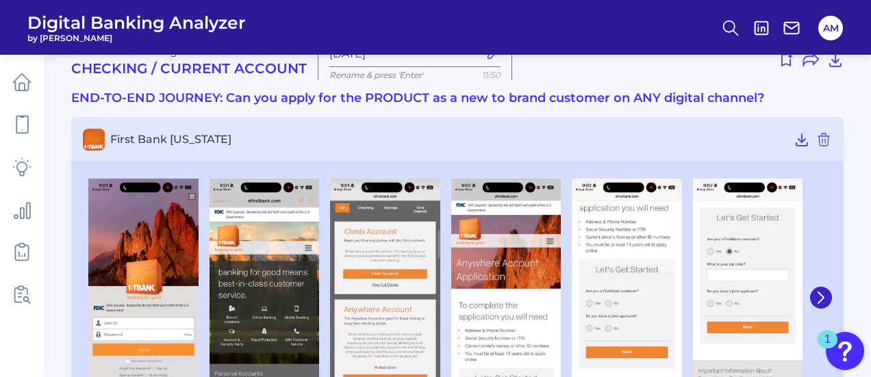
scroll to position [0, 0]
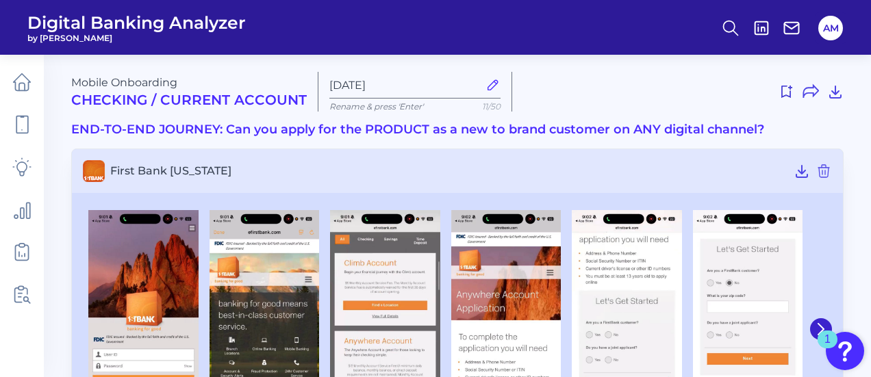
click at [57, 164] on main "Mobile Onboarding Checking / Current Account Sep 10 2025 Rename & press 'Enter'…" at bounding box center [435, 240] width 871 height 481
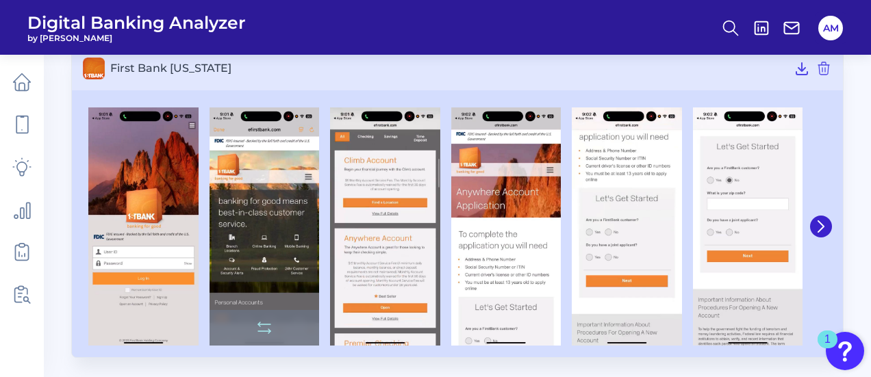
scroll to position [102, 0]
